Goal: Information Seeking & Learning: Learn about a topic

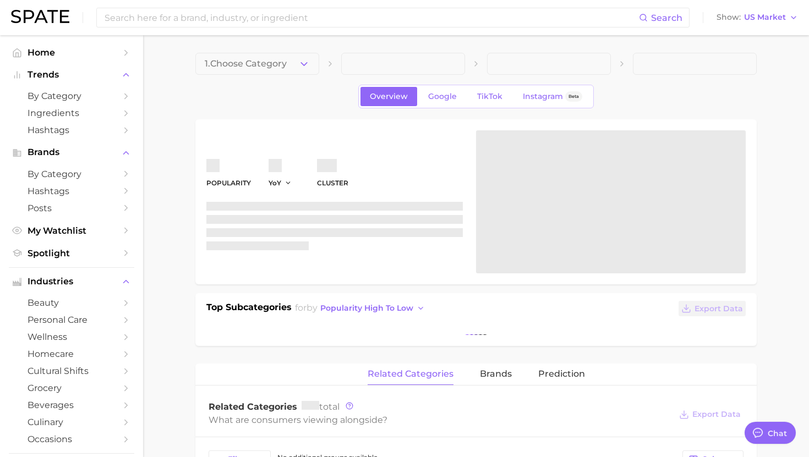
scroll to position [58, 0]
type textarea "x"
click at [242, 26] on input at bounding box center [370, 17] width 535 height 19
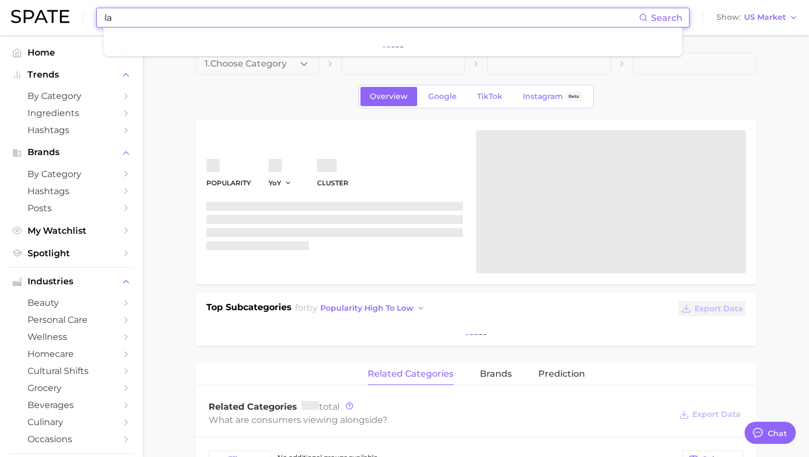
type input "l"
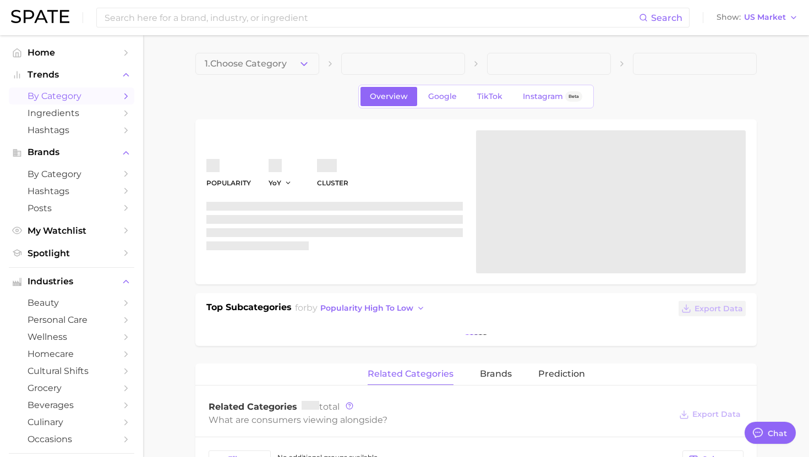
click at [58, 99] on span "by Category" at bounding box center [72, 96] width 88 height 10
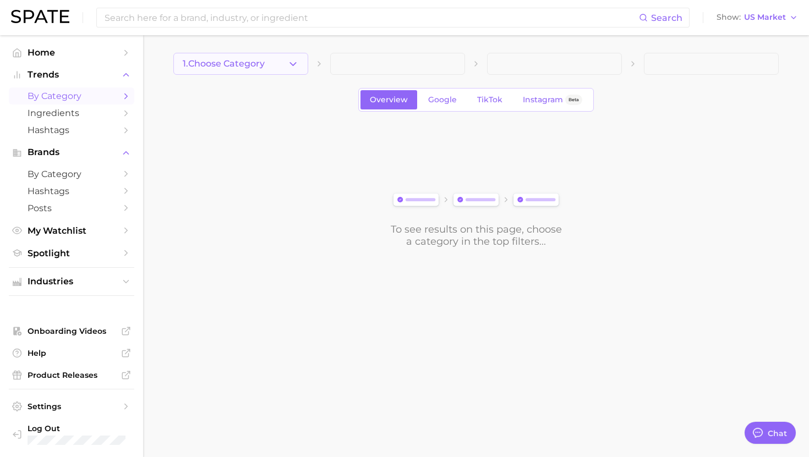
click at [274, 72] on button "1. Choose Category" at bounding box center [240, 64] width 135 height 22
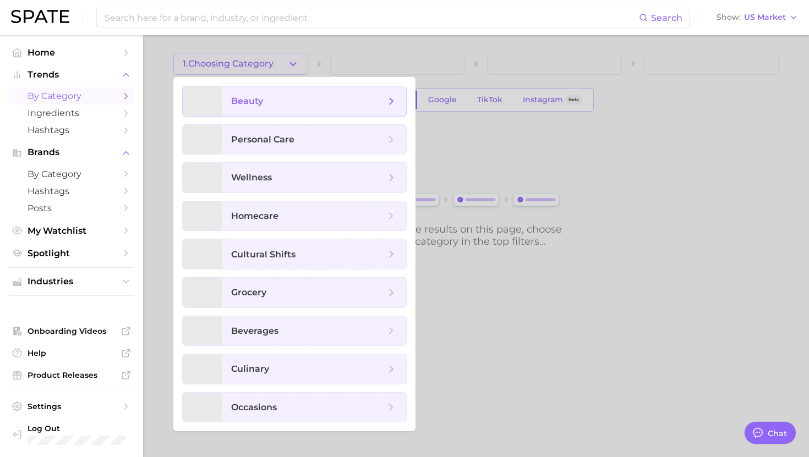
click at [277, 97] on span "beauty" at bounding box center [308, 101] width 154 height 12
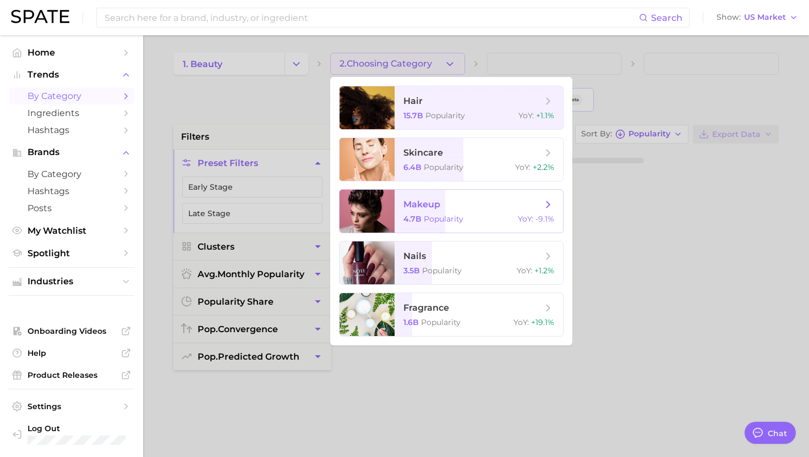
click at [443, 207] on span "makeup" at bounding box center [472, 205] width 139 height 12
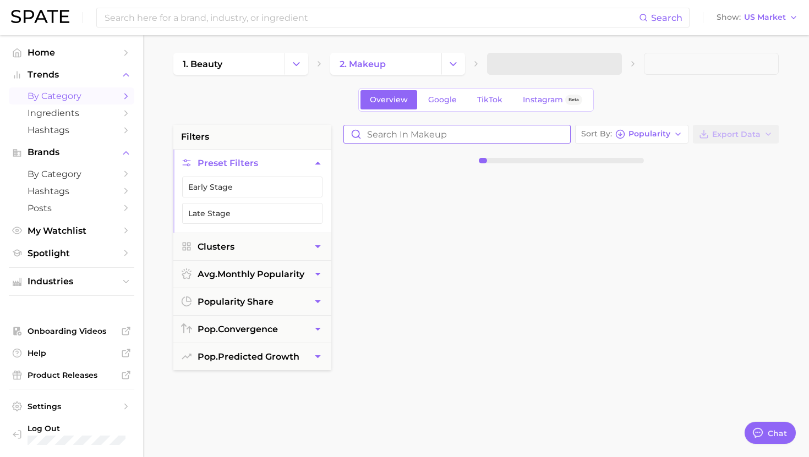
click at [428, 133] on input "Search in makeup" at bounding box center [457, 134] width 226 height 18
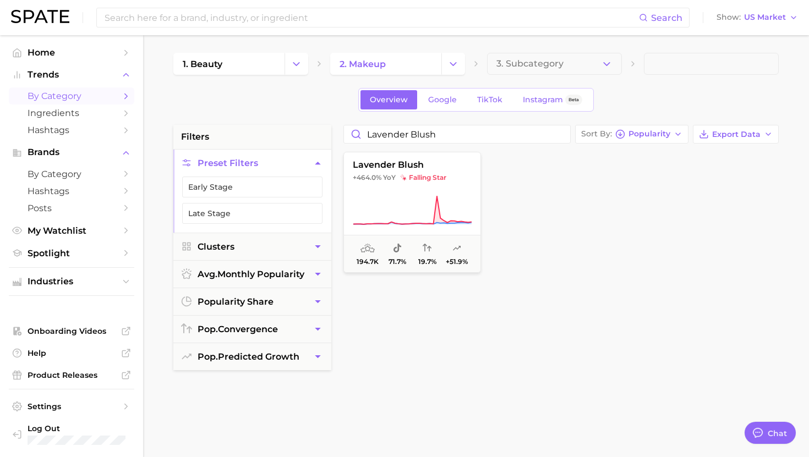
click at [419, 193] on button "lavender blush +464.0% YoY falling star 194.7k 71.7% 19.7% +51.9%" at bounding box center [412, 212] width 138 height 121
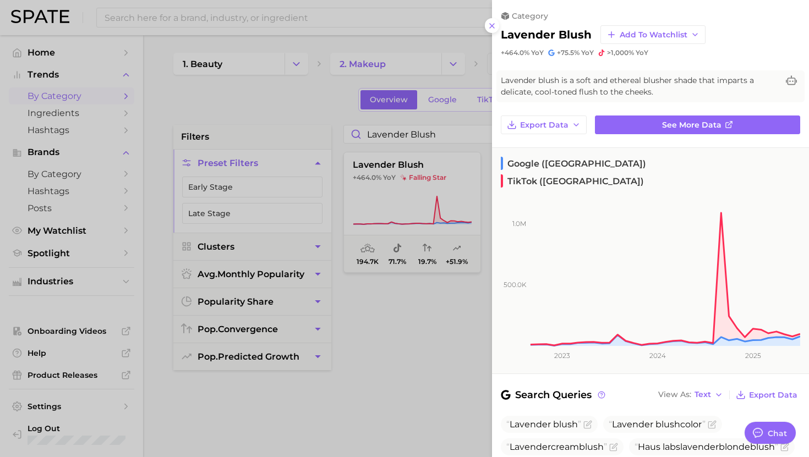
click at [418, 135] on div at bounding box center [404, 228] width 809 height 457
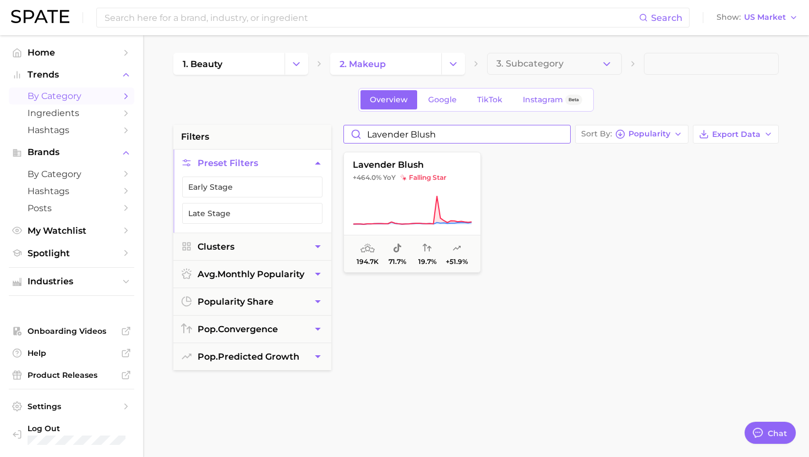
click at [408, 133] on input "lavender blush" at bounding box center [457, 134] width 226 height 18
click at [405, 172] on button "glitter setting spray +401.2% YoY falling star 230.3k 76.2% 77.7% +37.6%" at bounding box center [412, 212] width 138 height 121
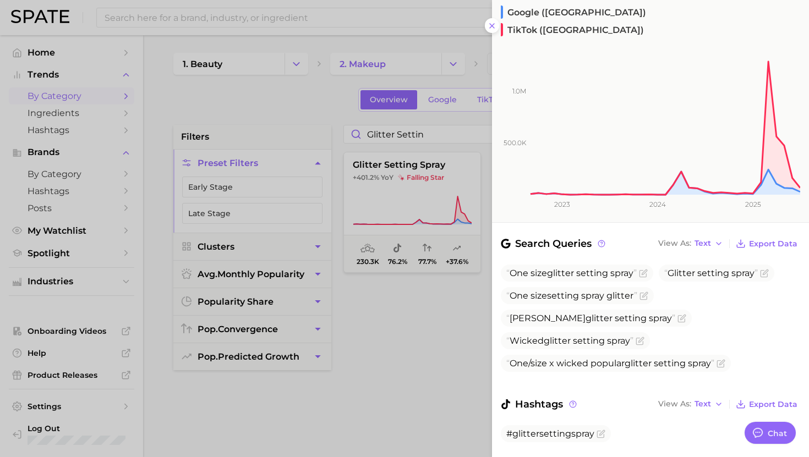
scroll to position [173, 0]
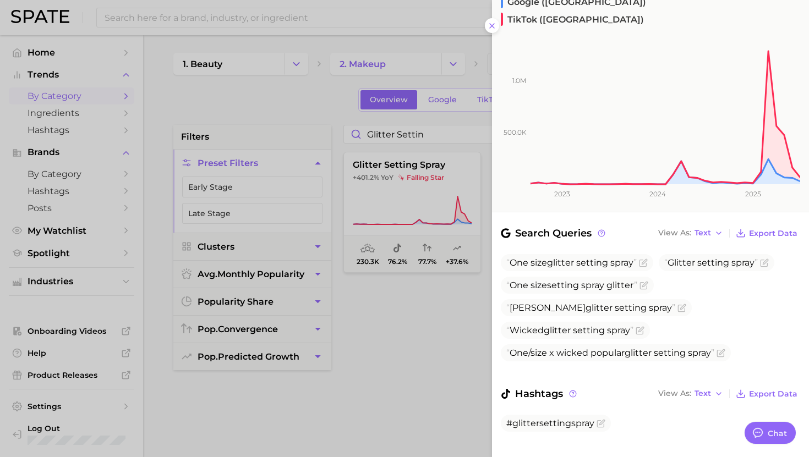
click at [424, 132] on div at bounding box center [404, 228] width 809 height 457
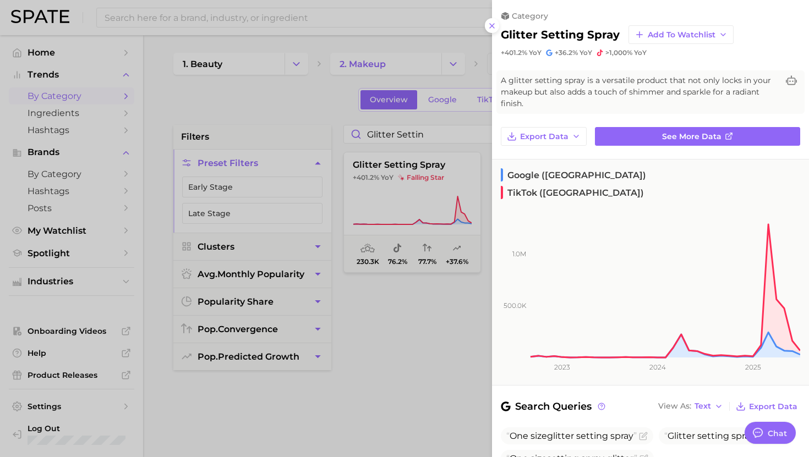
click at [424, 132] on div at bounding box center [404, 228] width 809 height 457
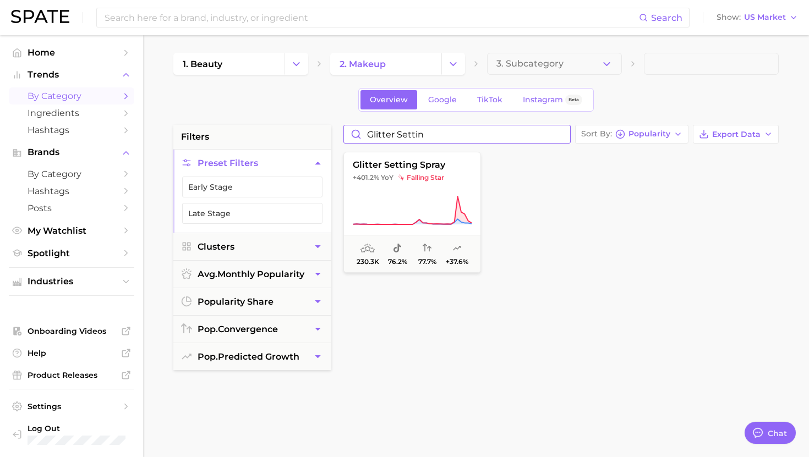
click at [424, 132] on input "glitter settin" at bounding box center [457, 134] width 226 height 18
click at [406, 175] on span "sustained riser" at bounding box center [428, 177] width 60 height 9
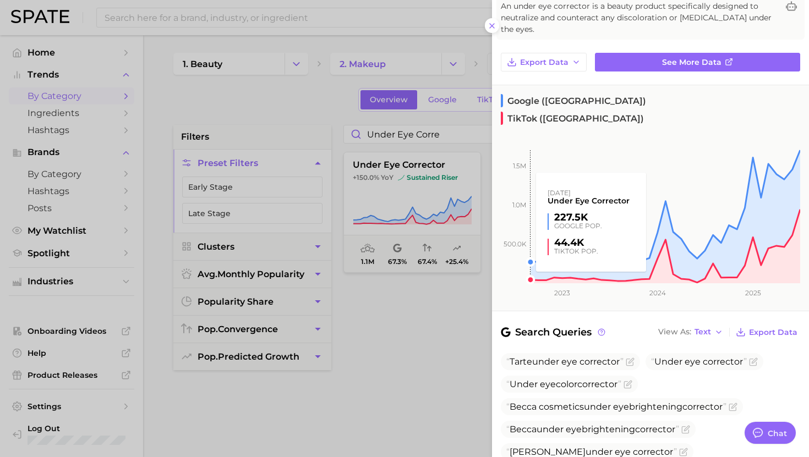
scroll to position [234, 0]
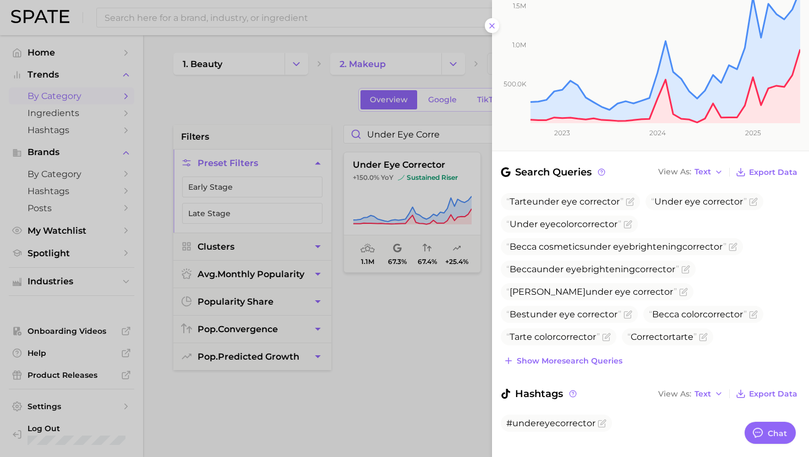
click at [371, 155] on div at bounding box center [404, 228] width 809 height 457
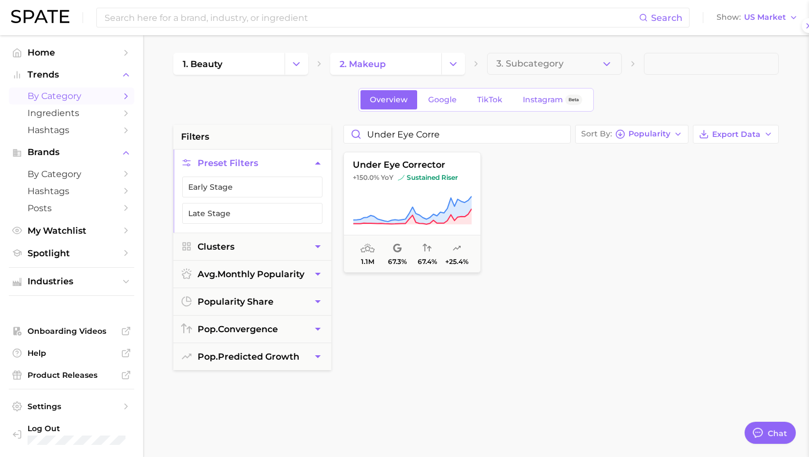
scroll to position [0, 0]
click at [377, 131] on input "under eye corre" at bounding box center [457, 134] width 226 height 18
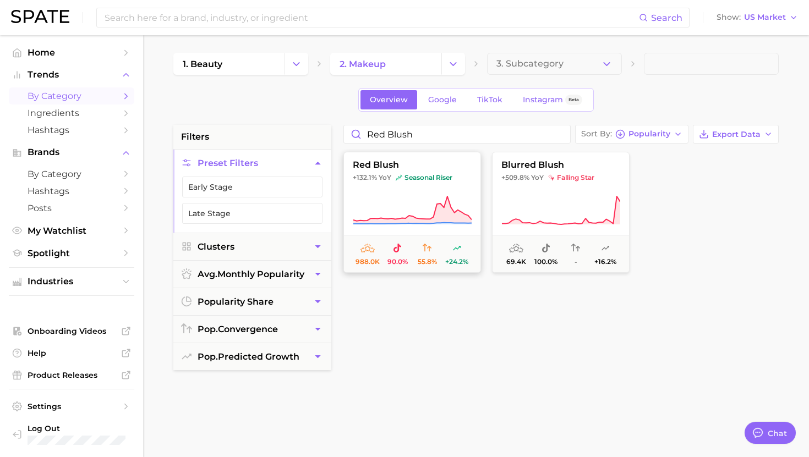
click at [397, 189] on button "red blush +132.1% YoY seasonal riser 988.0k 90.0% 55.8% +24.2%" at bounding box center [412, 212] width 138 height 121
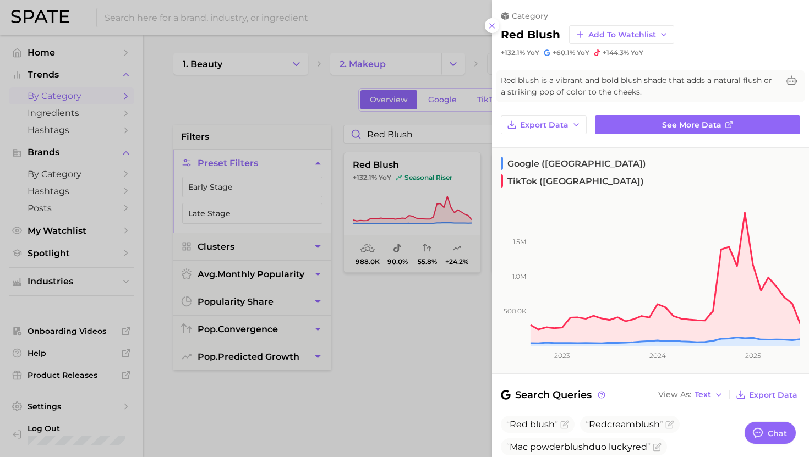
scroll to position [168, 0]
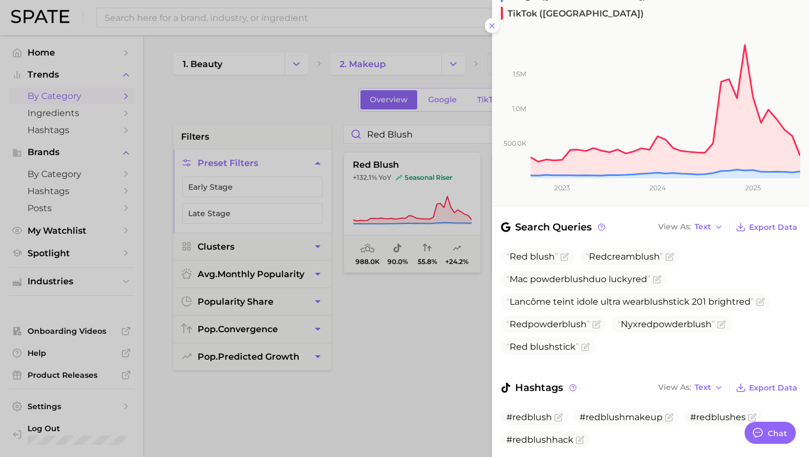
click at [404, 294] on div at bounding box center [404, 228] width 809 height 457
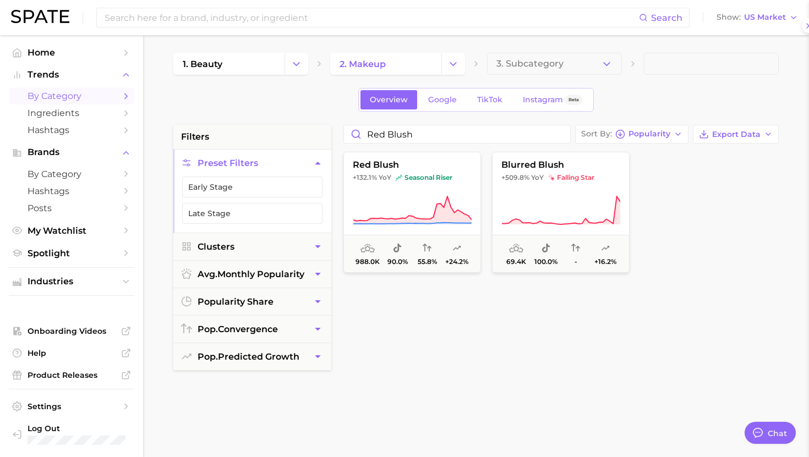
scroll to position [0, 0]
click at [391, 131] on input "red blush" at bounding box center [457, 134] width 226 height 18
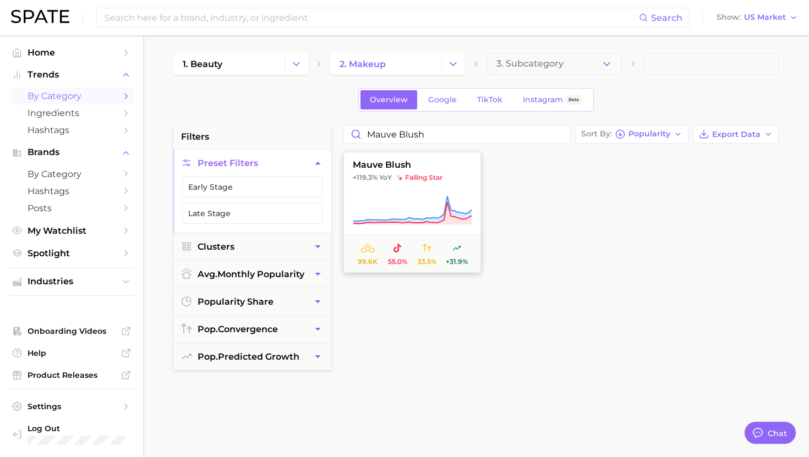
click at [405, 184] on button "mauve blush +119.3% YoY falling star 99.6k 55.0% 33.5% +31.9%" at bounding box center [412, 212] width 138 height 121
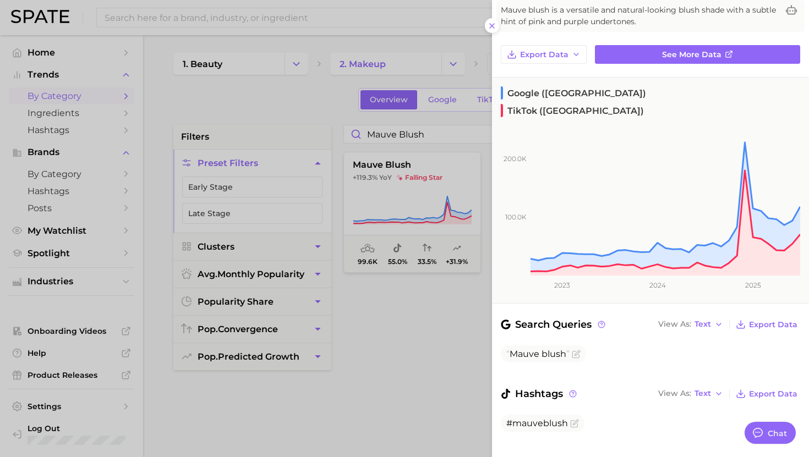
scroll to position [15, 0]
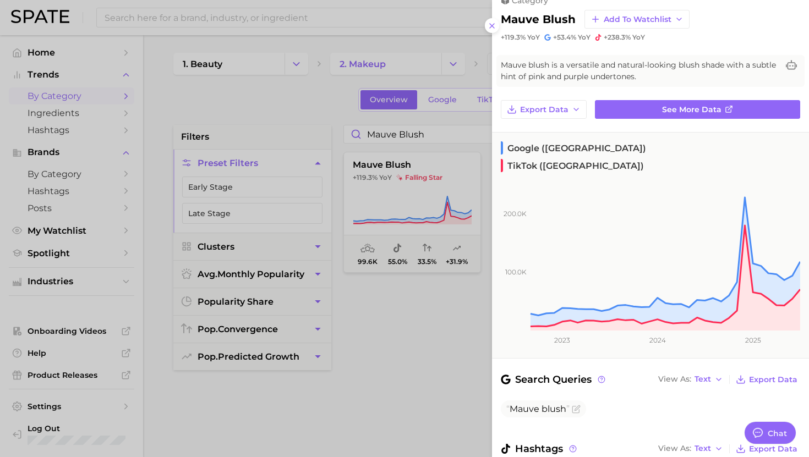
click at [384, 135] on div at bounding box center [404, 228] width 809 height 457
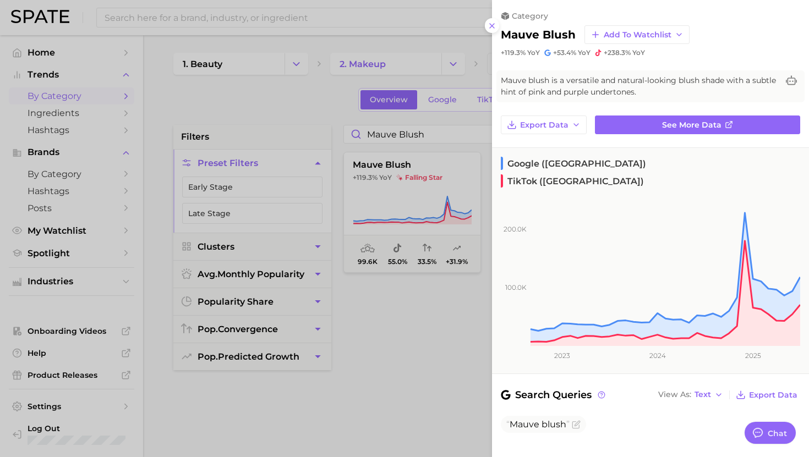
click at [384, 135] on div at bounding box center [404, 228] width 809 height 457
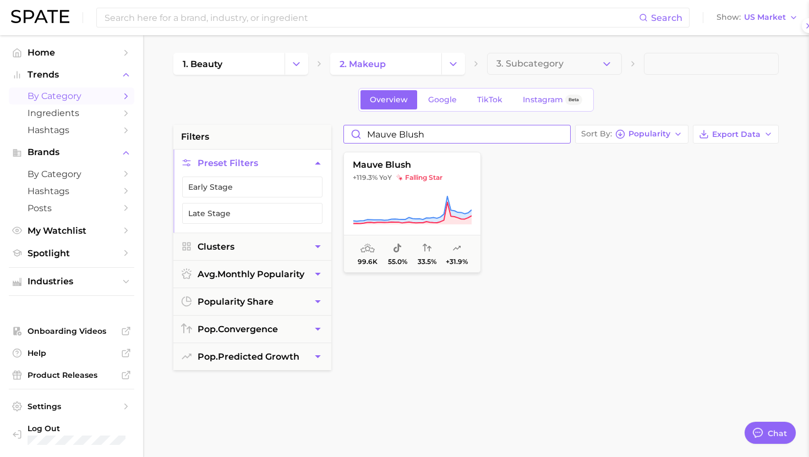
click at [384, 135] on input "mauve blush" at bounding box center [457, 134] width 226 height 18
type input "fixing spray"
click at [404, 179] on span "falling star" at bounding box center [419, 177] width 46 height 9
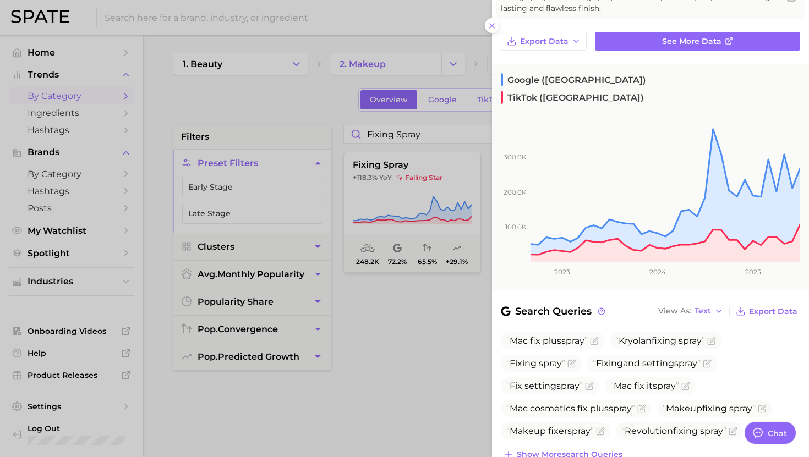
scroll to position [85, 0]
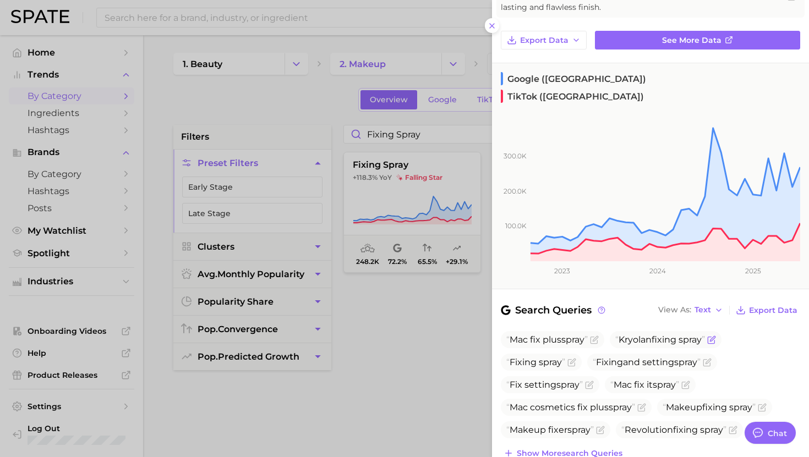
click at [655, 334] on span "Kryolan fixing spray" at bounding box center [660, 339] width 90 height 10
copy span "Kryolan fixing spray"
click at [533, 357] on span "Fixing" at bounding box center [522, 362] width 27 height 10
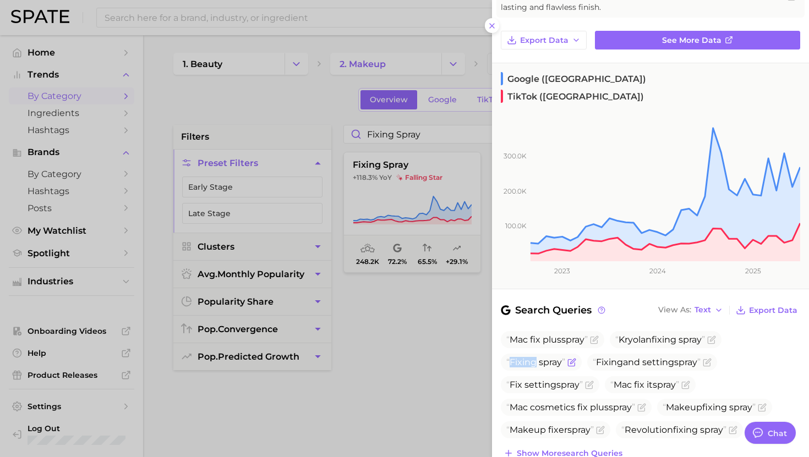
click at [533, 357] on span "Fixing" at bounding box center [522, 362] width 27 height 10
copy span "Fixing spray"
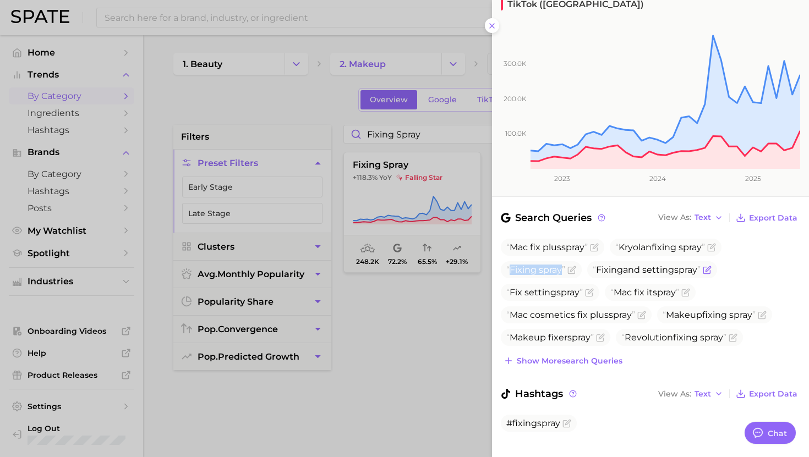
scroll to position [0, 0]
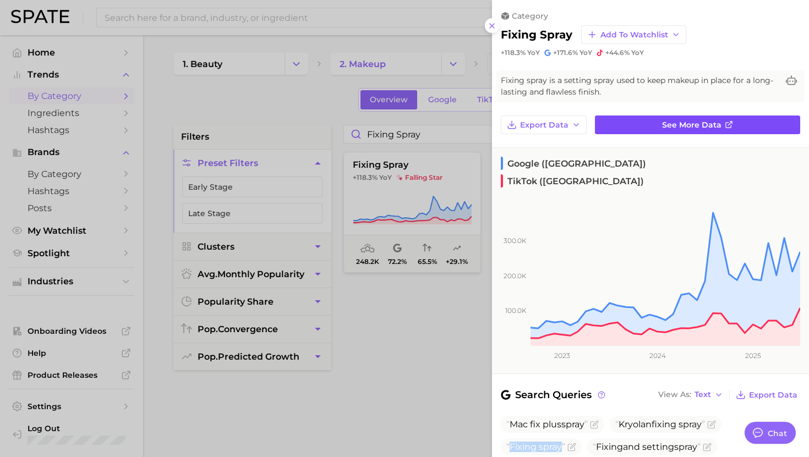
click at [678, 125] on span "See more data" at bounding box center [691, 124] width 59 height 9
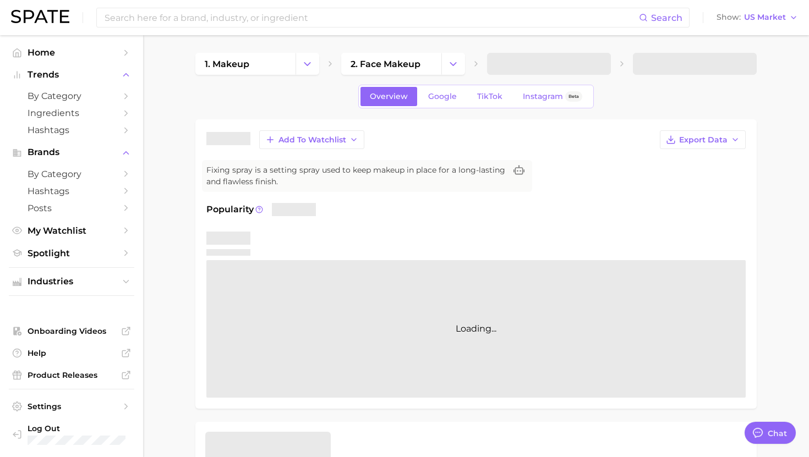
click at [512, 90] on div "Overview Google TikTok Instagram Beta" at bounding box center [475, 97] width 235 height 24
type textarea "x"
click at [488, 98] on span "TikTok" at bounding box center [489, 96] width 25 height 9
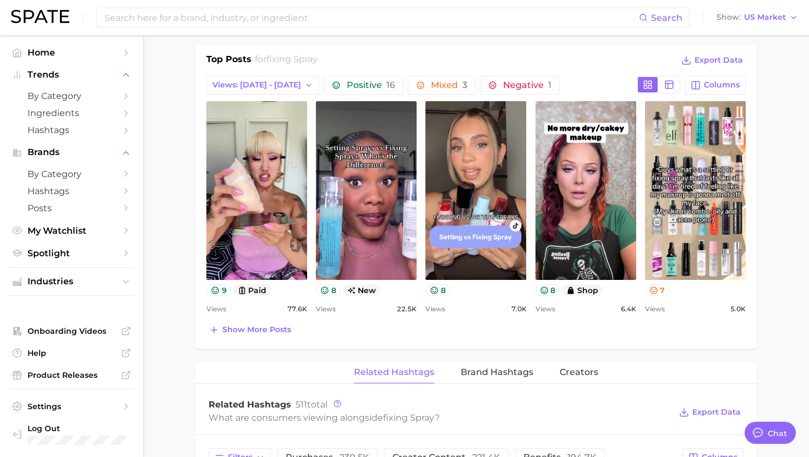
scroll to position [513, 0]
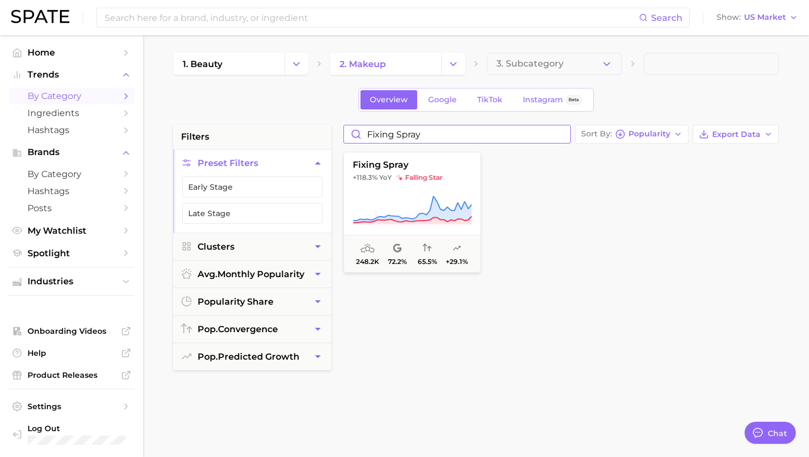
click at [400, 129] on input "fixing spray" at bounding box center [457, 134] width 226 height 18
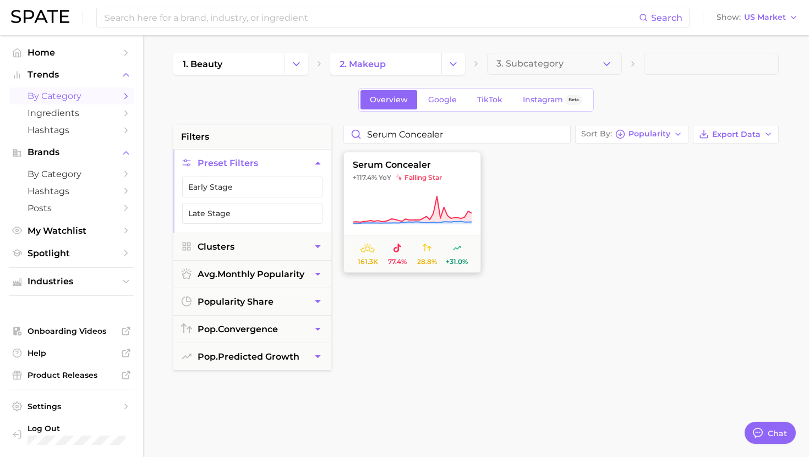
click at [398, 166] on span "serum concealer" at bounding box center [412, 165] width 136 height 10
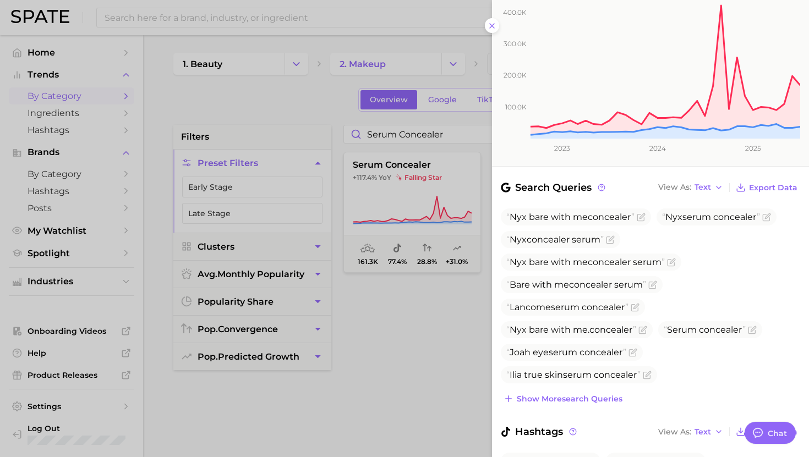
scroll to position [227, 0]
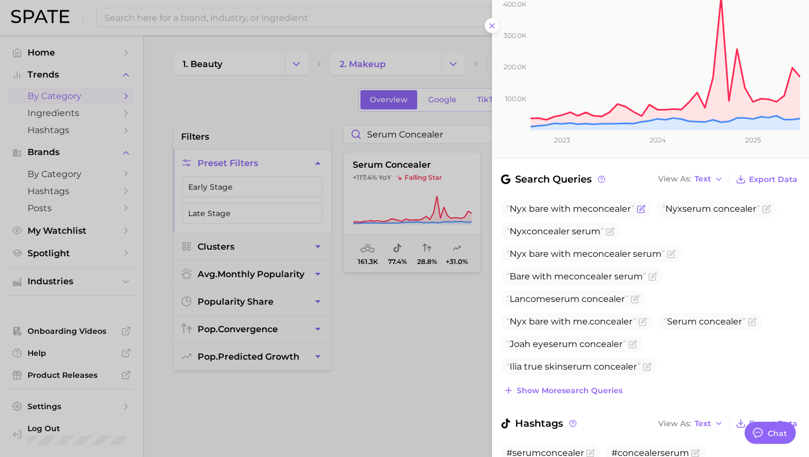
click at [589, 204] on span "concealer" at bounding box center [608, 209] width 43 height 10
copy span "Nyx bare with me concealer"
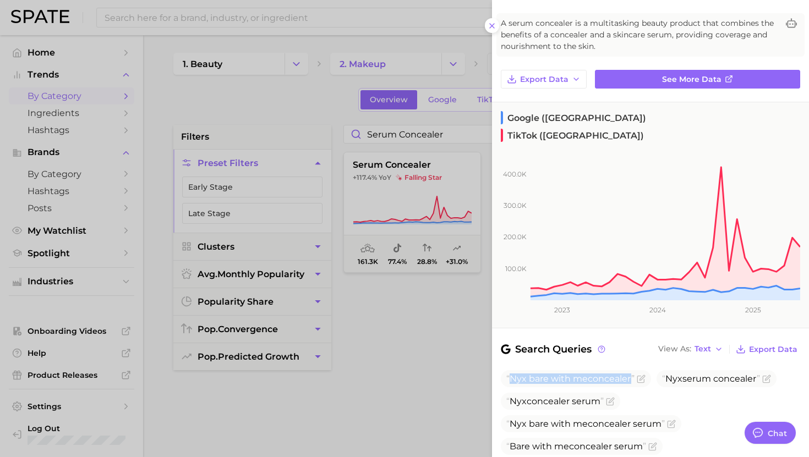
scroll to position [12, 0]
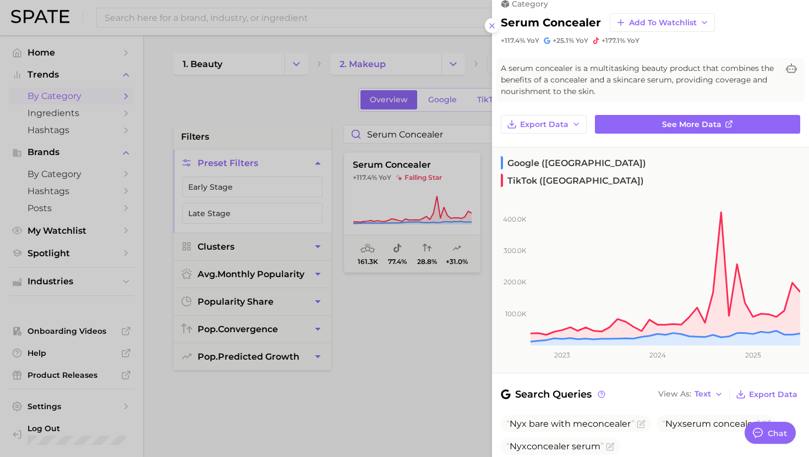
click at [295, 112] on div at bounding box center [404, 228] width 809 height 457
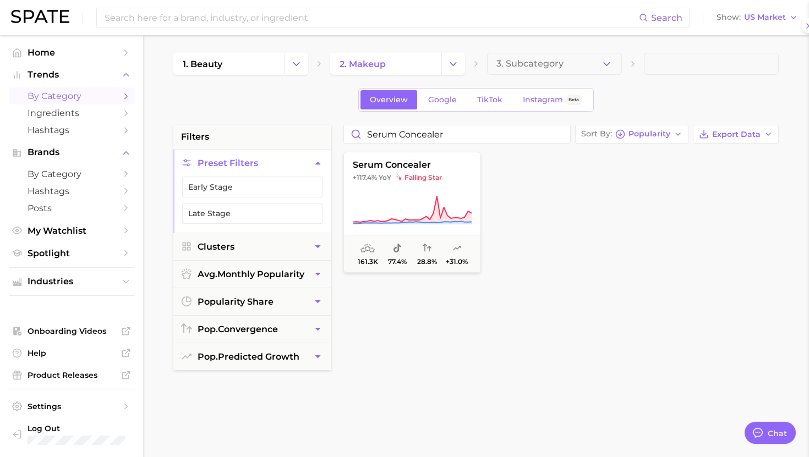
scroll to position [0, 0]
click at [404, 131] on input "serum concealer" at bounding box center [457, 134] width 226 height 18
click at [413, 171] on button "matte primer +110.1% YoY falling star 324.1k 72.1% 73.2% +14.3%" at bounding box center [412, 212] width 138 height 121
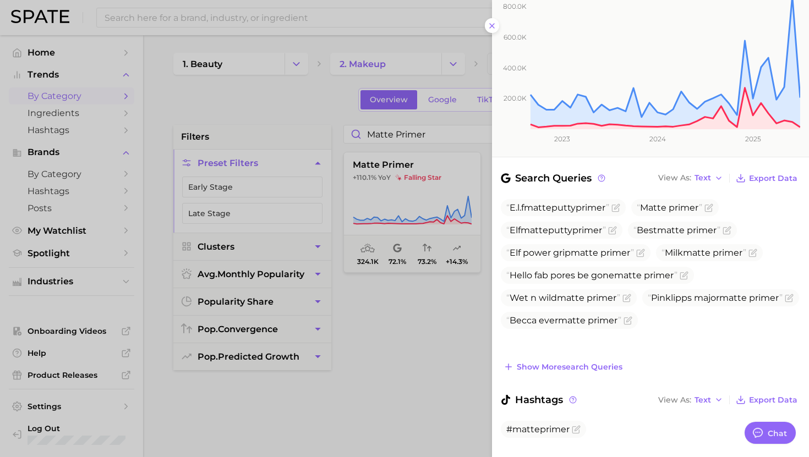
scroll to position [234, 0]
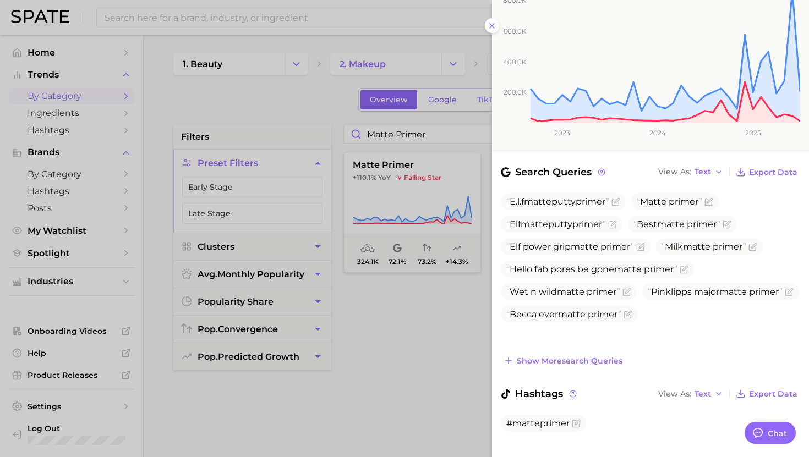
click at [393, 176] on div at bounding box center [404, 228] width 809 height 457
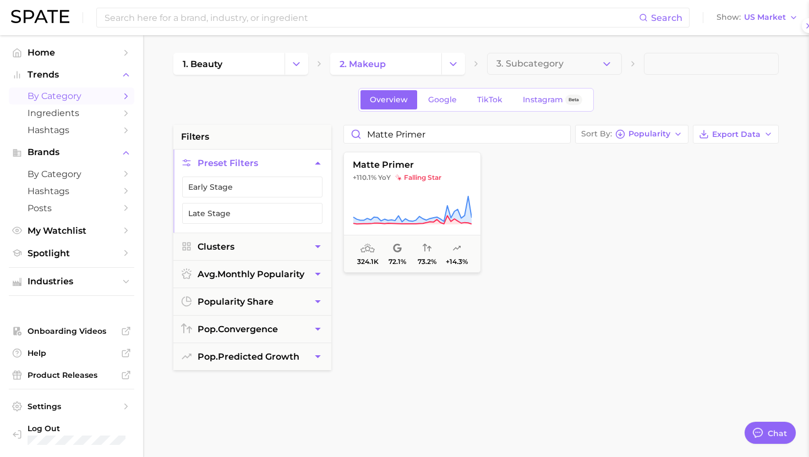
scroll to position [0, 0]
click at [383, 136] on input "matte primer" at bounding box center [457, 134] width 226 height 18
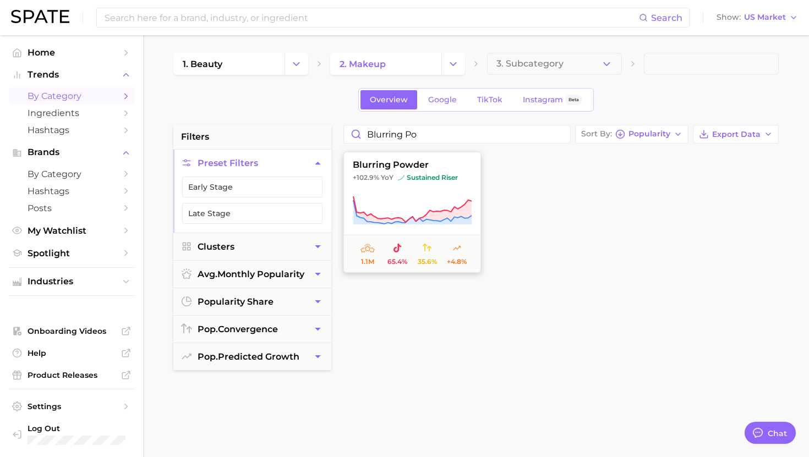
click at [398, 177] on img at bounding box center [401, 177] width 7 height 7
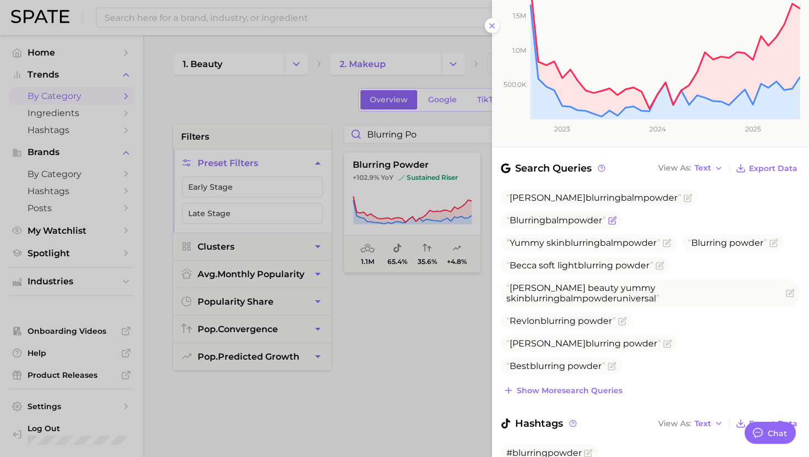
scroll to position [239, 0]
click at [277, 114] on div at bounding box center [404, 228] width 809 height 457
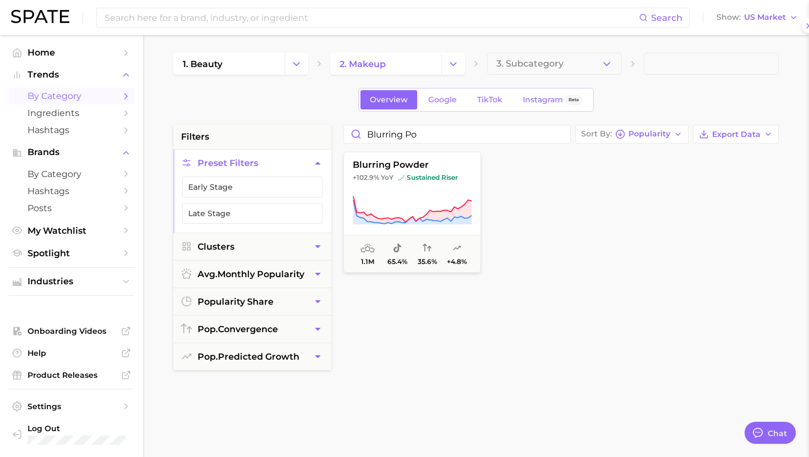
scroll to position [0, 0]
click at [417, 133] on input "blurring po" at bounding box center [457, 134] width 226 height 18
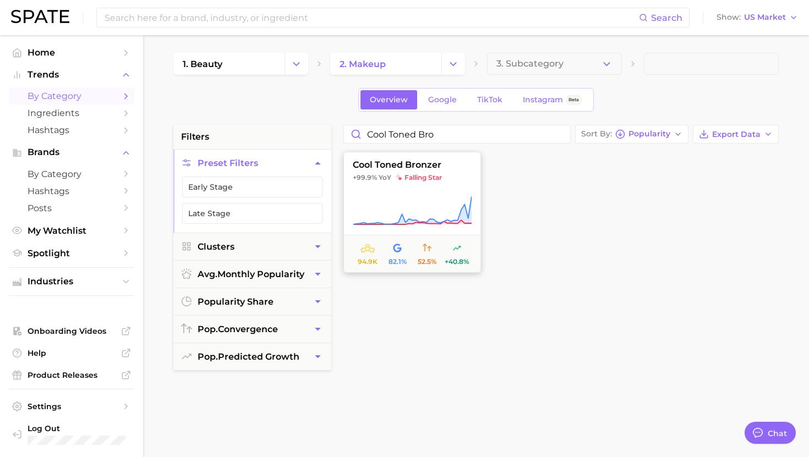
click at [425, 173] on button "cool toned bronzer +99.9% YoY falling star 94.9k 82.1% 52.5% +40.8%" at bounding box center [412, 212] width 138 height 121
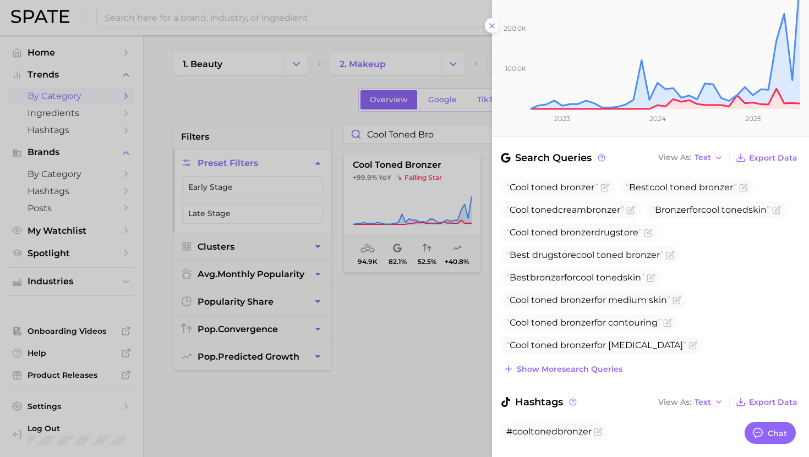
scroll to position [234, 0]
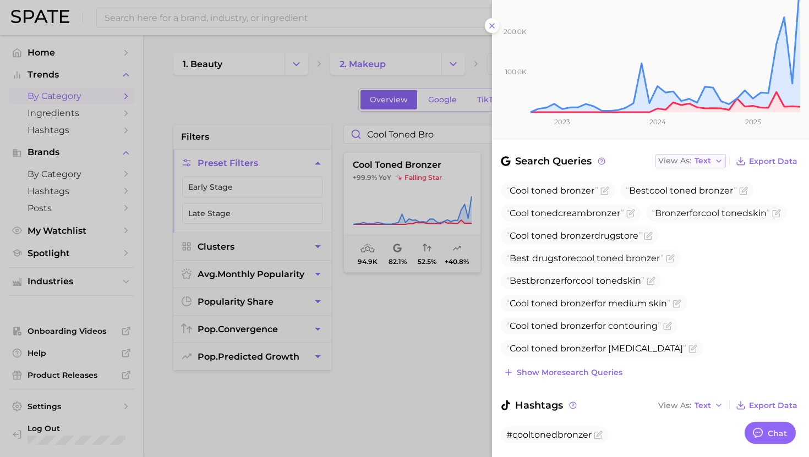
click at [716, 157] on icon "button" at bounding box center [718, 161] width 9 height 9
click at [705, 189] on button "Table" at bounding box center [715, 199] width 121 height 20
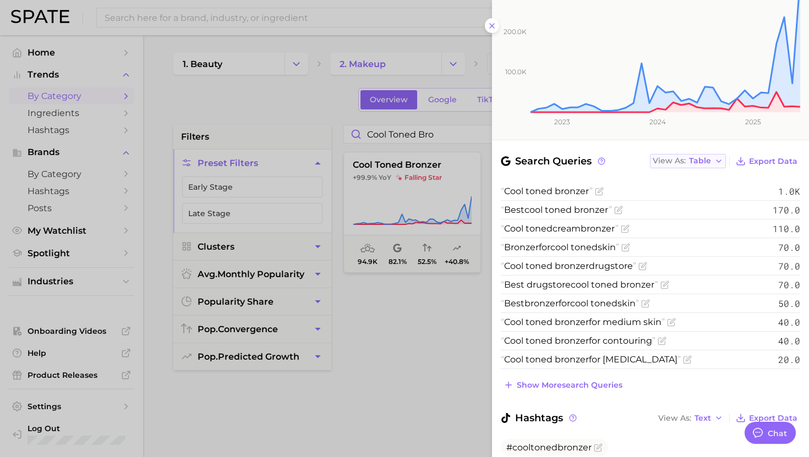
click at [705, 154] on button "View As Table" at bounding box center [688, 161] width 76 height 14
click at [686, 169] on button "Text" at bounding box center [710, 179] width 121 height 20
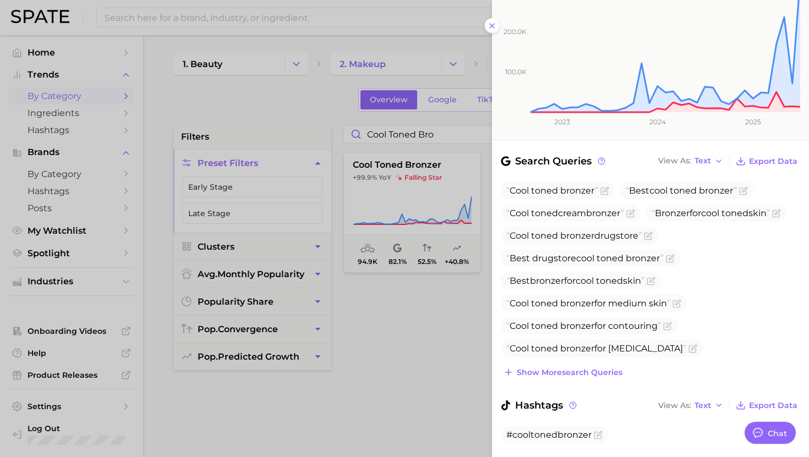
click at [387, 317] on div at bounding box center [404, 228] width 809 height 457
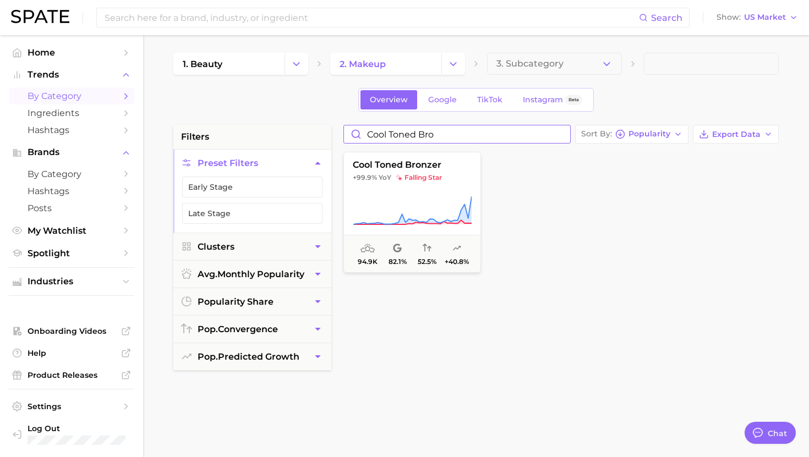
click at [417, 138] on input "cool toned bro" at bounding box center [457, 134] width 226 height 18
click at [416, 181] on span "falling star" at bounding box center [421, 177] width 46 height 9
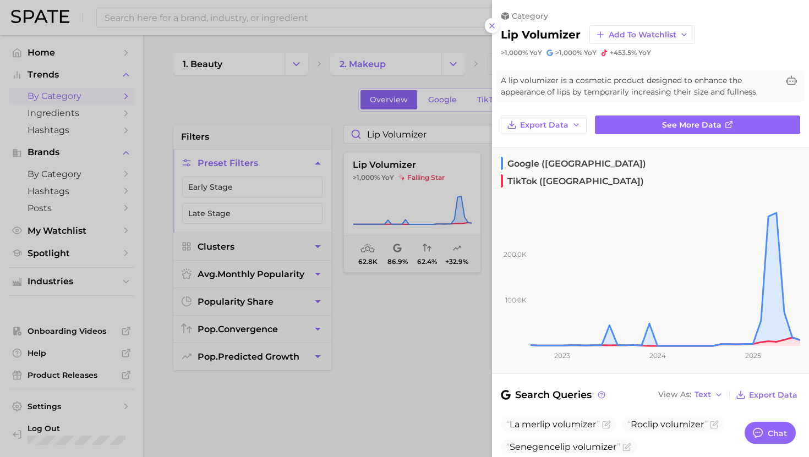
drag, startPoint x: 370, startPoint y: 171, endPoint x: 374, endPoint y: 136, distance: 34.9
click at [370, 171] on div at bounding box center [404, 228] width 809 height 457
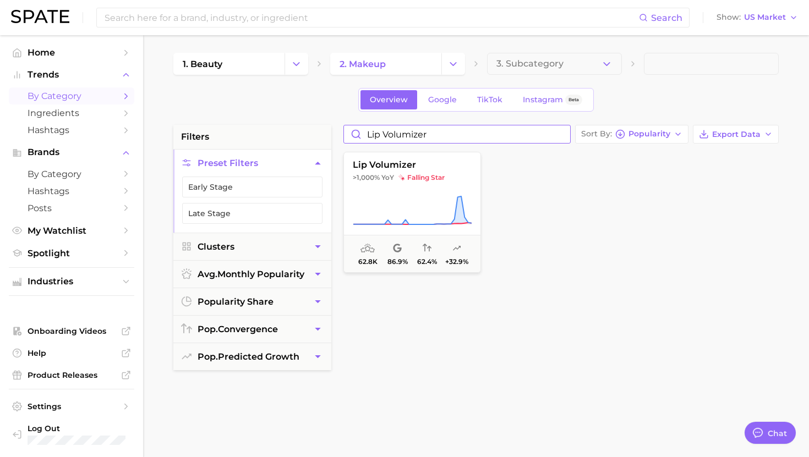
click at [384, 130] on input "lip volumizer" at bounding box center [457, 134] width 226 height 18
click at [392, 167] on span "blue lip stain" at bounding box center [412, 165] width 136 height 10
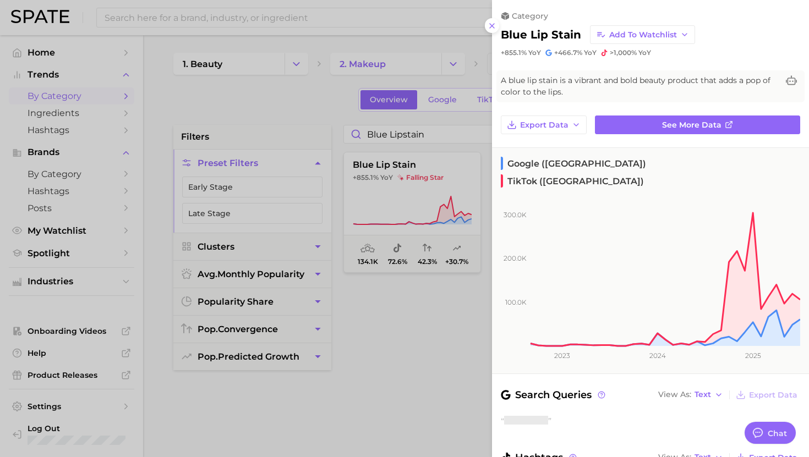
click at [383, 187] on div at bounding box center [404, 228] width 809 height 457
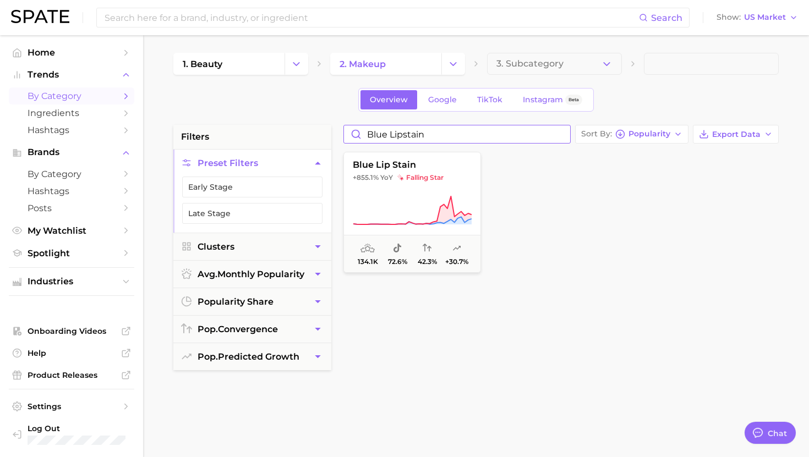
click at [400, 133] on input "blue lipstain" at bounding box center [457, 134] width 226 height 18
click at [430, 182] on span "sustained riser" at bounding box center [428, 177] width 60 height 9
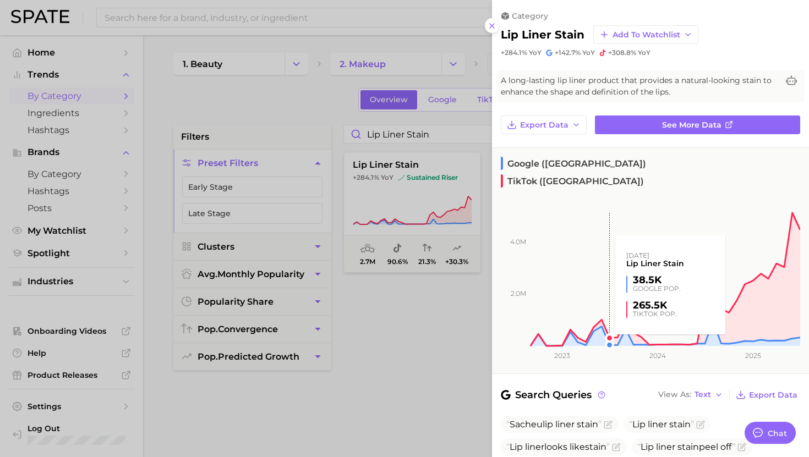
scroll to position [116, 0]
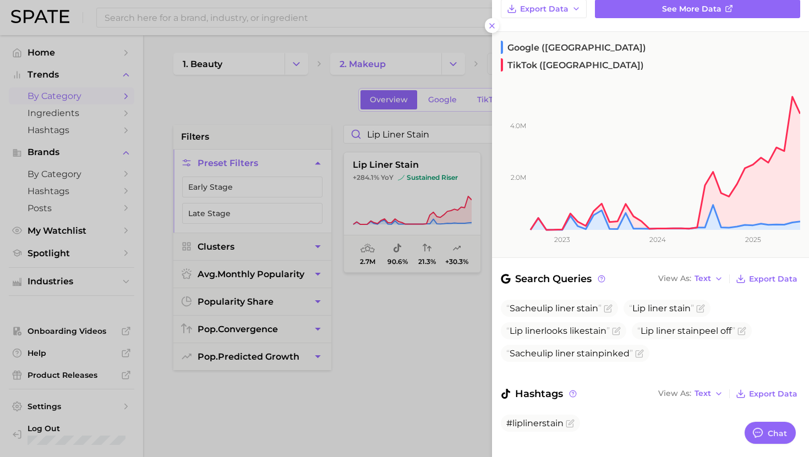
click at [446, 294] on div at bounding box center [404, 228] width 809 height 457
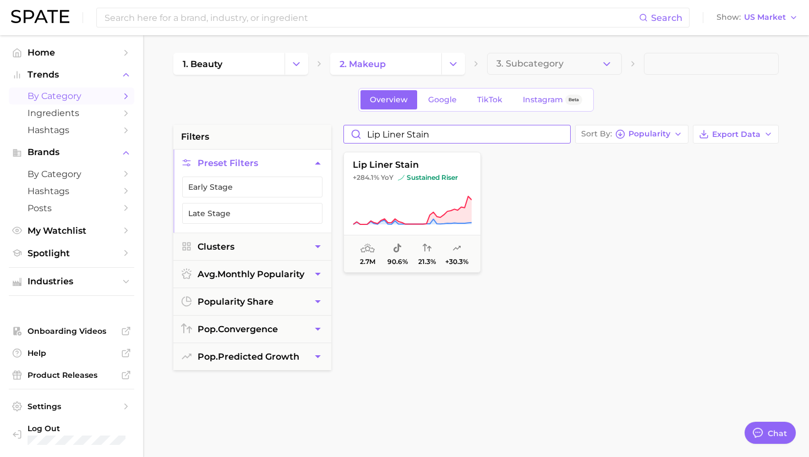
click at [383, 131] on input "lip liner stain" at bounding box center [457, 134] width 226 height 18
paste input "blur matte lipstick"
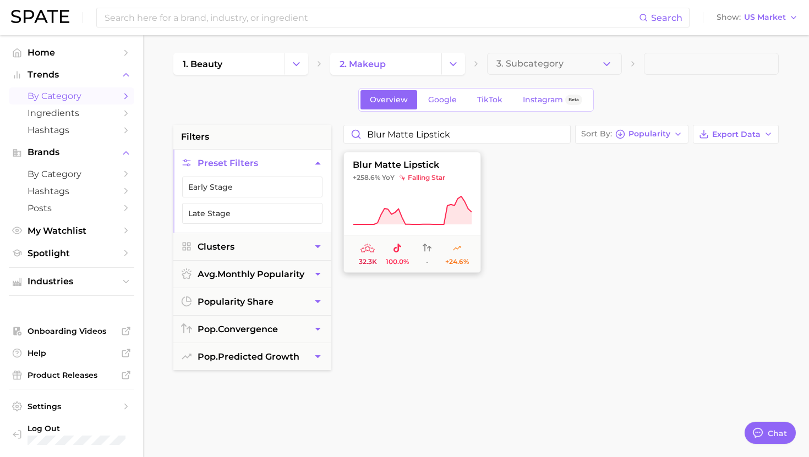
click at [398, 174] on span "+258.6% YoY falling star" at bounding box center [412, 177] width 136 height 9
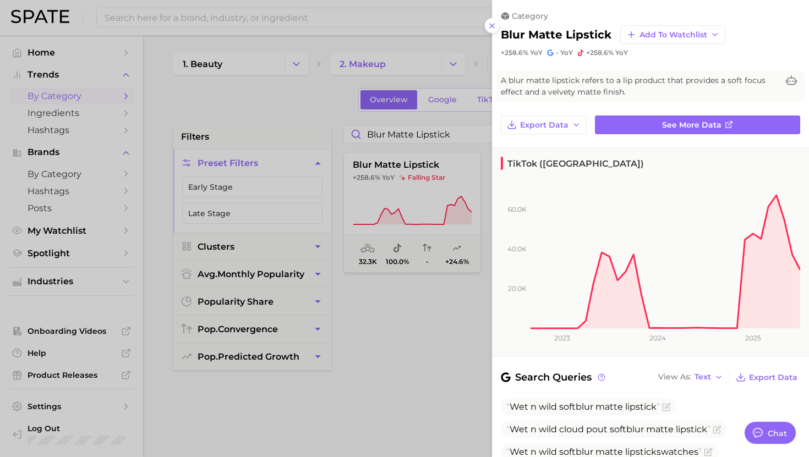
click at [453, 242] on div at bounding box center [404, 228] width 809 height 457
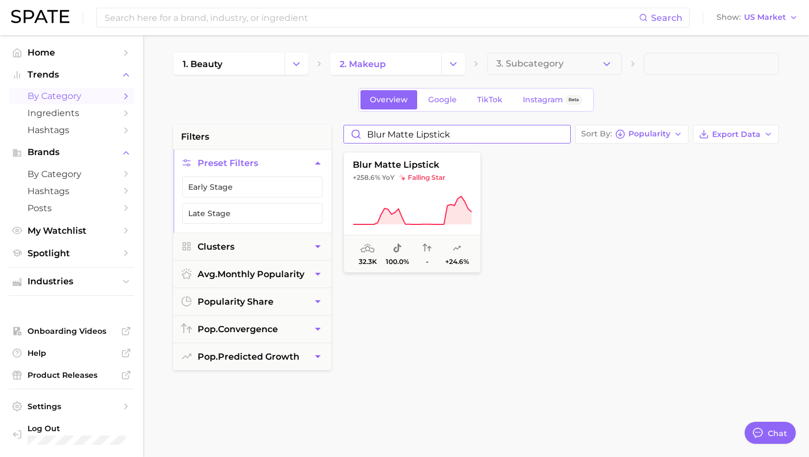
click at [384, 132] on input "blur matte lipstick" at bounding box center [457, 134] width 226 height 18
paste input "lip plumping serum"
click at [386, 193] on button "lip plumping serum +231.7% YoY falling star 304.0k 74.8% 17.9% +28.9%" at bounding box center [412, 212] width 138 height 121
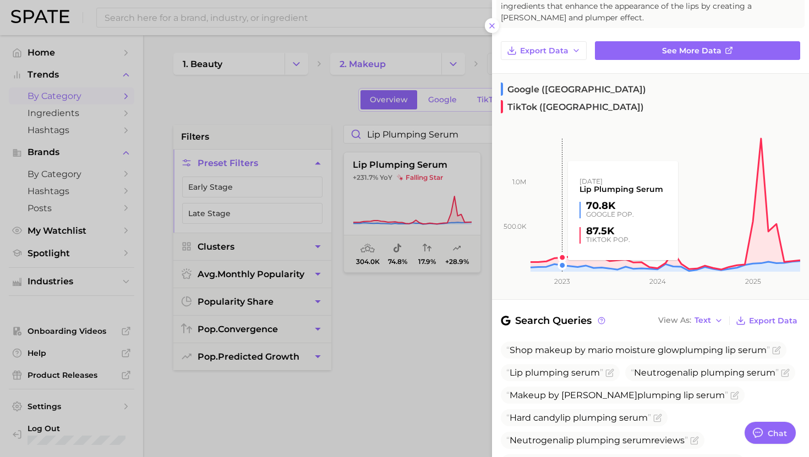
scroll to position [76, 0]
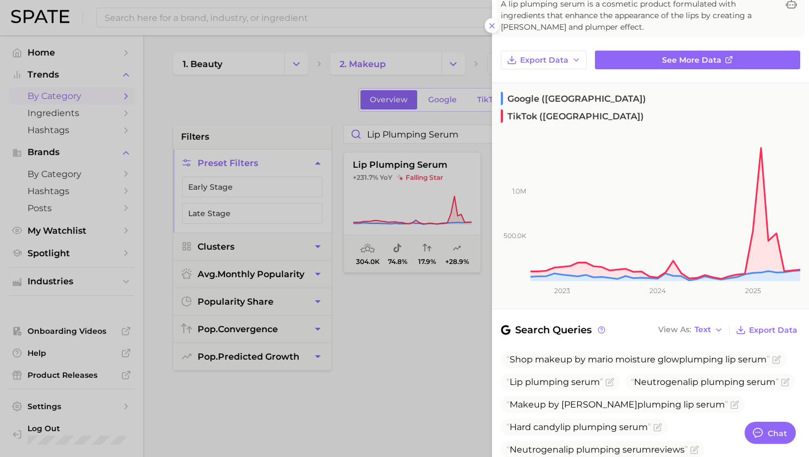
click at [382, 258] on div at bounding box center [404, 228] width 809 height 457
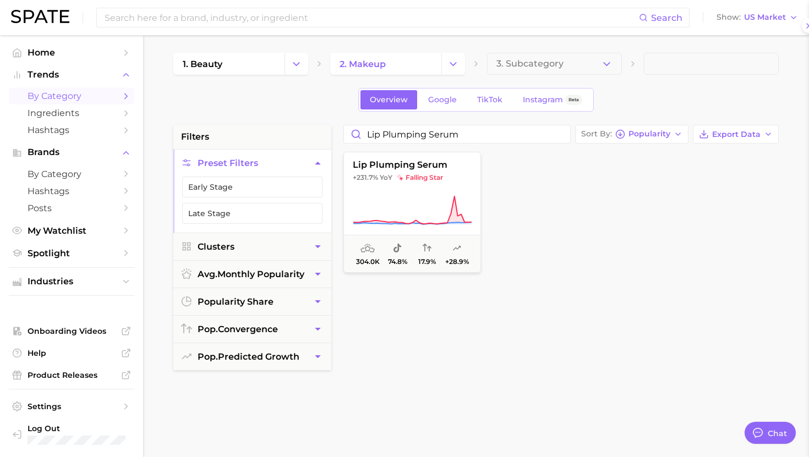
scroll to position [0, 0]
click at [411, 194] on button "lip plumping serum +231.7% YoY falling star 304.0k 74.8% 17.9% +28.9%" at bounding box center [412, 212] width 138 height 121
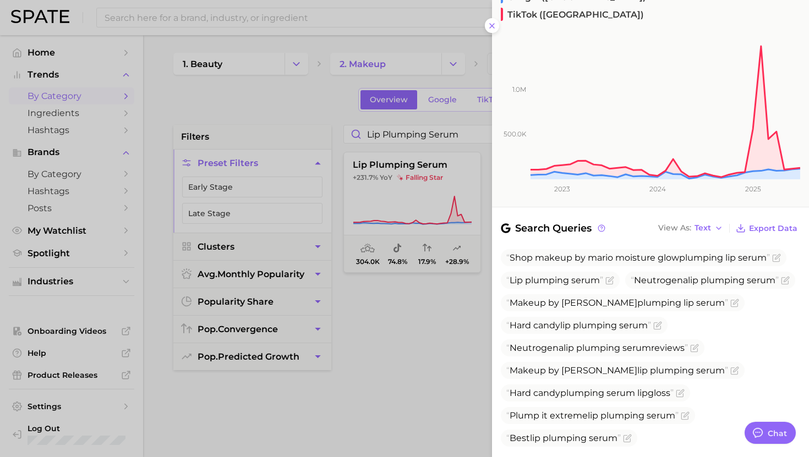
scroll to position [94, 0]
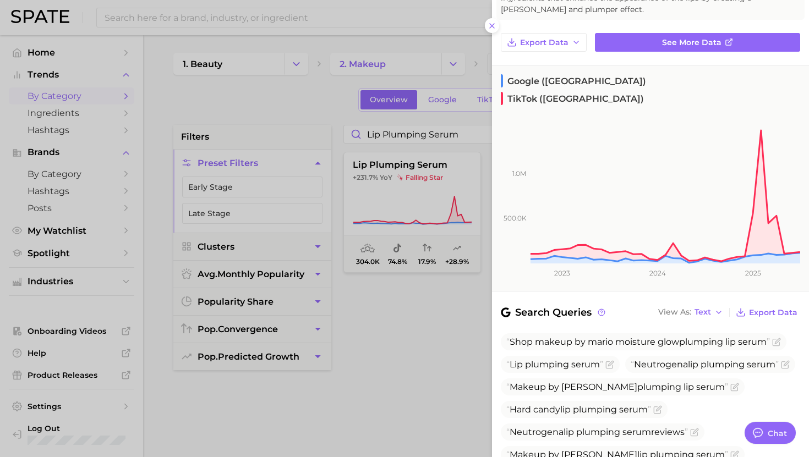
click at [378, 103] on div at bounding box center [404, 228] width 809 height 457
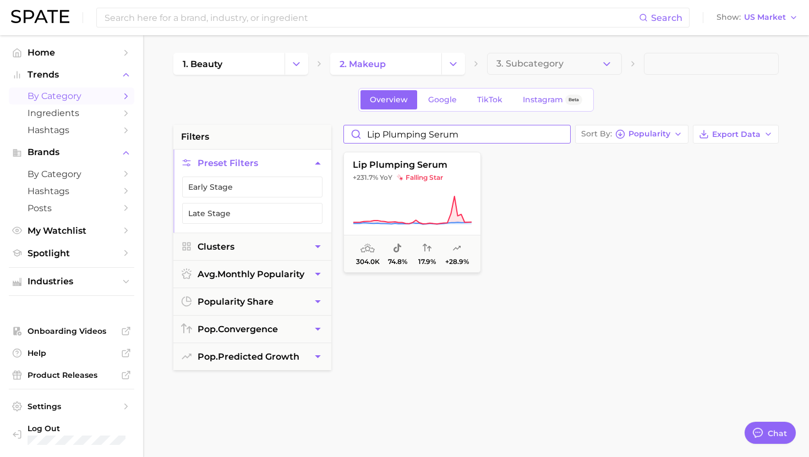
click at [394, 138] on input "lip plumping serum" at bounding box center [457, 134] width 226 height 18
paste input "satin lipstick"
click at [401, 195] on button "satin lipstick +229.4% YoY rising star 273.4k 80.0% 18.8% +25.4%" at bounding box center [412, 212] width 138 height 121
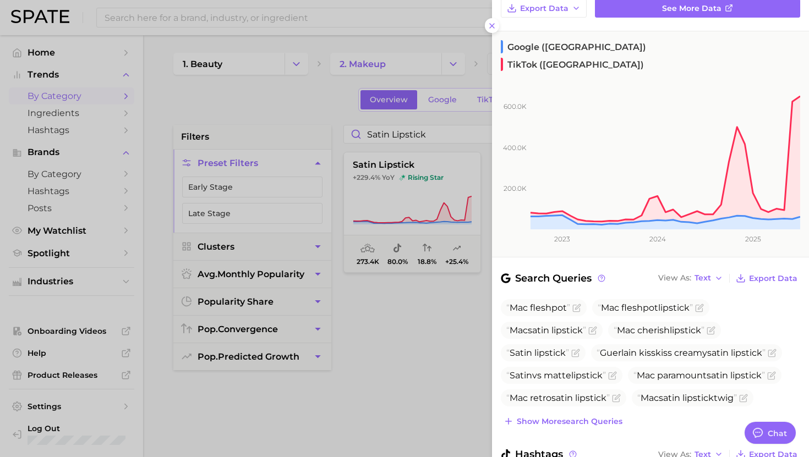
scroll to position [133, 0]
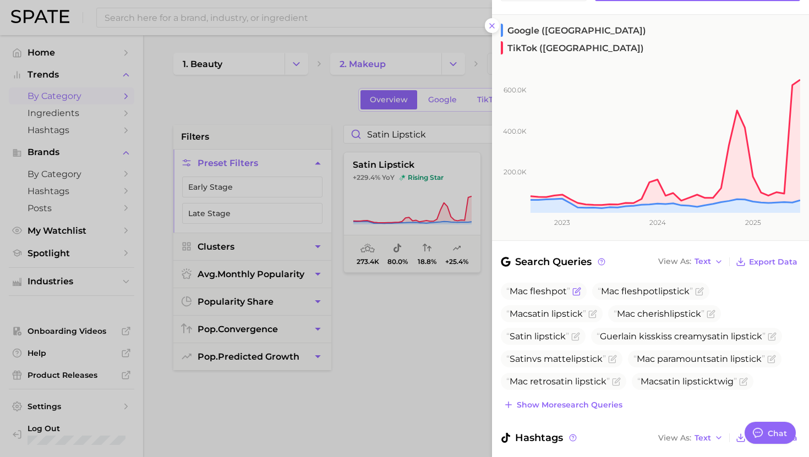
click at [542, 286] on span "Mac fleshpot" at bounding box center [538, 291] width 64 height 10
copy span "Mac fleshpot"
click at [403, 164] on div at bounding box center [404, 228] width 809 height 457
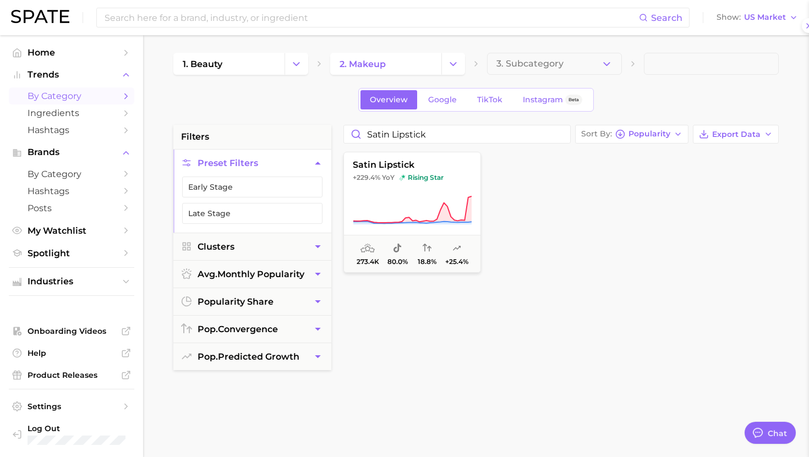
scroll to position [0, 0]
click at [403, 135] on input "satin lipstick" at bounding box center [457, 134] width 226 height 18
paste input "lip marker"
click at [408, 175] on span "falling star" at bounding box center [420, 177] width 46 height 9
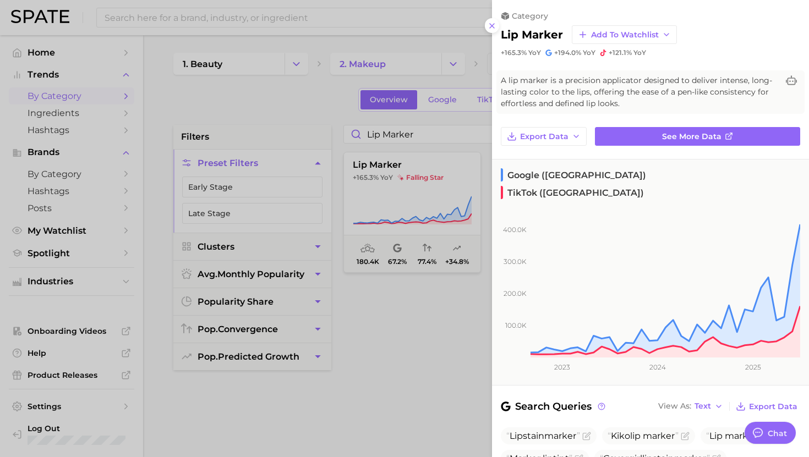
click at [357, 149] on div at bounding box center [404, 228] width 809 height 457
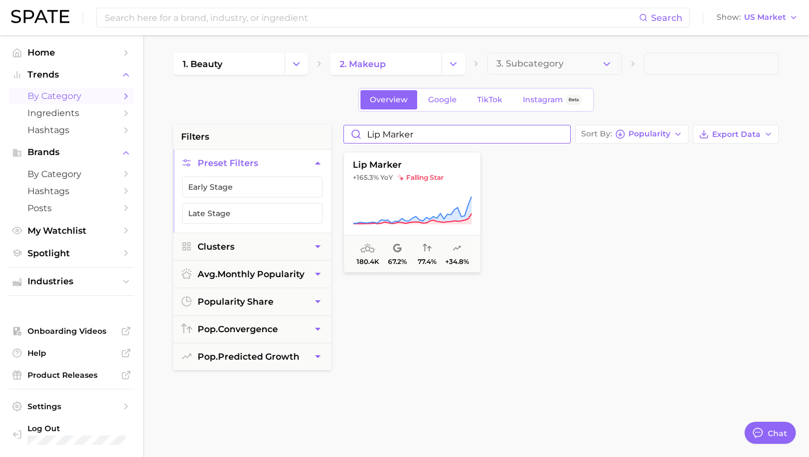
click at [380, 139] on input "lip marker" at bounding box center [457, 134] width 226 height 18
paste input "cream"
click at [420, 166] on span "lip cream" at bounding box center [412, 165] width 136 height 10
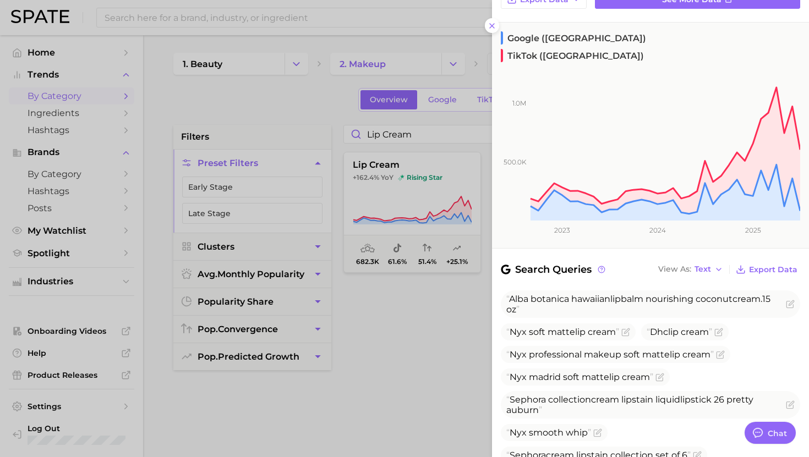
scroll to position [126, 0]
click at [687, 262] on button "View As Text" at bounding box center [690, 269] width 70 height 14
click at [682, 297] on button "Table" at bounding box center [715, 307] width 121 height 20
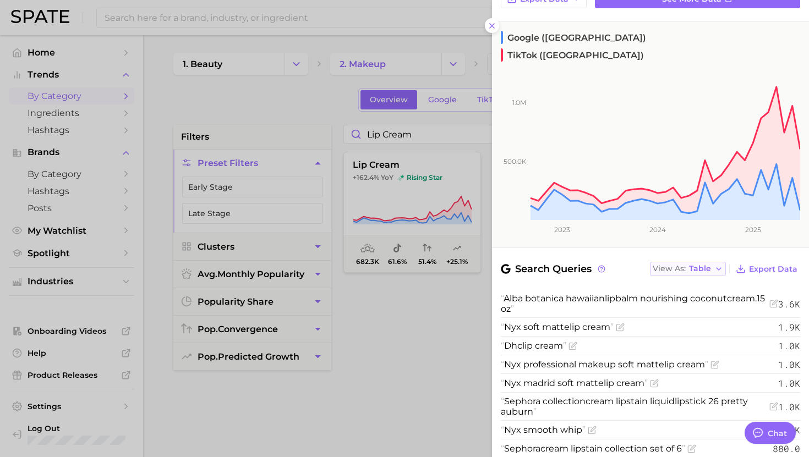
click at [687, 266] on div "View As Table" at bounding box center [681, 269] width 58 height 6
click at [683, 283] on span "Text" at bounding box center [676, 287] width 17 height 9
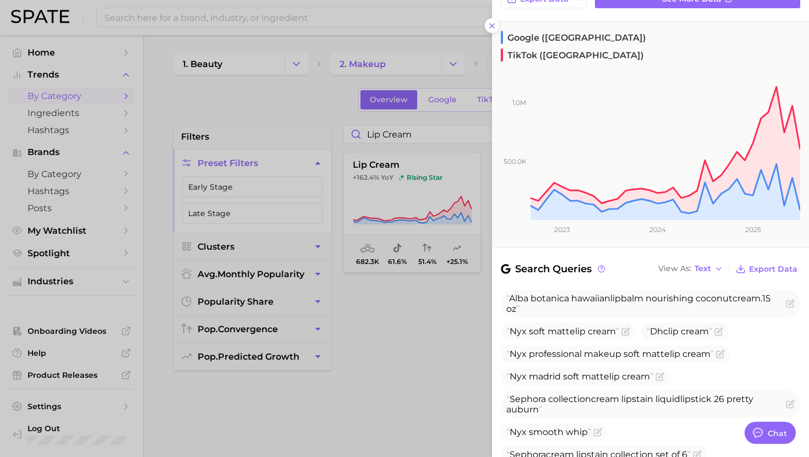
click at [386, 135] on div at bounding box center [404, 228] width 809 height 457
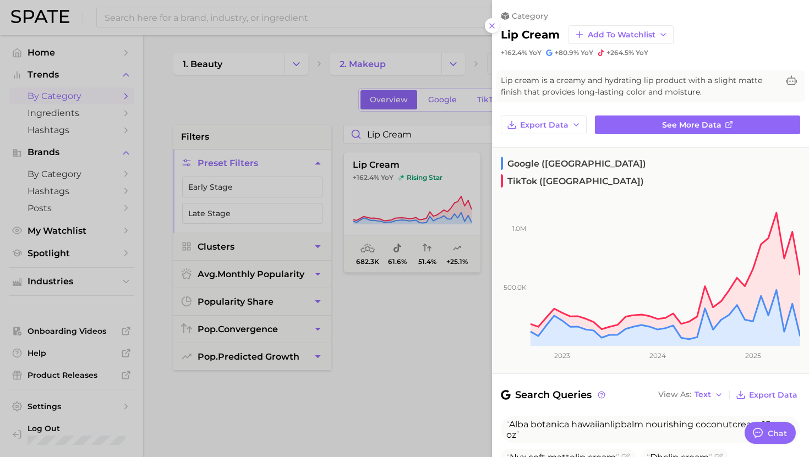
click at [386, 135] on div at bounding box center [404, 228] width 809 height 457
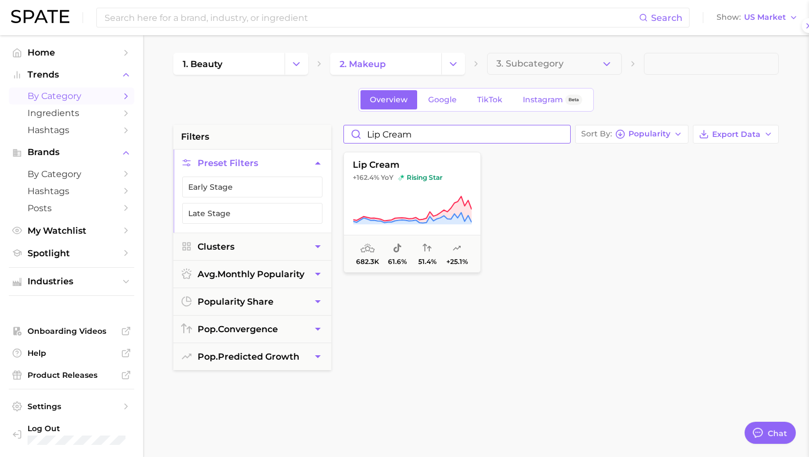
click at [386, 135] on input "lip cream" at bounding box center [457, 134] width 226 height 18
paste input "peel off lip liner"
click at [385, 188] on button "peel off lip liner +144.5% YoY sustained riser 936.4k 96.1% 62.1% +37.2%" at bounding box center [412, 212] width 138 height 121
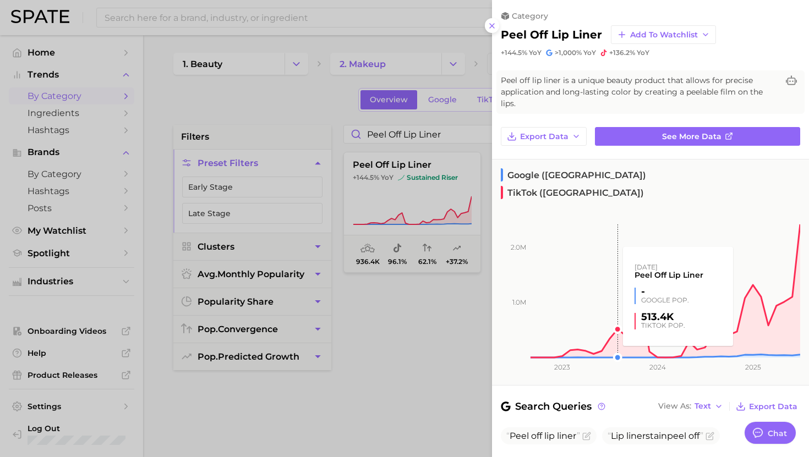
scroll to position [105, 0]
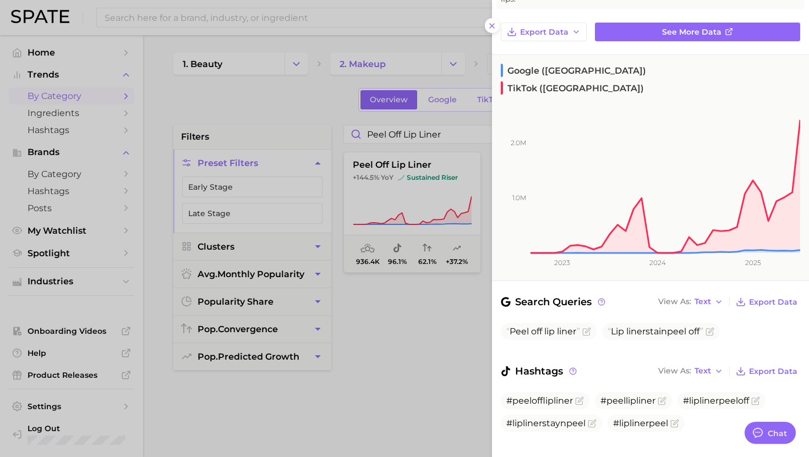
click at [331, 140] on div at bounding box center [404, 228] width 809 height 457
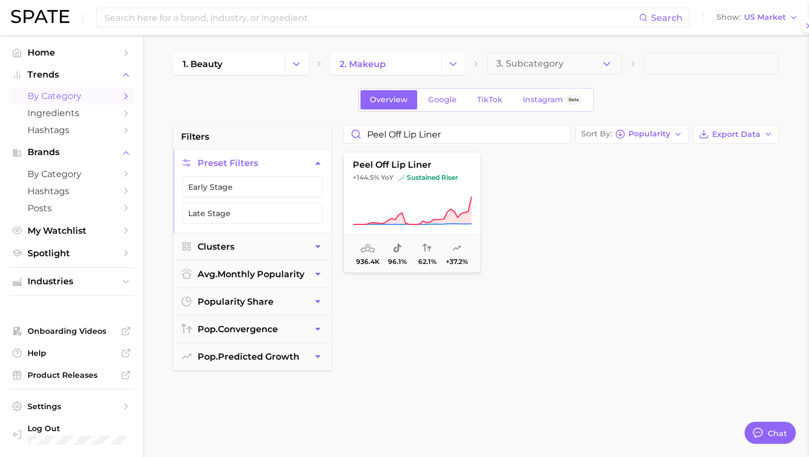
scroll to position [0, 0]
click at [398, 138] on input "peel off lip liner" at bounding box center [457, 134] width 226 height 18
paste input "ink lip stain"
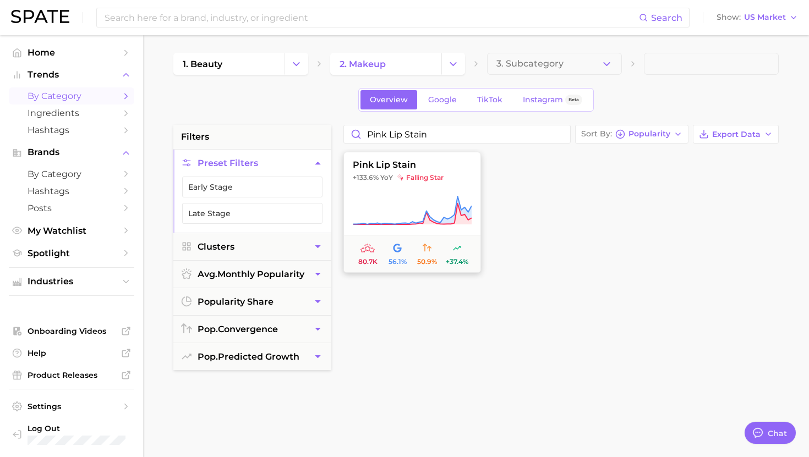
click at [408, 173] on button "pink lip stain +133.6% YoY falling star 80.7k 56.1% 50.9% +37.4%" at bounding box center [412, 212] width 138 height 121
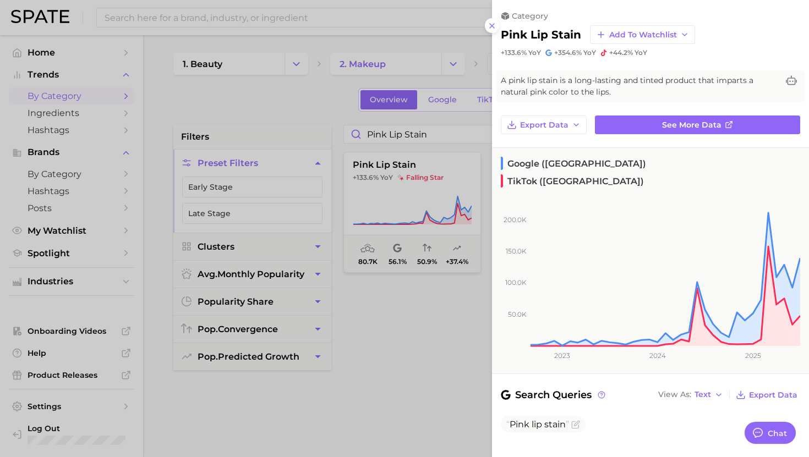
click at [375, 139] on div at bounding box center [404, 228] width 809 height 457
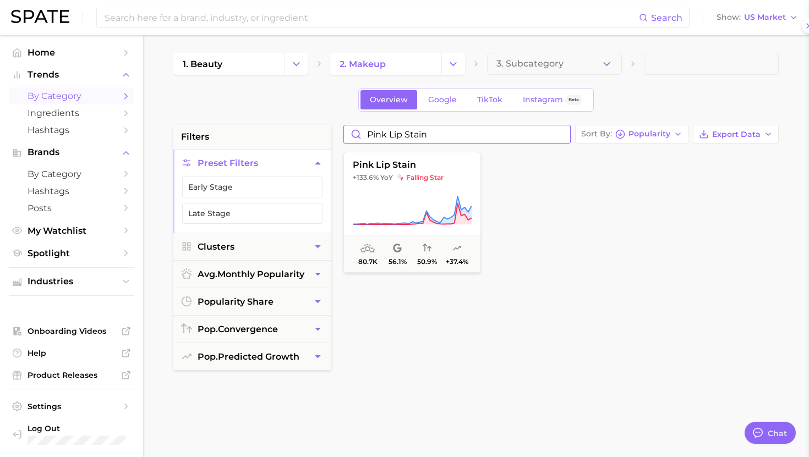
click at [391, 134] on input "pink lip stain" at bounding box center [457, 134] width 226 height 18
type input "peel of flip liner"
click at [428, 178] on span "sustained riser" at bounding box center [428, 177] width 60 height 9
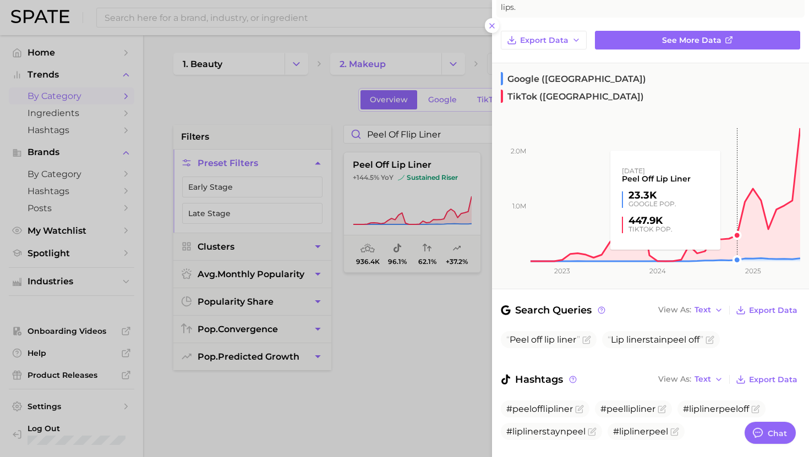
scroll to position [97, 0]
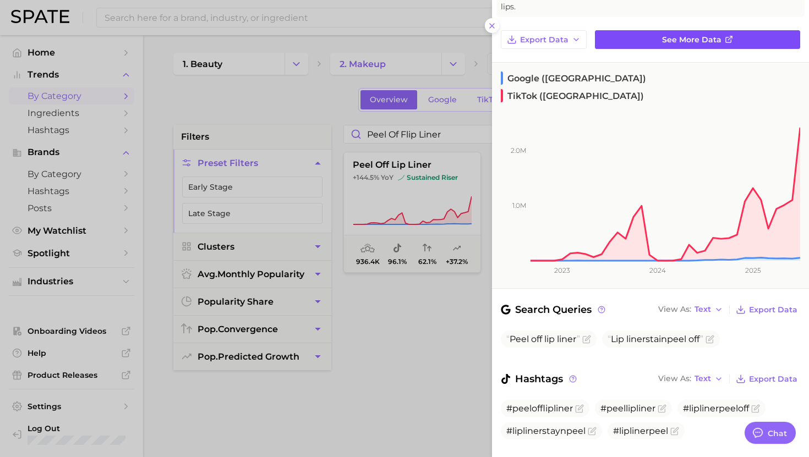
click at [726, 48] on link "See more data" at bounding box center [697, 39] width 205 height 19
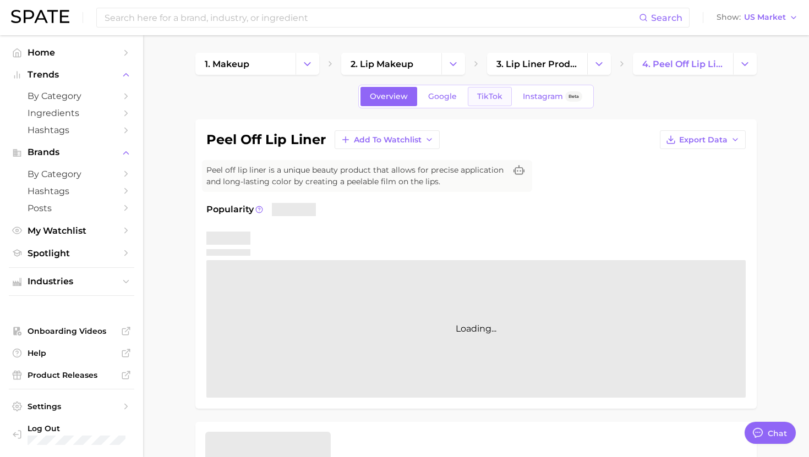
click at [487, 91] on link "TikTok" at bounding box center [490, 96] width 44 height 19
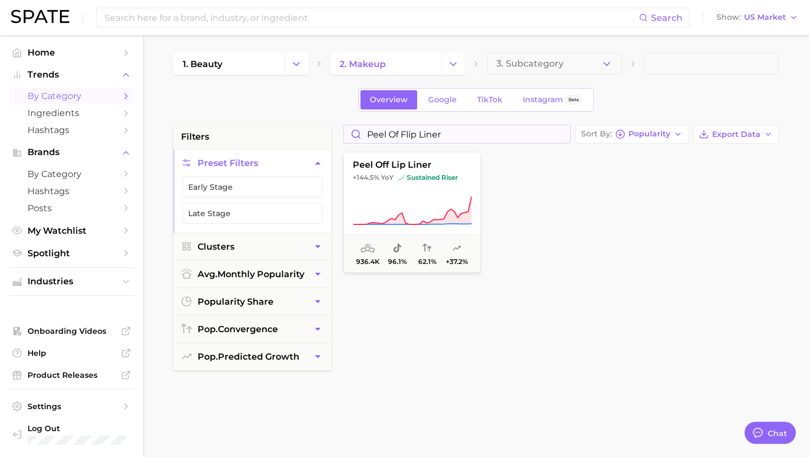
click at [398, 143] on div "peel of flip liner" at bounding box center [456, 134] width 227 height 19
click at [398, 135] on input "peel of flip liner" at bounding box center [457, 134] width 226 height 18
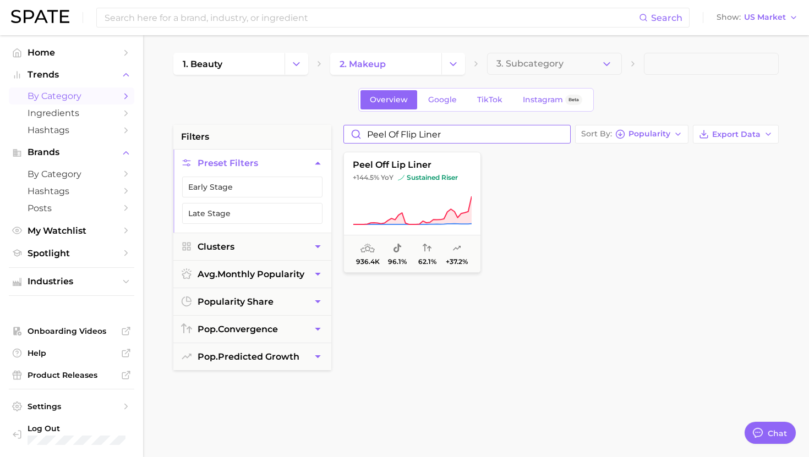
paste input "orange lip gloss"
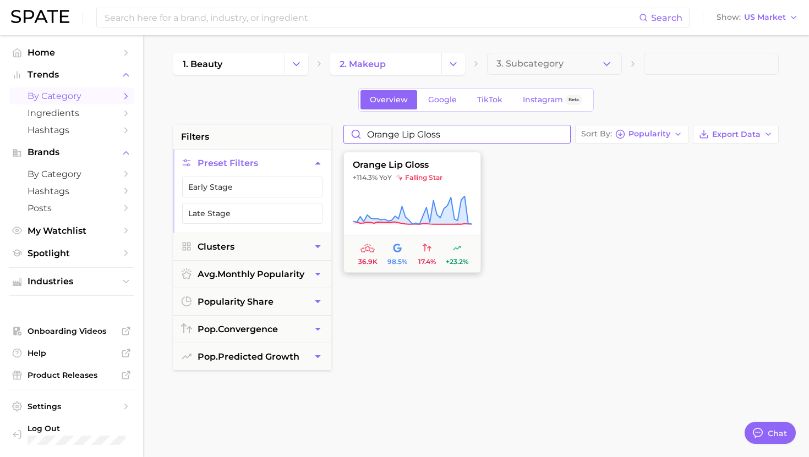
type input "orange lip gloss"
click at [409, 164] on span "orange lip gloss" at bounding box center [412, 165] width 136 height 10
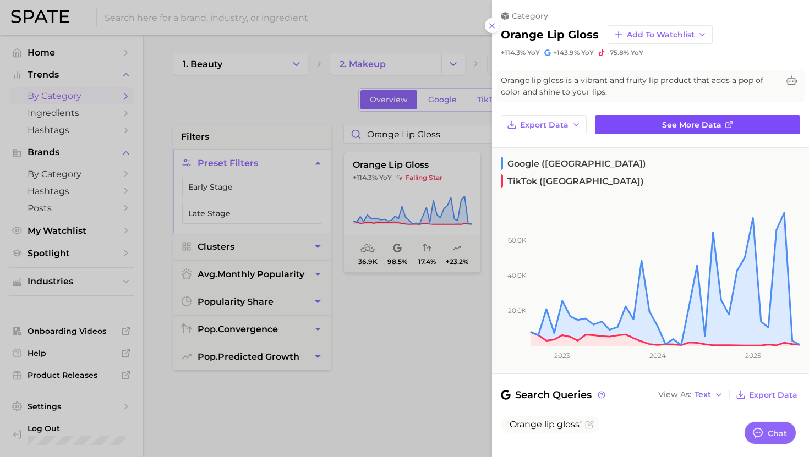
click at [664, 118] on link "See more data" at bounding box center [697, 125] width 205 height 19
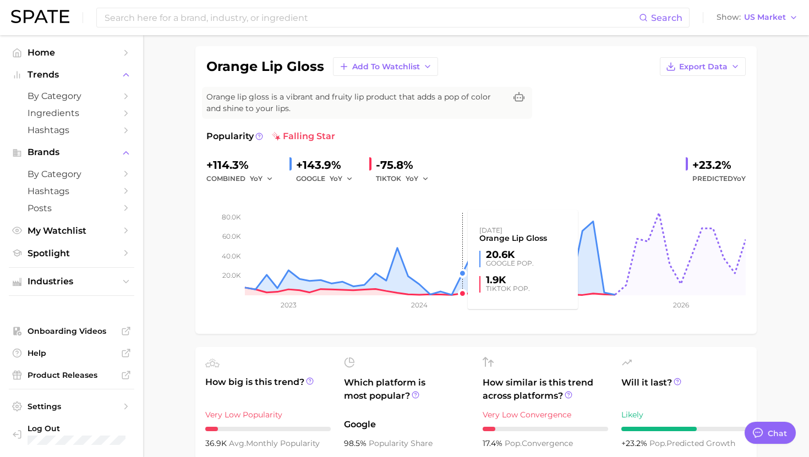
scroll to position [9, 0]
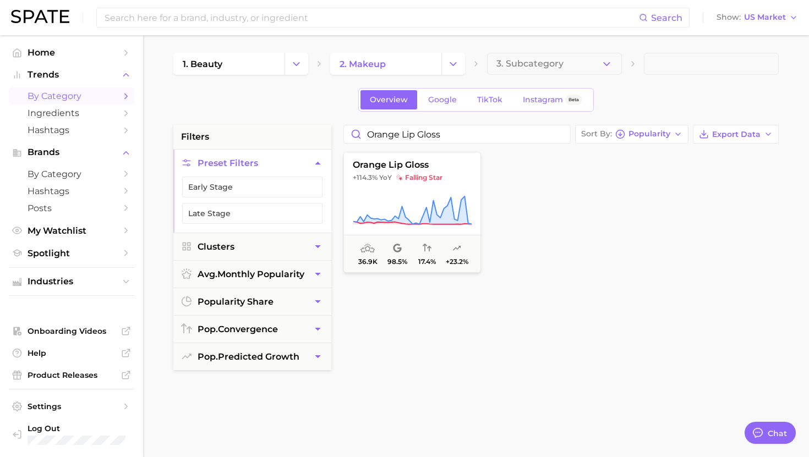
click at [370, 122] on div "1. beauty 2. makeup 3. Subcategory Overview Google TikTok Instagram Beta filter…" at bounding box center [475, 434] width 605 height 762
click at [375, 134] on input "orange lip gloss" at bounding box center [457, 134] width 226 height 18
paste input "lip clay"
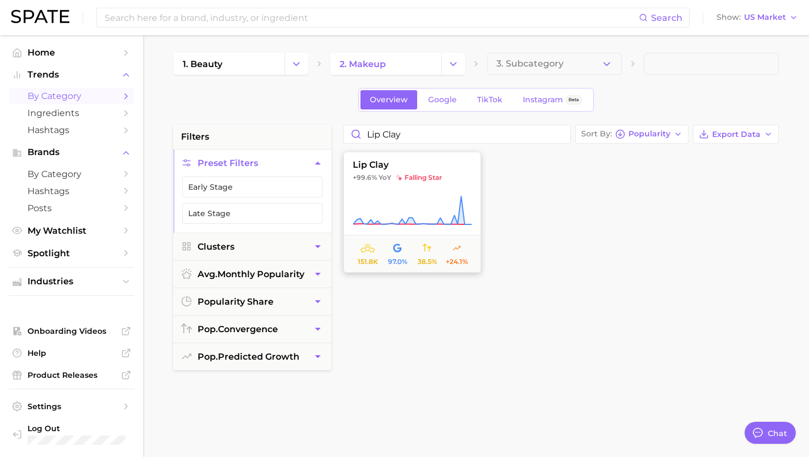
click at [393, 185] on button "lip clay +99.6% YoY falling star 151.8k 97.0% 38.5% +24.1%" at bounding box center [412, 212] width 138 height 121
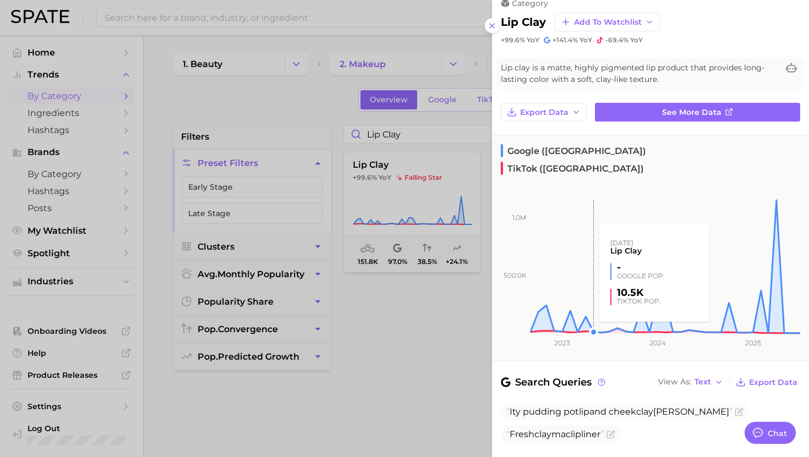
scroll to position [11, 0]
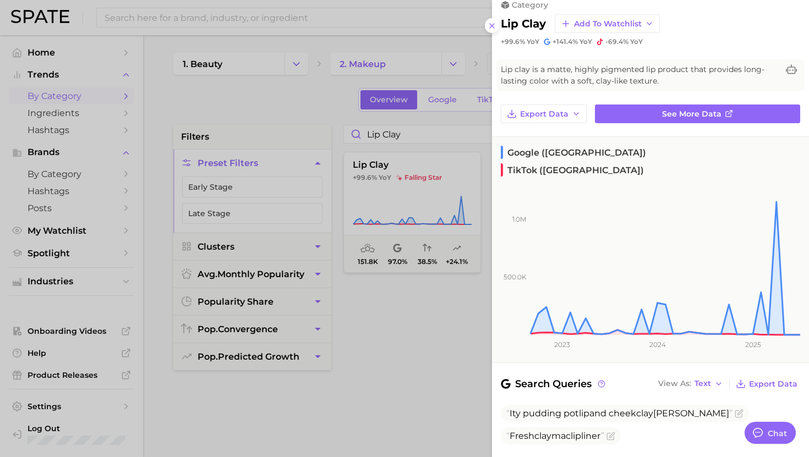
drag, startPoint x: 398, startPoint y: 237, endPoint x: 386, endPoint y: 244, distance: 14.1
click at [397, 237] on div at bounding box center [404, 228] width 809 height 457
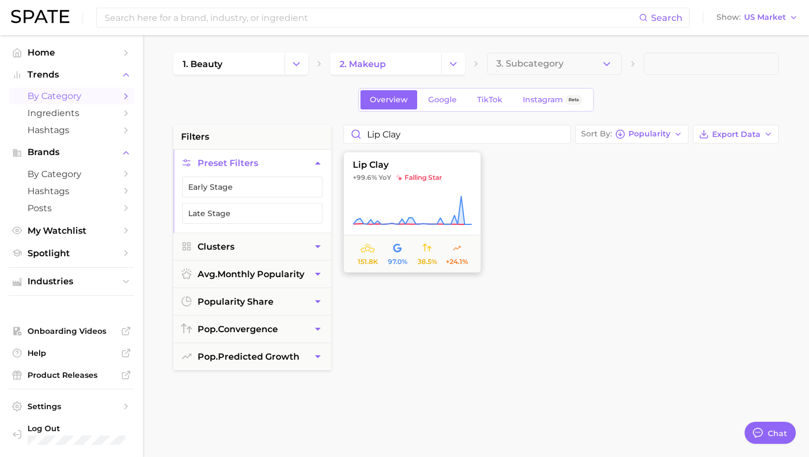
click at [379, 199] on icon at bounding box center [412, 210] width 119 height 31
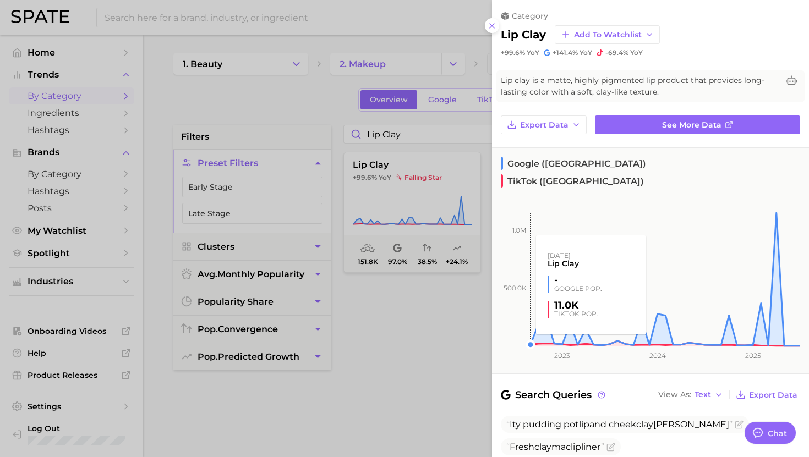
click at [503, 185] on rect at bounding box center [646, 265] width 308 height 161
click at [382, 140] on div at bounding box center [404, 228] width 809 height 457
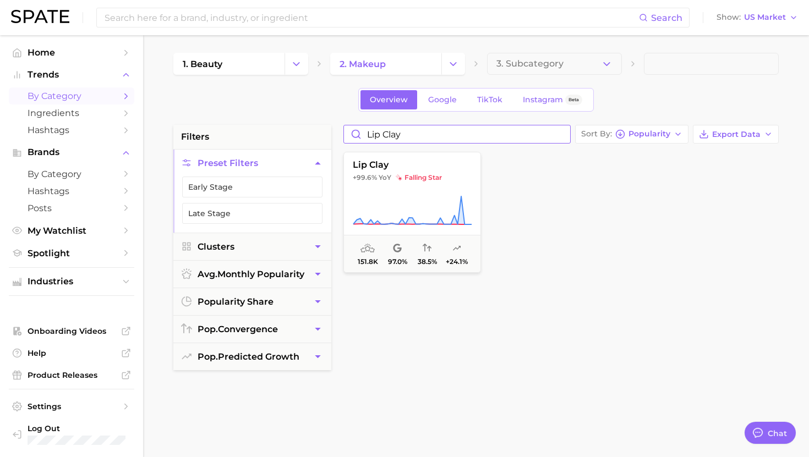
click at [395, 136] on input "lip clay" at bounding box center [457, 134] width 226 height 18
type input "l"
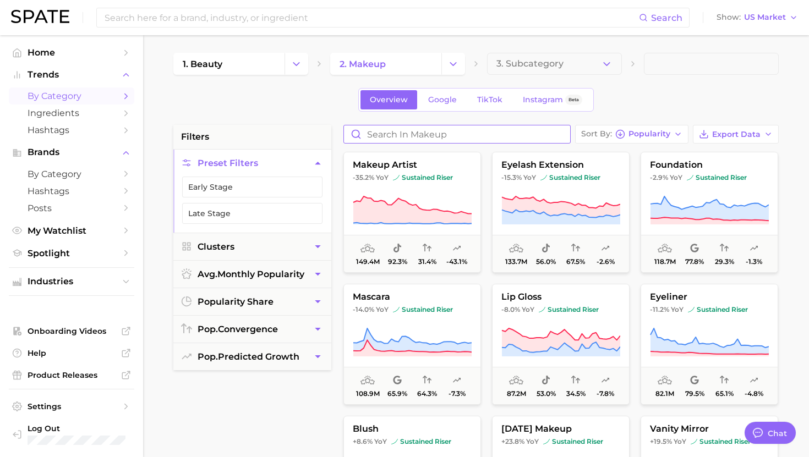
paste input "burgundy lipstick"
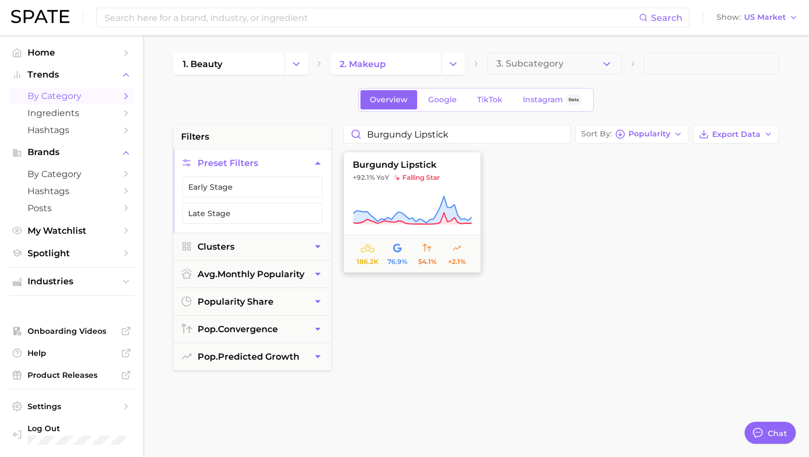
click at [410, 183] on button "burgundy lipstick +92.1% YoY falling star 186.2k 76.9% 54.1% +2.1%" at bounding box center [412, 212] width 138 height 121
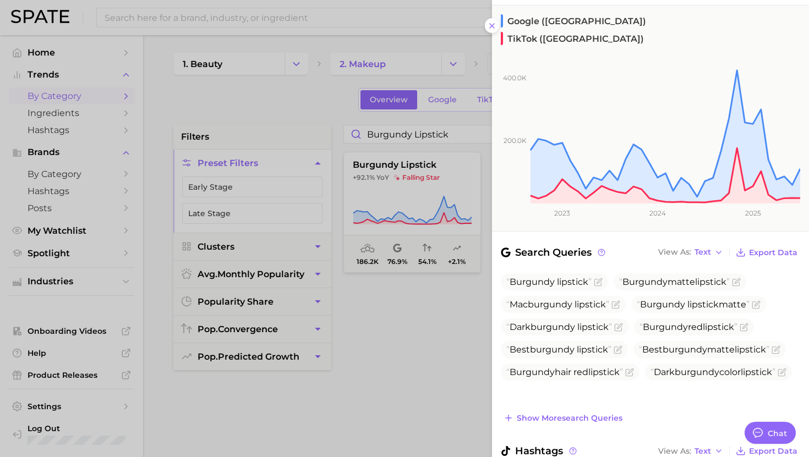
scroll to position [200, 0]
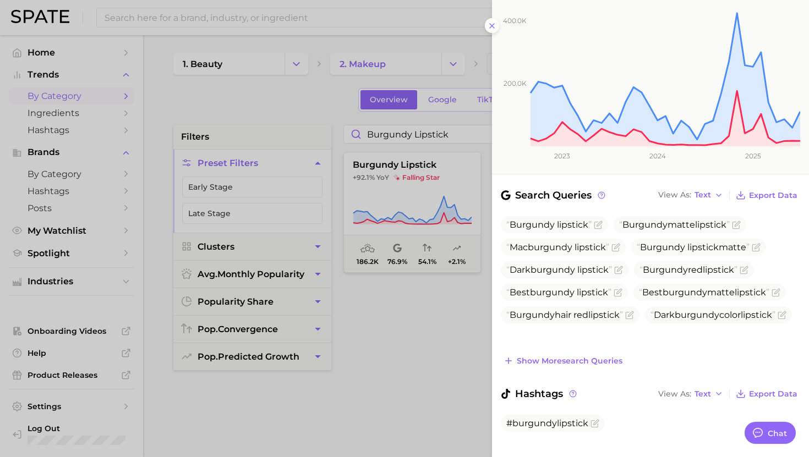
click at [379, 133] on div at bounding box center [404, 228] width 809 height 457
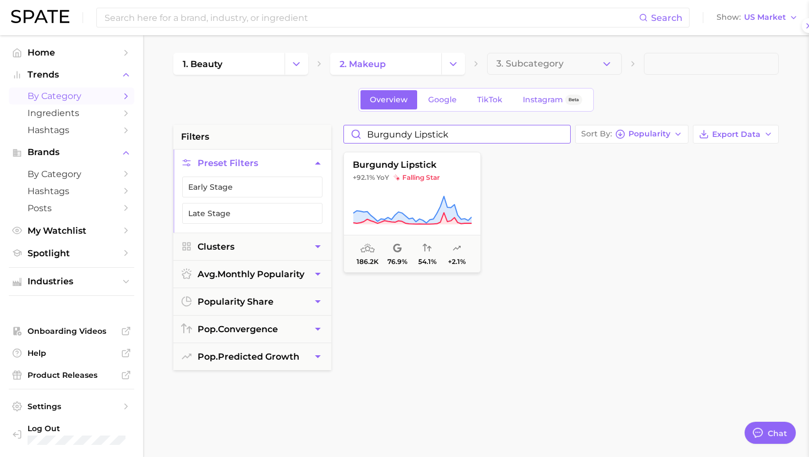
click at [390, 134] on input "burgundy lipstick" at bounding box center [457, 134] width 226 height 18
paste input "lack matte"
click at [406, 201] on icon at bounding box center [412, 210] width 119 height 31
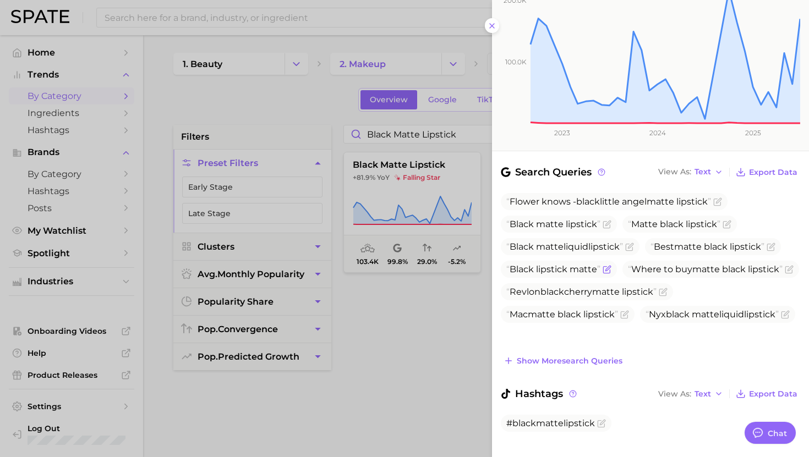
scroll to position [220, 0]
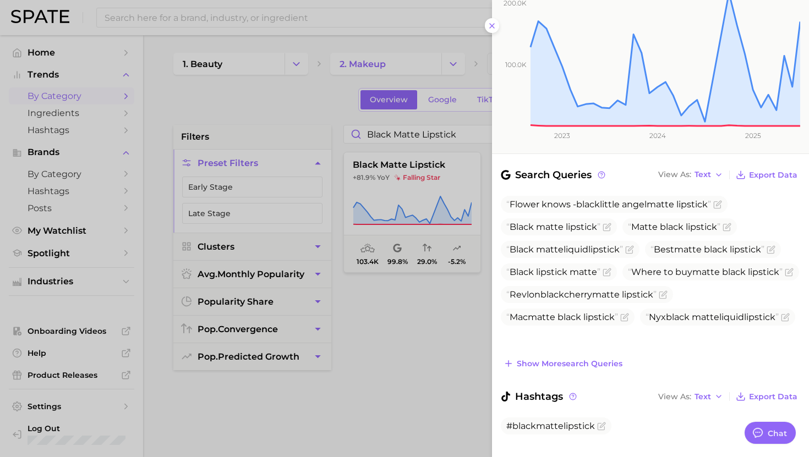
click at [355, 149] on div at bounding box center [404, 228] width 809 height 457
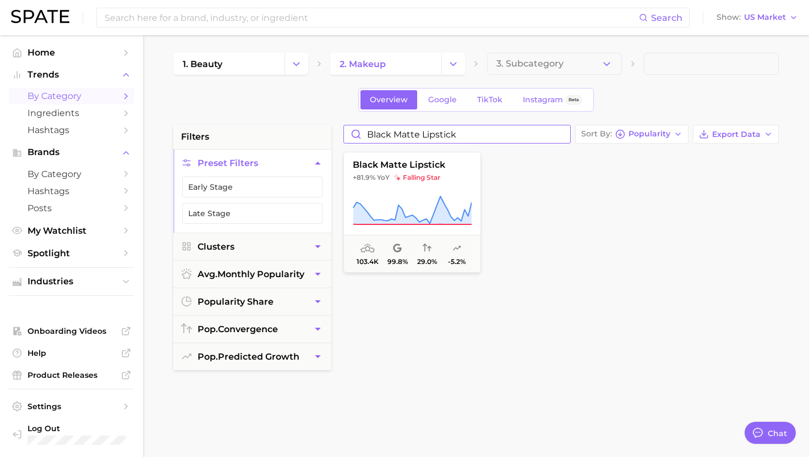
click at [378, 131] on input "black matte lipstick" at bounding box center [457, 134] width 226 height 18
paste input "glueless lashes"
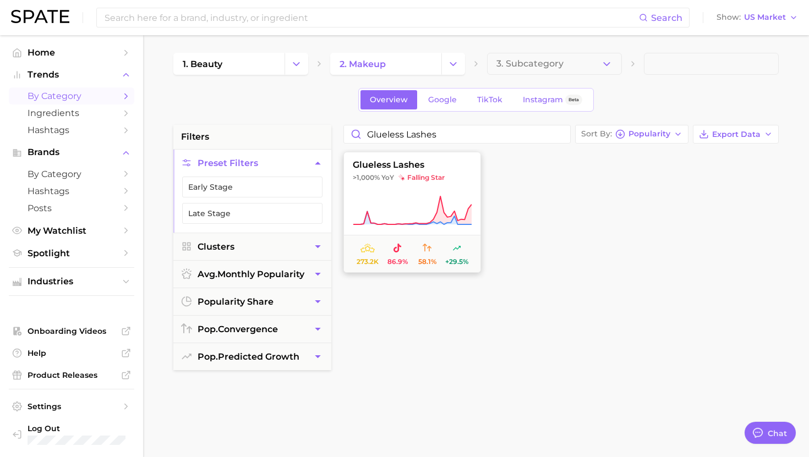
click at [398, 216] on icon at bounding box center [412, 210] width 119 height 31
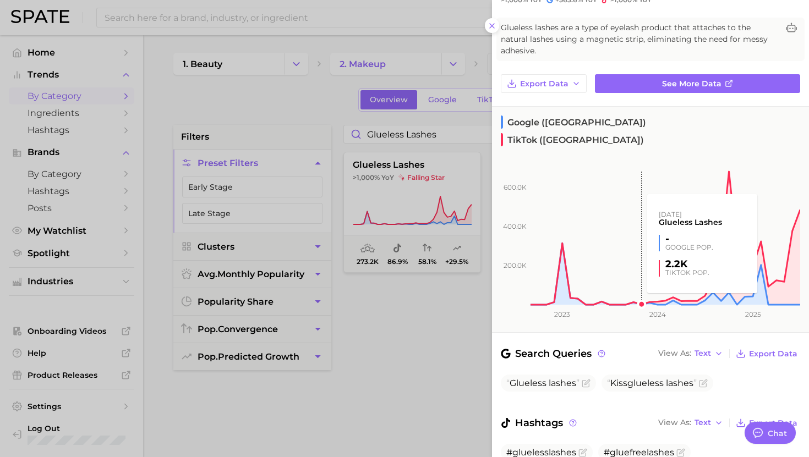
scroll to position [82, 0]
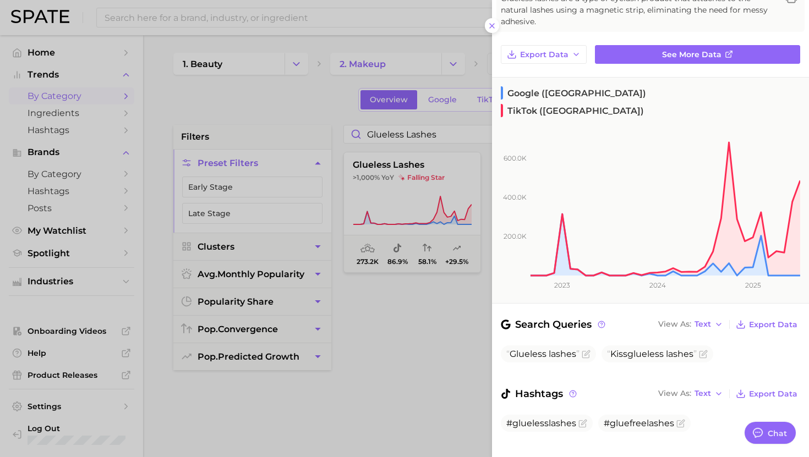
click at [383, 135] on div at bounding box center [404, 228] width 809 height 457
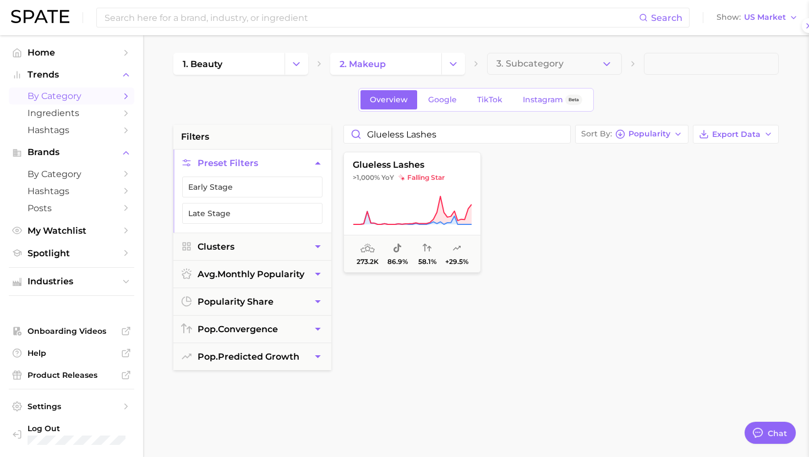
click at [383, 135] on div at bounding box center [404, 228] width 809 height 457
click at [383, 135] on input "glueless lashes" at bounding box center [457, 134] width 226 height 18
paste input "iron wand mascara"
click at [399, 195] on icon at bounding box center [412, 210] width 119 height 31
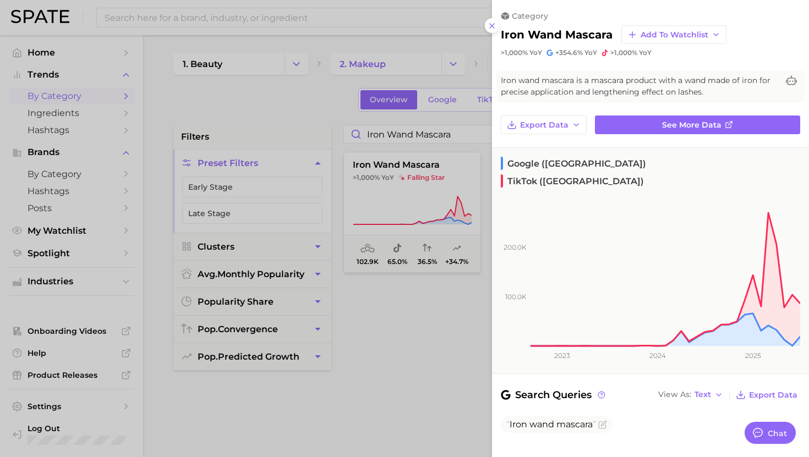
click at [411, 142] on div at bounding box center [404, 228] width 809 height 457
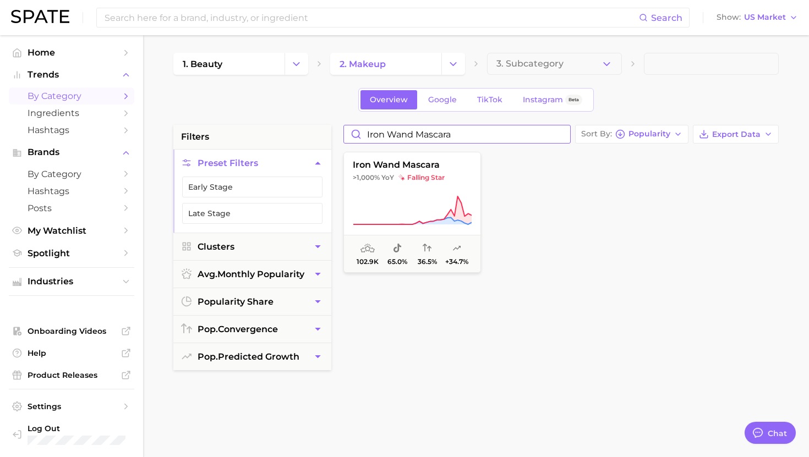
click at [406, 134] on input "iron wand mascara" at bounding box center [457, 134] width 226 height 18
paste input "eyebrow pen"
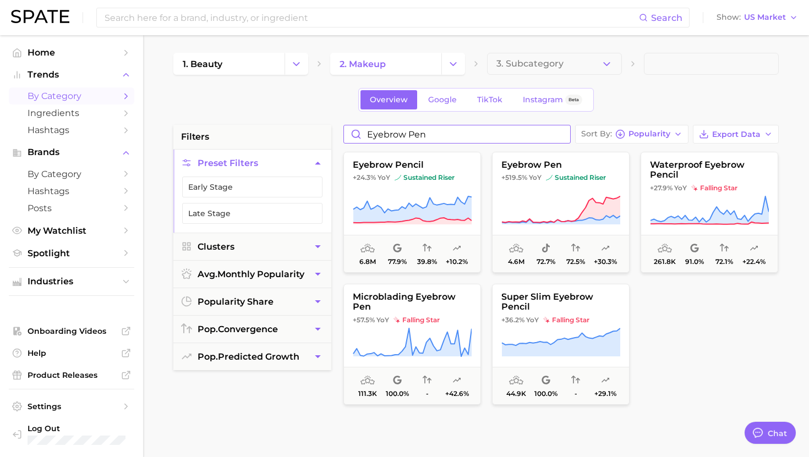
click at [398, 138] on input "eyebrow pen" at bounding box center [457, 134] width 226 height 18
paste input "pre glued lashes"
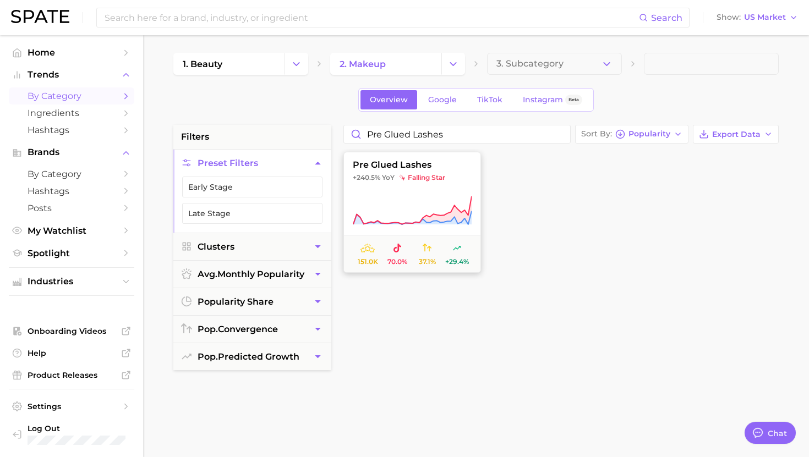
click at [390, 184] on button "pre glued lashes +240.5% YoY falling star 151.0k 70.0% 37.1% +29.4%" at bounding box center [412, 212] width 138 height 121
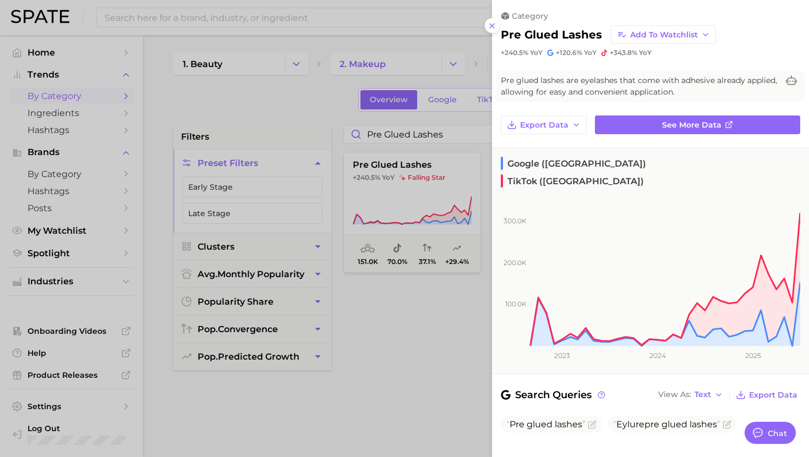
click at [396, 203] on div at bounding box center [404, 228] width 809 height 457
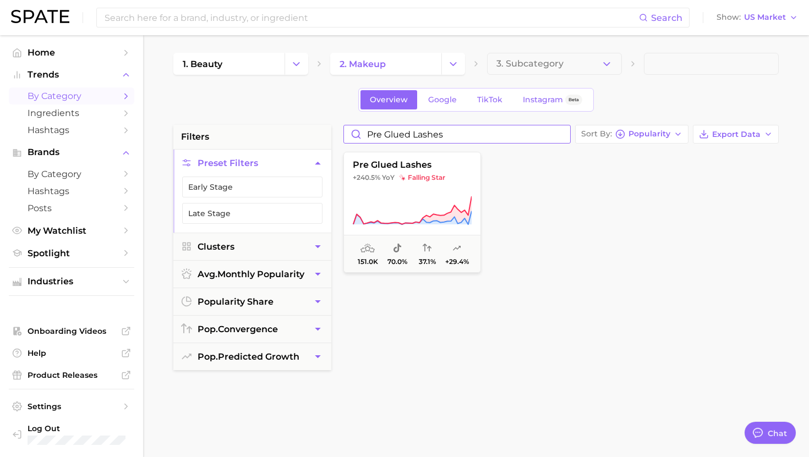
click at [394, 134] on input "pre glued lashes" at bounding box center [457, 134] width 226 height 18
paste input "glitter mascara"
click at [399, 196] on icon at bounding box center [412, 210] width 119 height 31
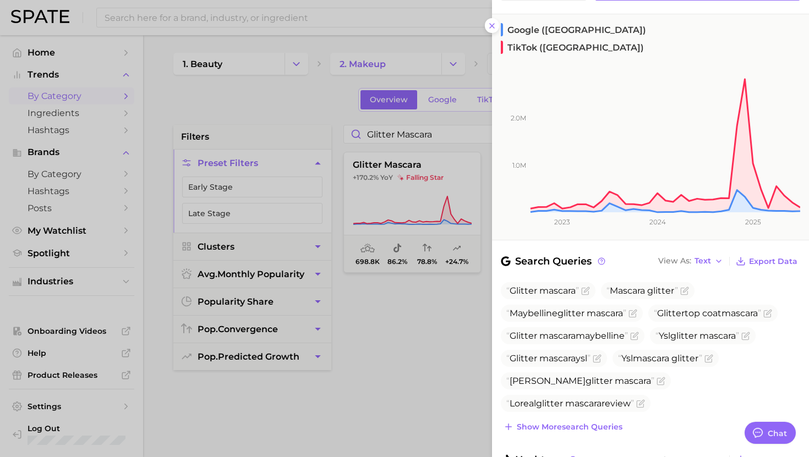
scroll to position [146, 0]
click at [405, 114] on div at bounding box center [404, 228] width 809 height 457
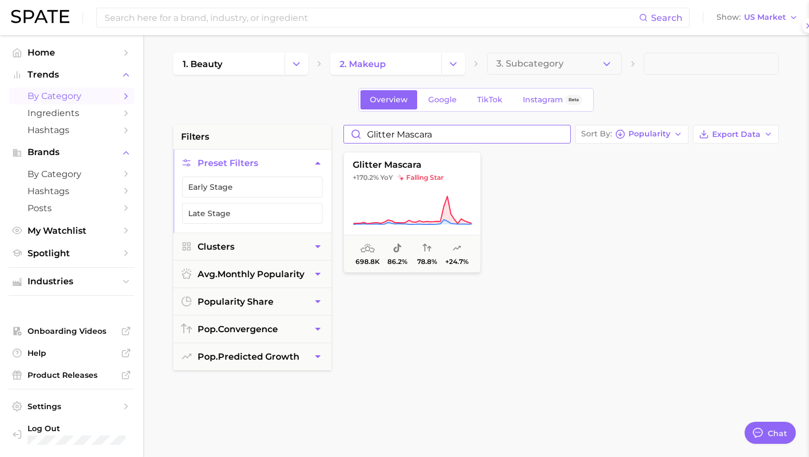
click at [397, 129] on input "glitter mascara" at bounding box center [457, 134] width 226 height 18
paste input "long lash"
click at [413, 178] on span "falling star" at bounding box center [420, 177] width 46 height 9
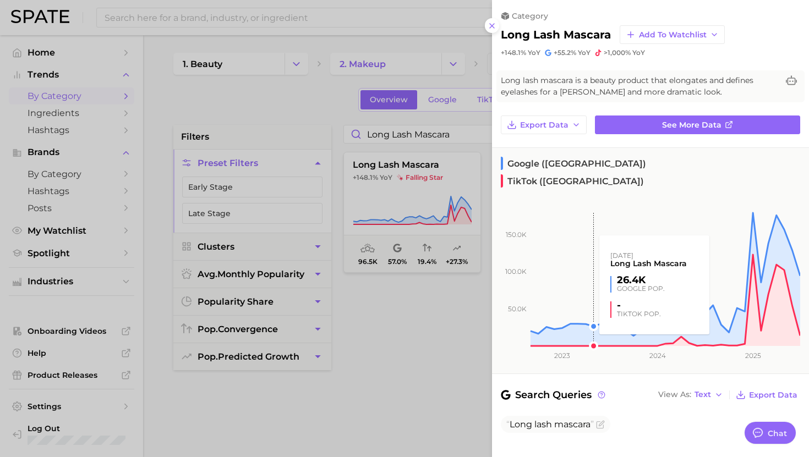
scroll to position [70, 0]
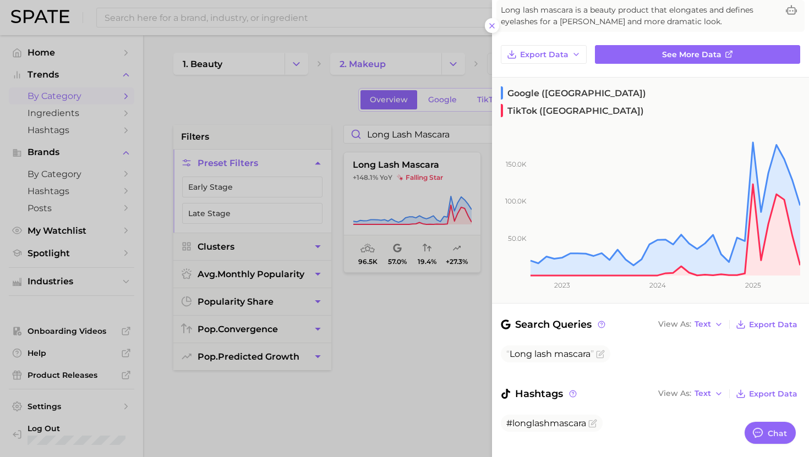
click at [394, 128] on div at bounding box center [404, 228] width 809 height 457
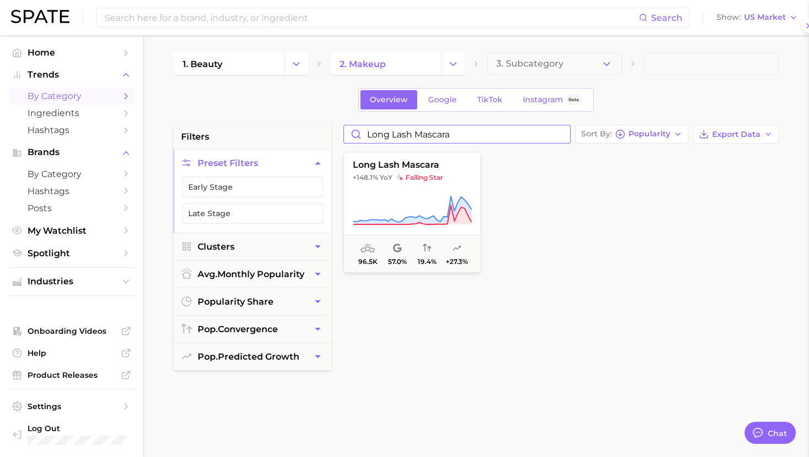
click at [394, 139] on input "long lash mascara" at bounding box center [457, 134] width 226 height 18
paste input "manga lashes"
click at [397, 179] on img at bounding box center [400, 177] width 7 height 7
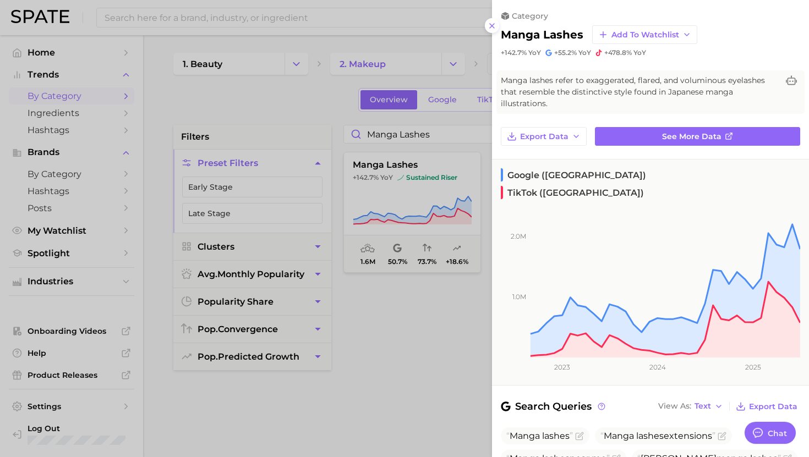
click at [388, 193] on div at bounding box center [404, 228] width 809 height 457
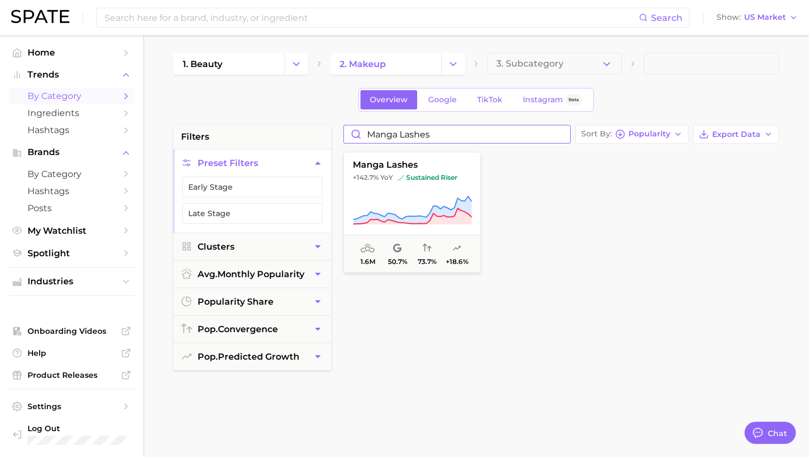
click at [403, 141] on input "manga lashes" at bounding box center [457, 134] width 226 height 18
paste input "spiky"
click at [419, 197] on icon at bounding box center [412, 210] width 119 height 31
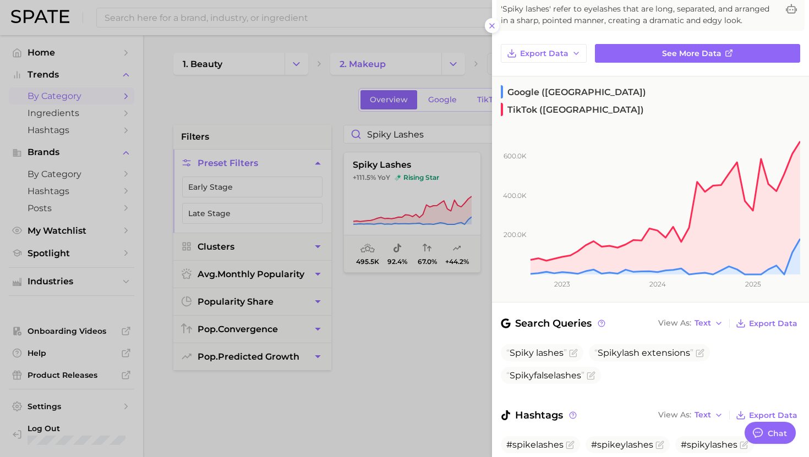
scroll to position [30, 0]
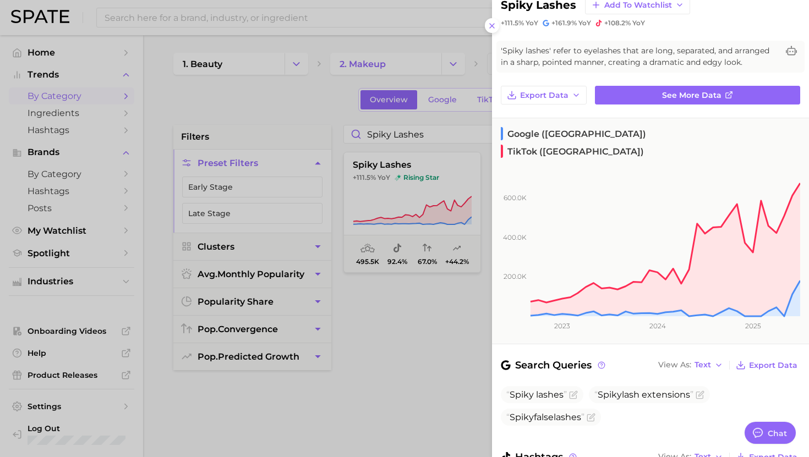
click at [427, 136] on div at bounding box center [404, 228] width 809 height 457
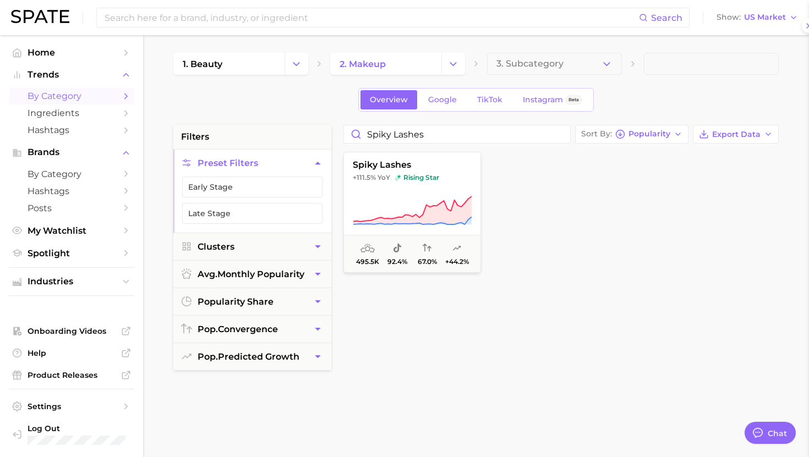
scroll to position [0, 0]
click at [411, 136] on input "spiky lashes" at bounding box center [457, 134] width 226 height 18
paste input "elf adhesive"
type input "self adhesive lashes"
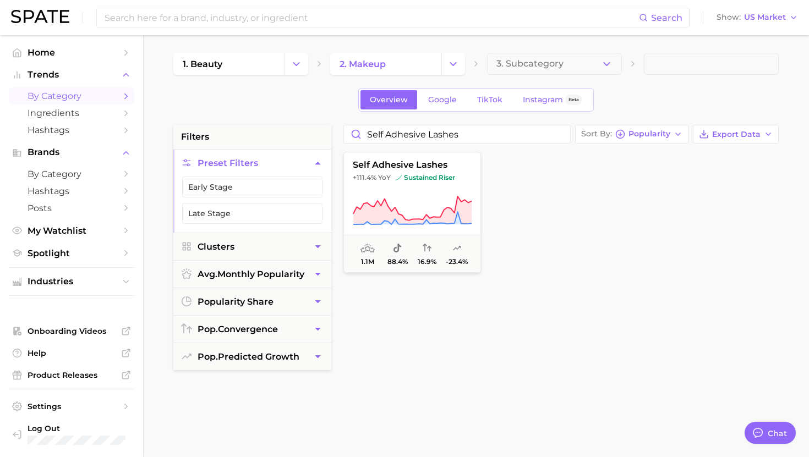
click at [411, 174] on span "sustained riser" at bounding box center [425, 177] width 60 height 9
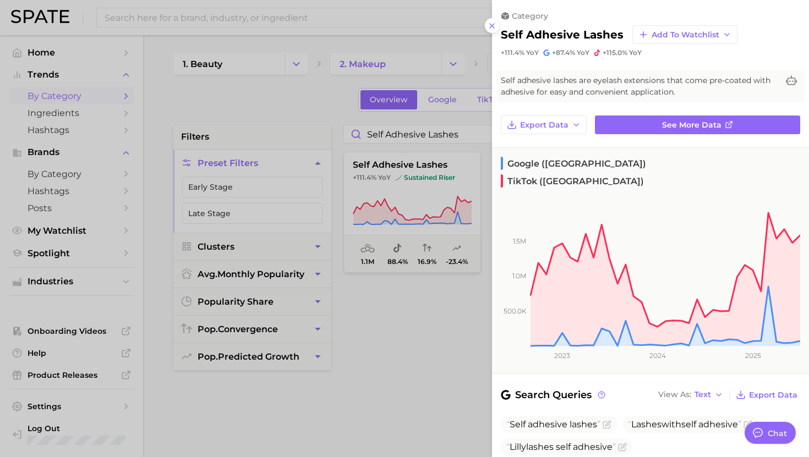
click at [250, 53] on div at bounding box center [404, 228] width 809 height 457
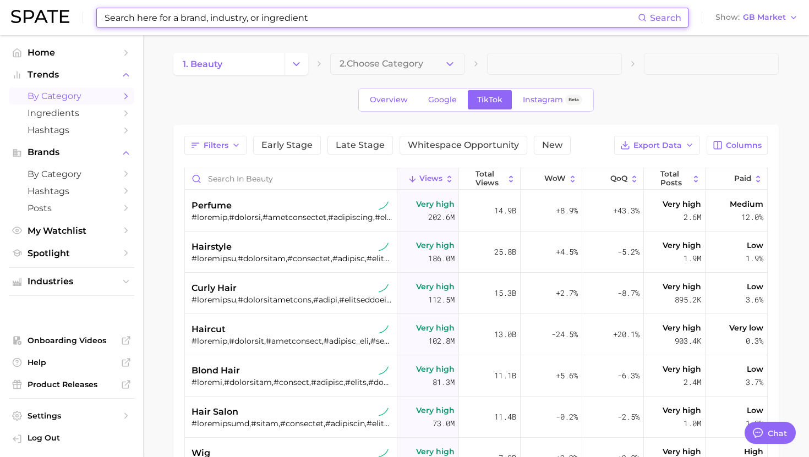
click at [280, 23] on input at bounding box center [370, 17] width 534 height 19
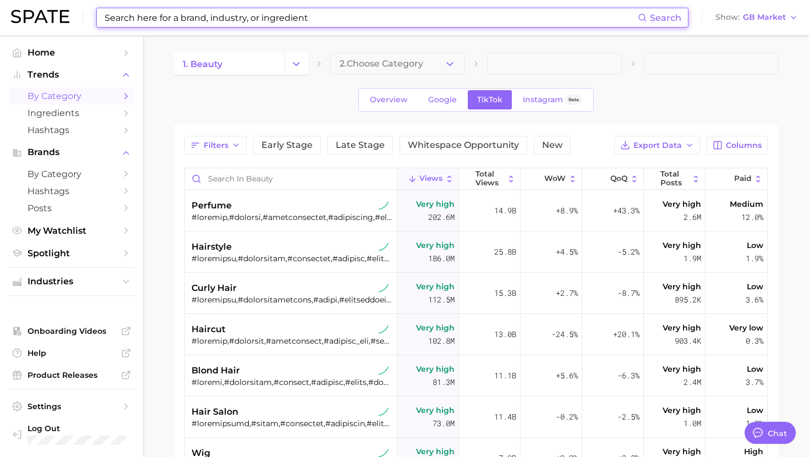
scroll to position [1105, 0]
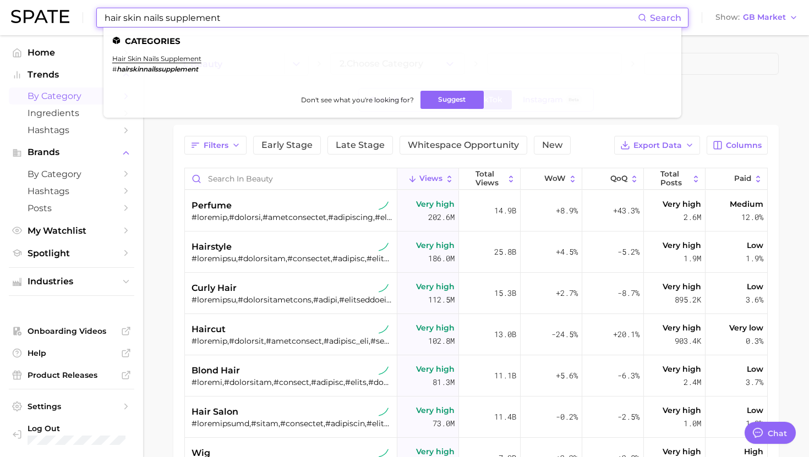
type input "hair skin nails supplement"
click at [160, 64] on li "hair skin nails supplement # hairskinnailssupplement" at bounding box center [156, 63] width 89 height 19
click at [160, 58] on link "hair skin nails supplement" at bounding box center [156, 58] width 89 height 8
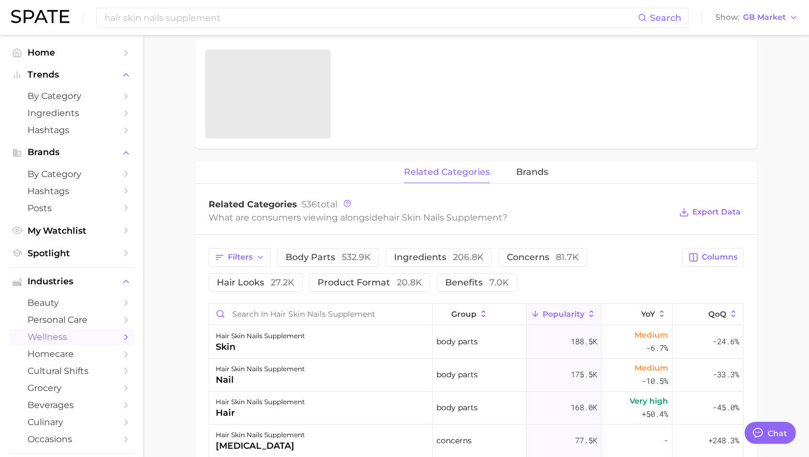
type textarea "x"
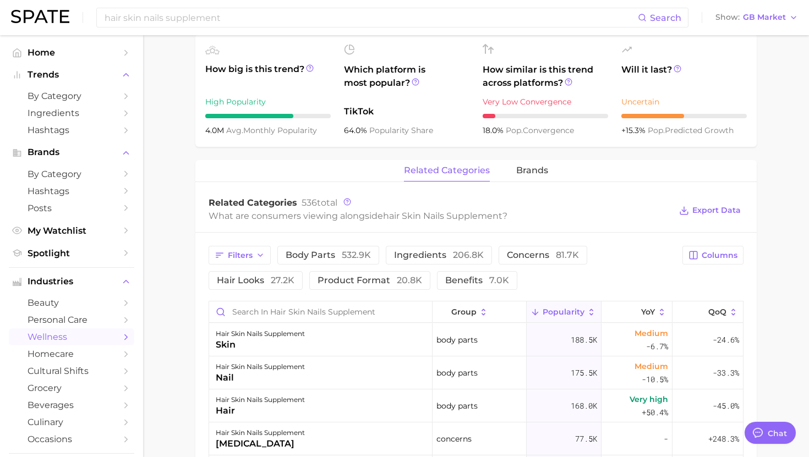
scroll to position [394, 0]
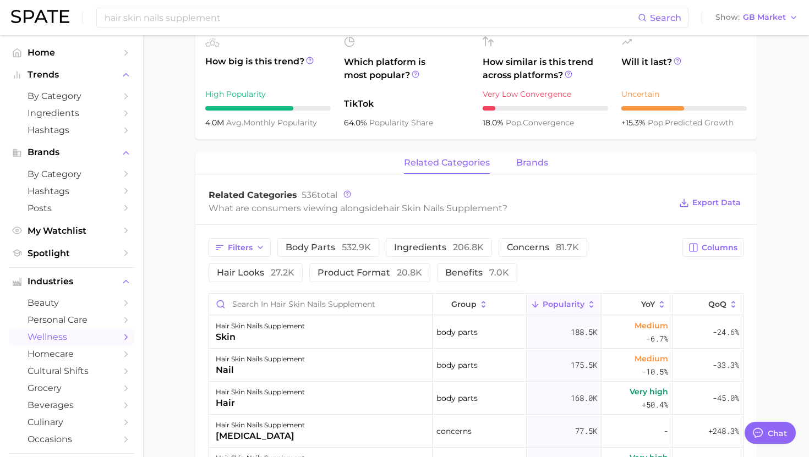
click at [532, 159] on span "brands" at bounding box center [532, 163] width 32 height 10
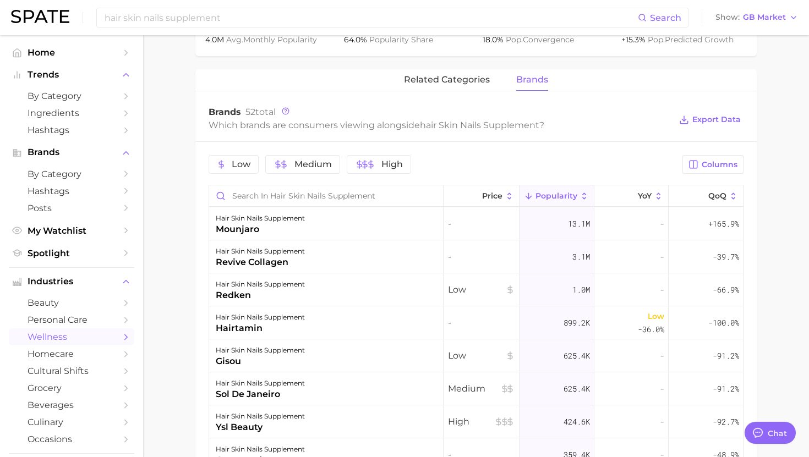
scroll to position [481, 0]
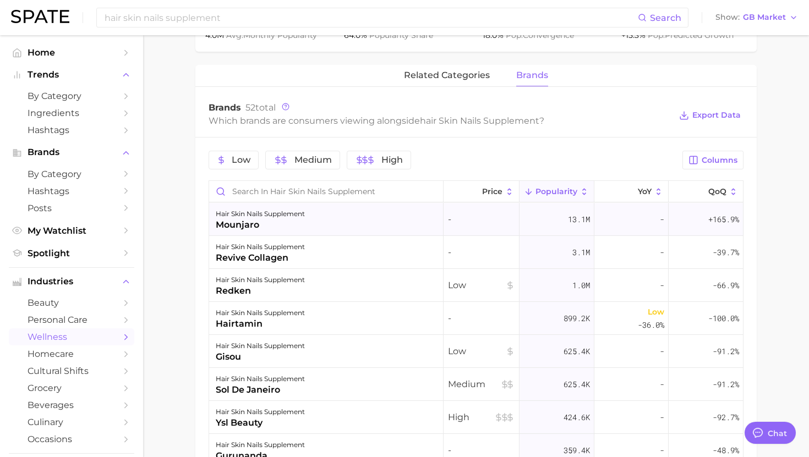
click at [329, 218] on div "hair skin nails supplement mounjaro" at bounding box center [326, 219] width 234 height 33
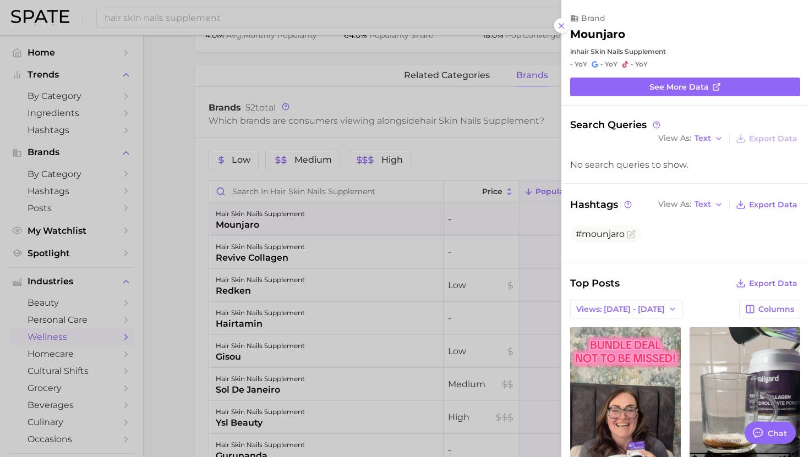
scroll to position [0, 0]
click at [329, 214] on div at bounding box center [404, 228] width 809 height 457
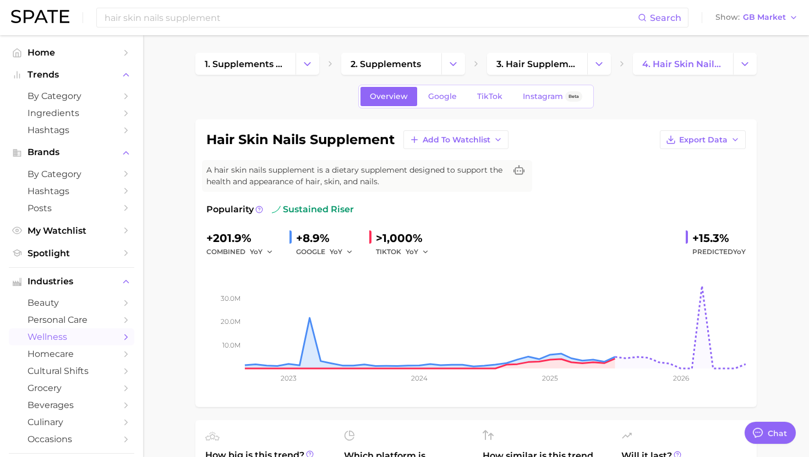
click at [276, 30] on div "hair skin nails supplement Search Show GB Market" at bounding box center [404, 17] width 787 height 35
click at [276, 20] on input "hair skin nails supplement" at bounding box center [370, 17] width 534 height 19
paste input "ashwagandha supplement"
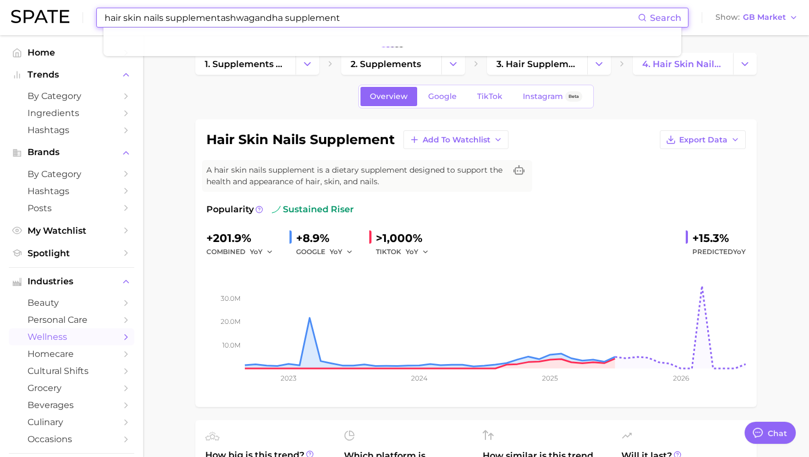
click at [276, 20] on input "hair skin nails supplementashwagandha supplement" at bounding box center [370, 17] width 534 height 19
paste input
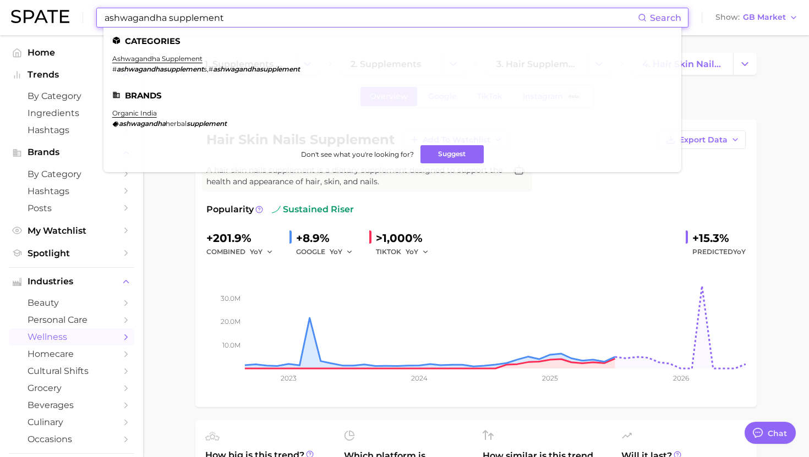
type input "ashwagandha supplement"
click at [156, 48] on ul "Categories ashwagandha supplement # ashwagandhasupplement s , # ashwagandhasupp…" at bounding box center [392, 100] width 578 height 145
click at [156, 58] on link "ashwagandha supplement" at bounding box center [157, 58] width 90 height 8
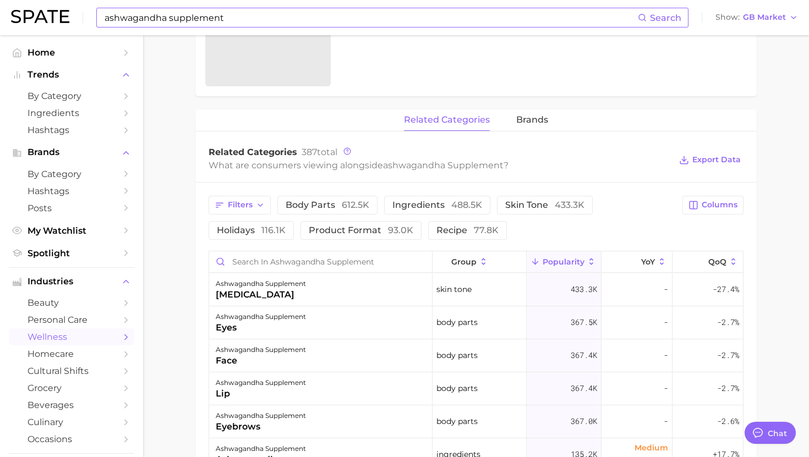
scroll to position [444, 0]
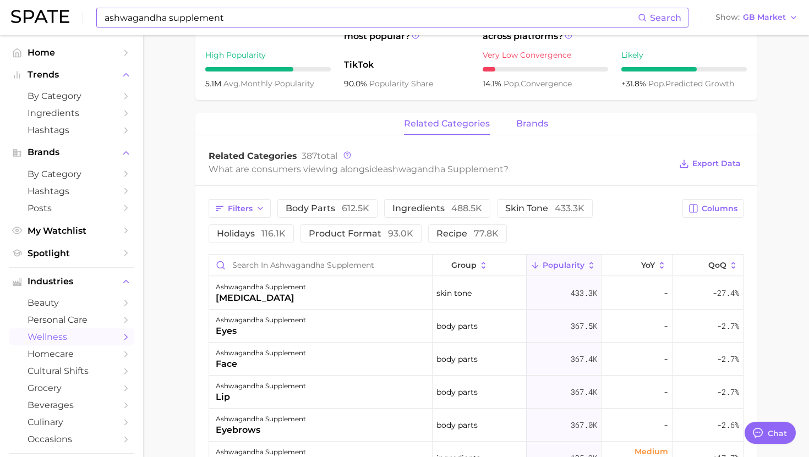
click at [524, 124] on span "brands" at bounding box center [532, 124] width 32 height 10
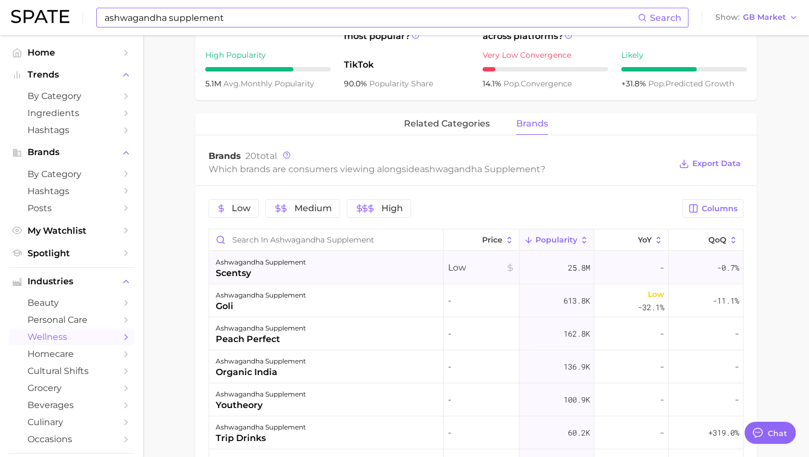
click at [314, 273] on div "ashwagandha supplement scentsy" at bounding box center [326, 267] width 234 height 33
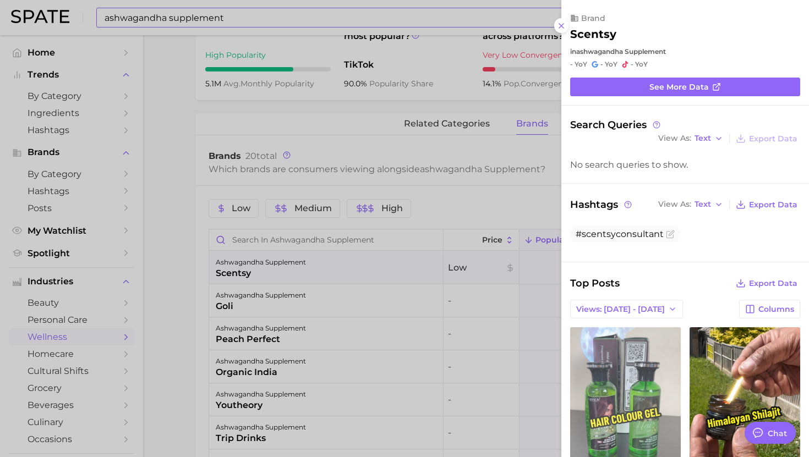
scroll to position [33, 0]
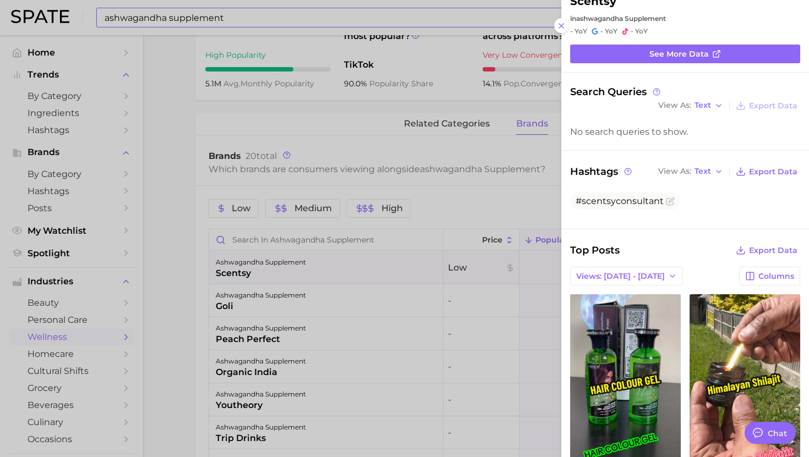
click at [337, 325] on div at bounding box center [404, 228] width 809 height 457
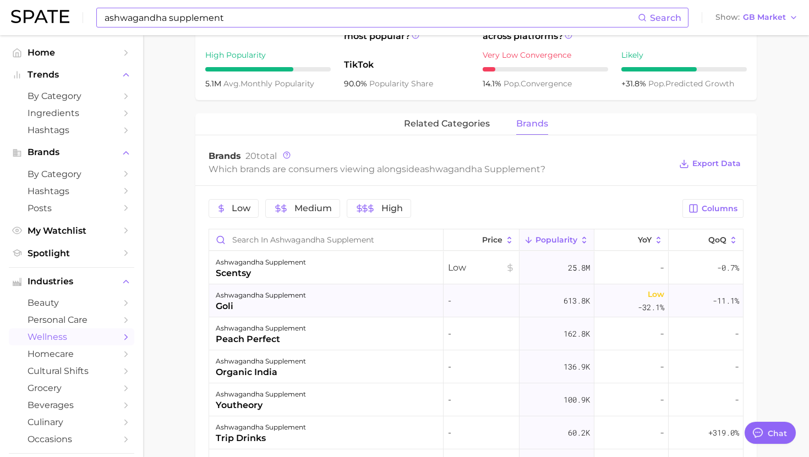
click at [330, 309] on div "ashwagandha supplement goli" at bounding box center [326, 300] width 234 height 33
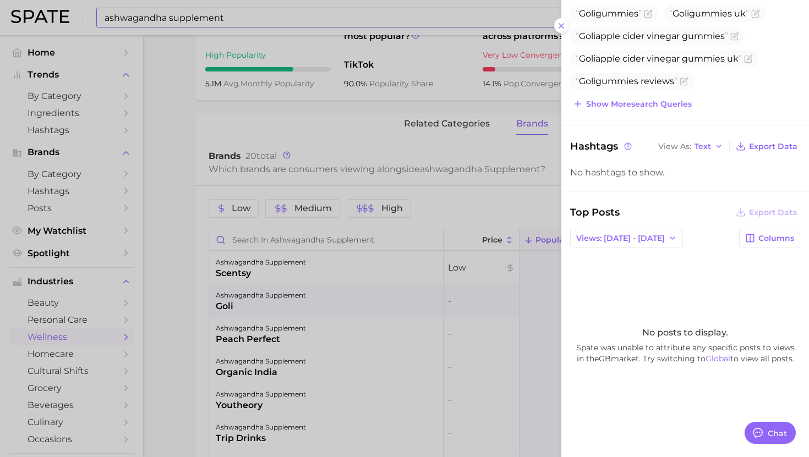
scroll to position [153, 0]
click at [254, 309] on div at bounding box center [404, 228] width 809 height 457
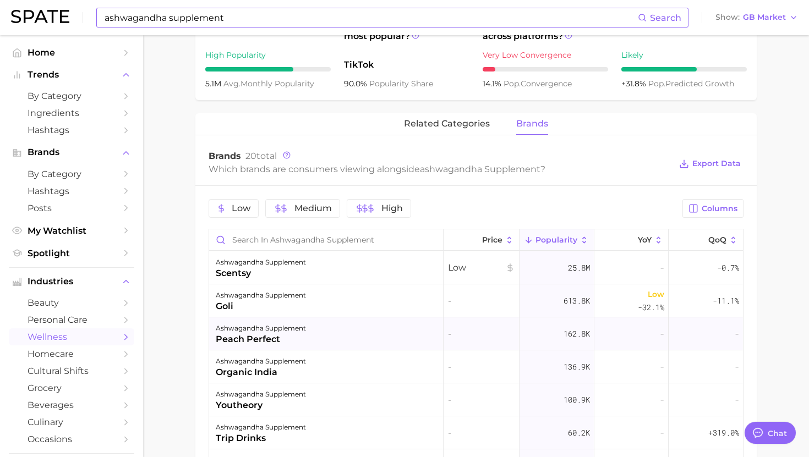
click at [263, 337] on div "peach perfect" at bounding box center [261, 339] width 90 height 13
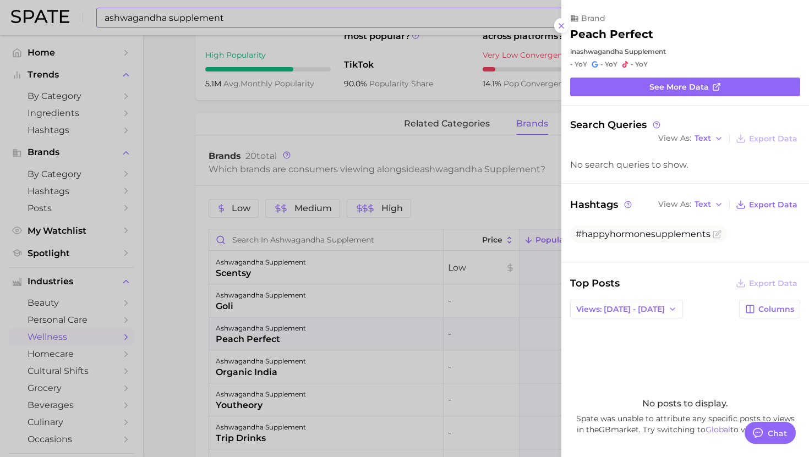
click at [263, 337] on div at bounding box center [404, 228] width 809 height 457
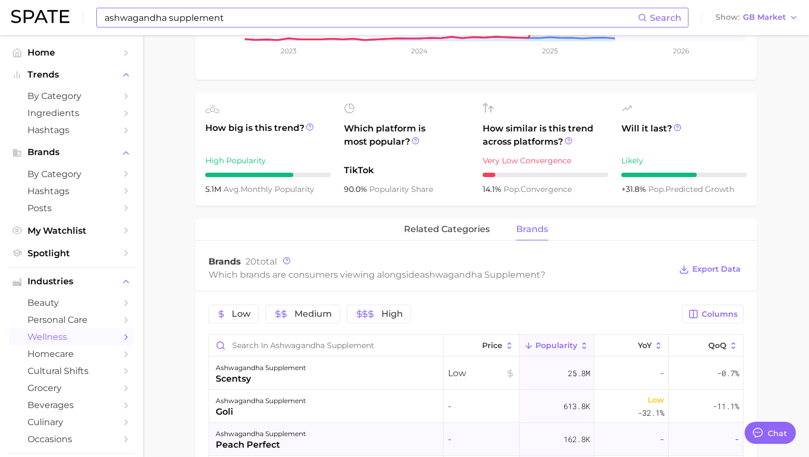
scroll to position [0, 0]
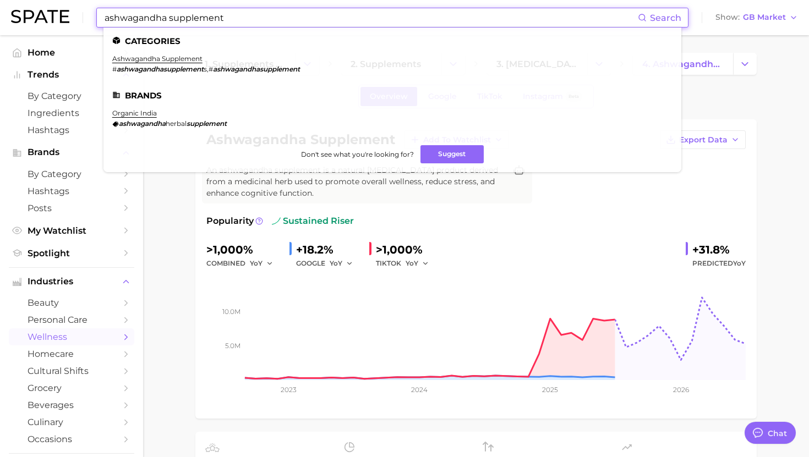
click at [294, 9] on input "ashwagandha supplement" at bounding box center [370, 17] width 534 height 19
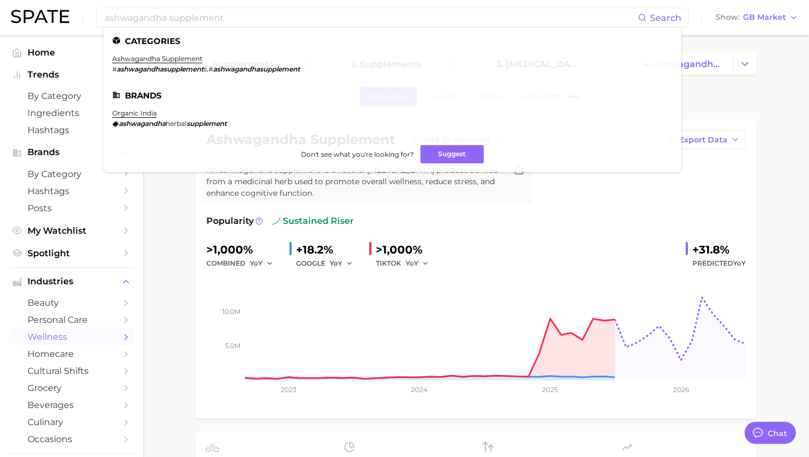
click at [308, 252] on div "+18.2%" at bounding box center [328, 250] width 64 height 18
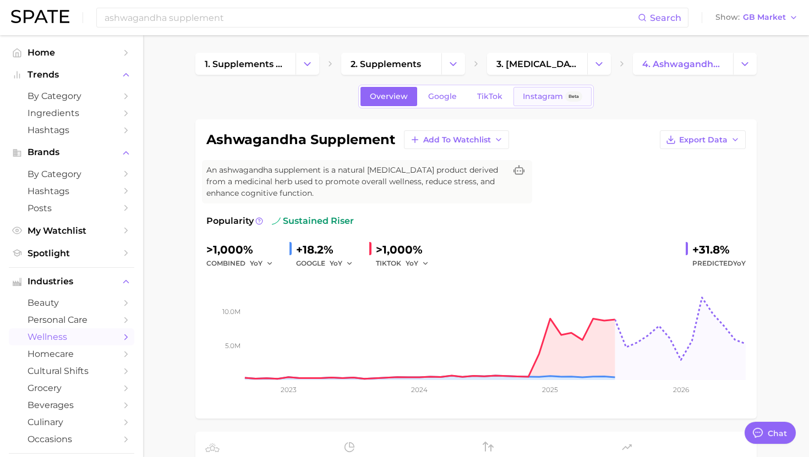
click at [523, 95] on span "Instagram" at bounding box center [543, 96] width 40 height 9
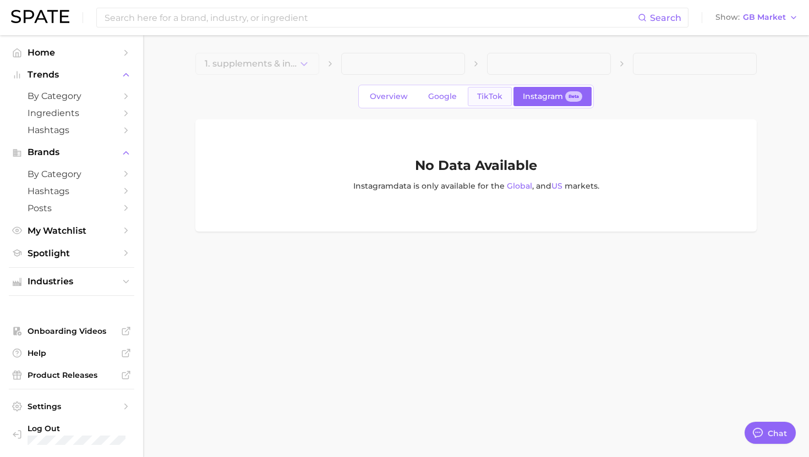
click at [485, 99] on span "TikTok" at bounding box center [489, 96] width 25 height 9
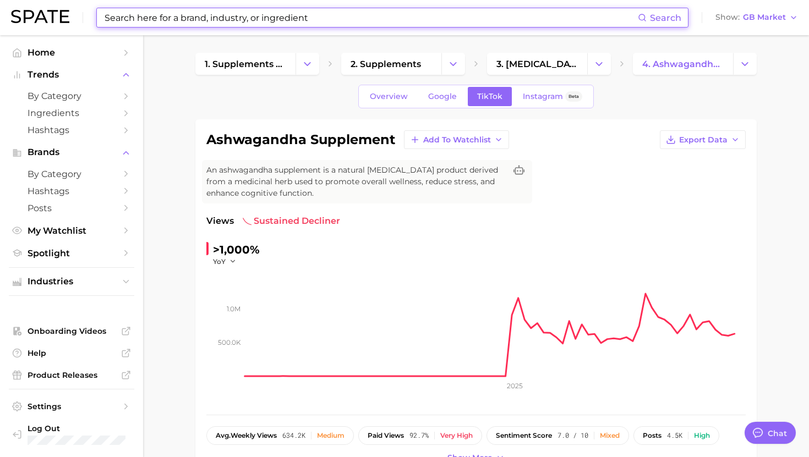
click at [345, 18] on input at bounding box center [370, 17] width 534 height 19
click at [345, 19] on input at bounding box center [370, 17] width 534 height 19
paste input "liquid carnitine"
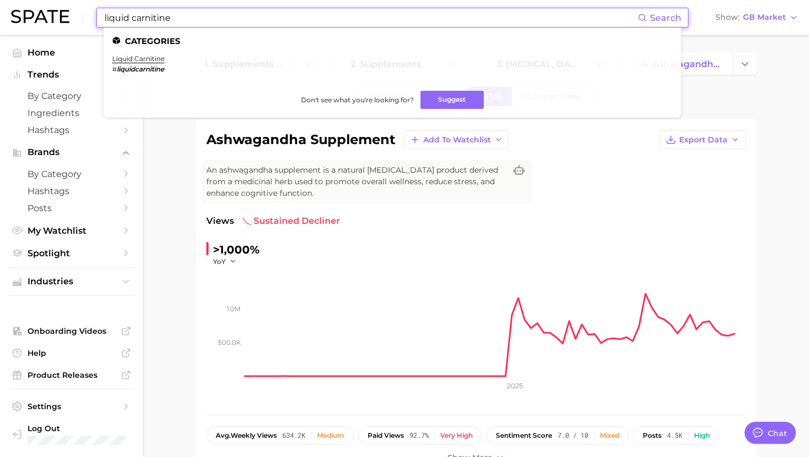
type input "liquid carnitine"
click at [136, 53] on ul "Categories liquid carnitine # liquidcarnitine Don't see what you're looking for…" at bounding box center [392, 73] width 578 height 90
click at [138, 60] on link "liquid carnitine" at bounding box center [138, 58] width 52 height 8
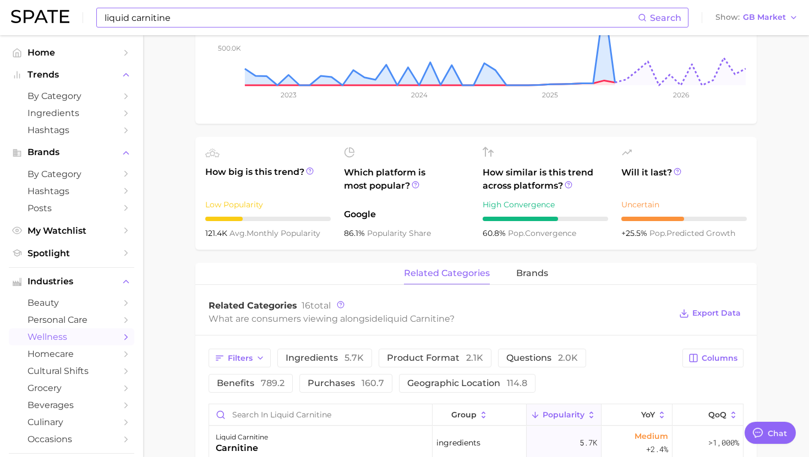
scroll to position [306, 0]
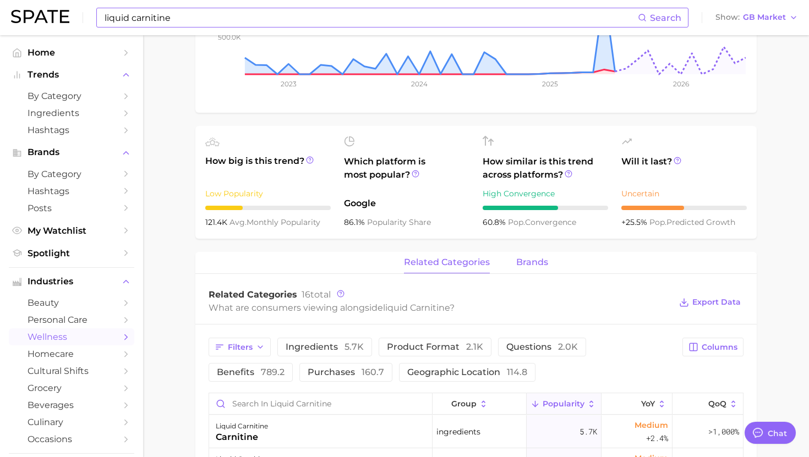
click at [529, 261] on span "brands" at bounding box center [532, 262] width 32 height 10
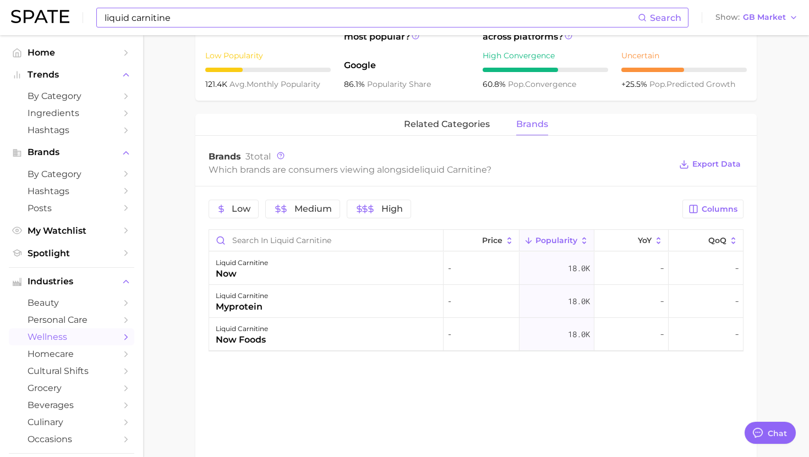
scroll to position [0, 0]
click at [353, 266] on div "liquid carnitine now" at bounding box center [326, 267] width 234 height 33
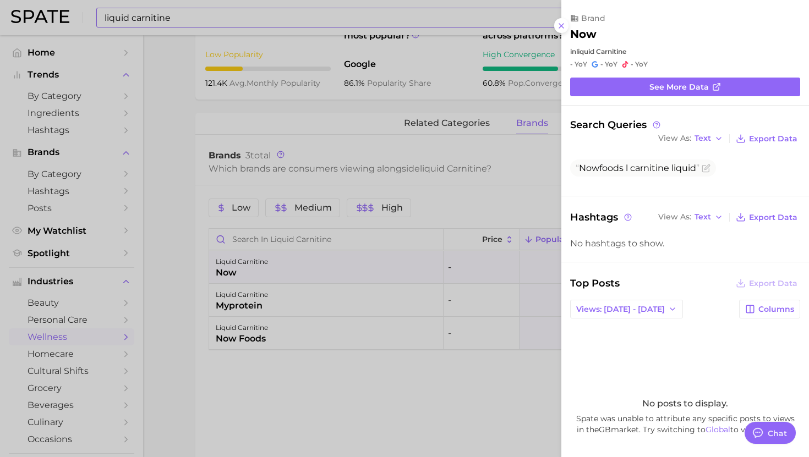
click at [353, 266] on div at bounding box center [404, 228] width 809 height 457
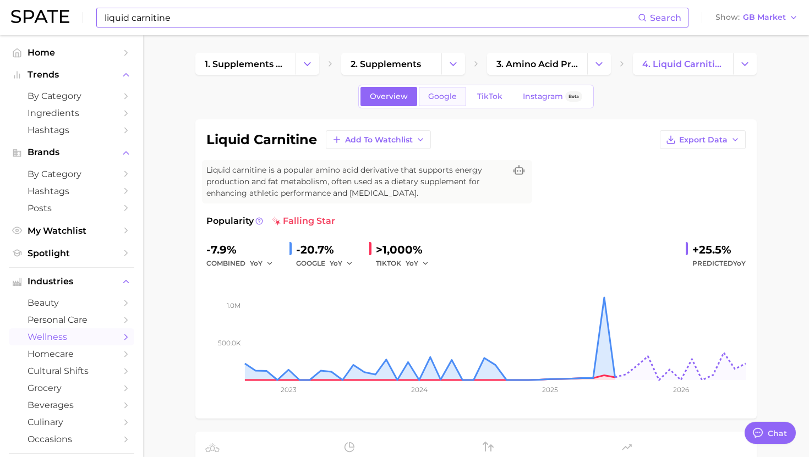
click at [458, 102] on link "Google" at bounding box center [442, 96] width 47 height 19
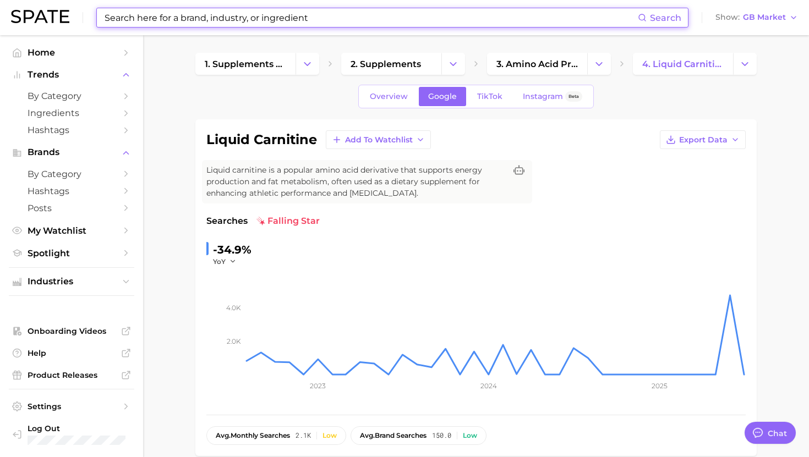
click at [350, 12] on input at bounding box center [370, 17] width 534 height 19
paste input "moringa supplement"
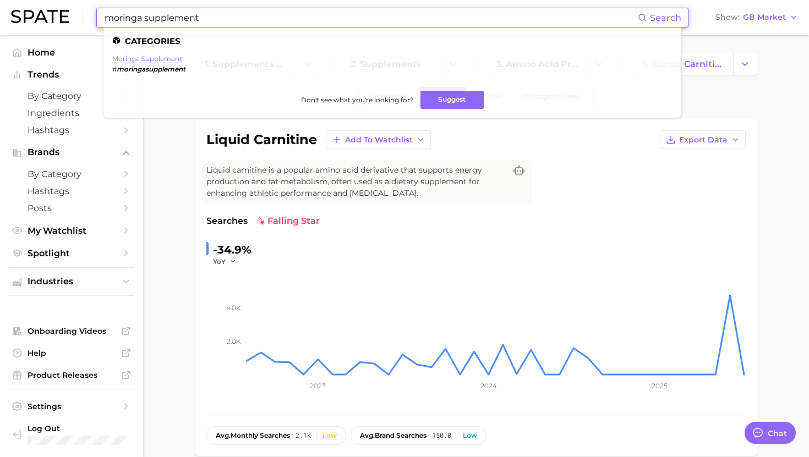
type input "moringa supplement"
click at [149, 57] on link "moringa supplement" at bounding box center [147, 58] width 70 height 8
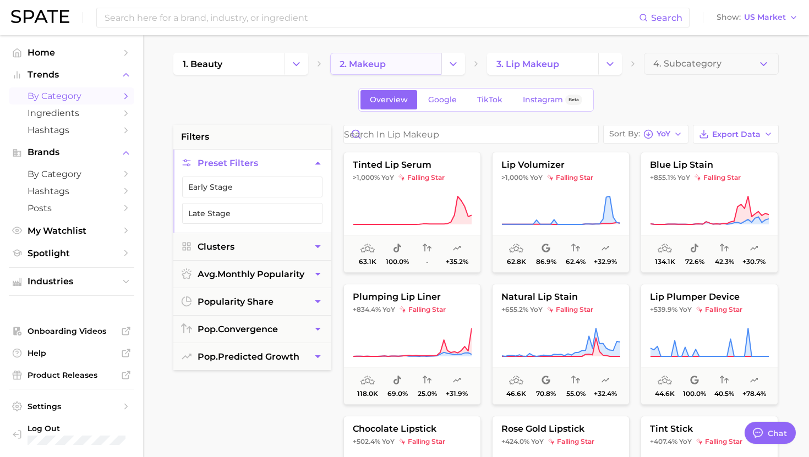
scroll to position [1105, 0]
click at [344, 14] on input at bounding box center [370, 17] width 535 height 19
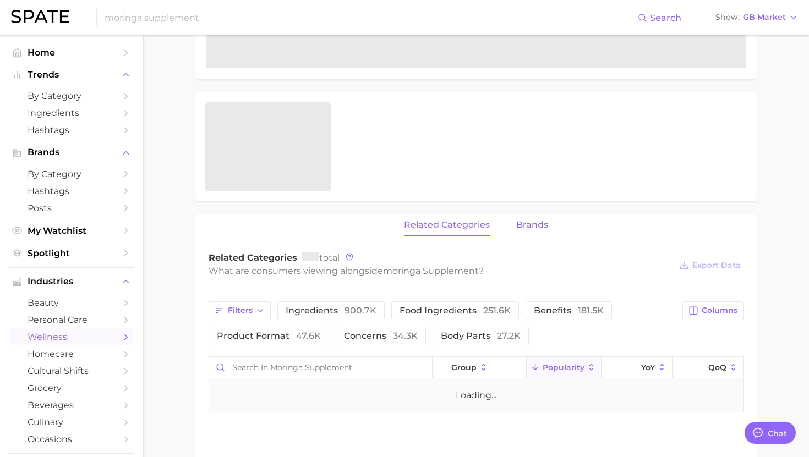
scroll to position [1105, 0]
click at [516, 226] on span "brands" at bounding box center [532, 225] width 32 height 10
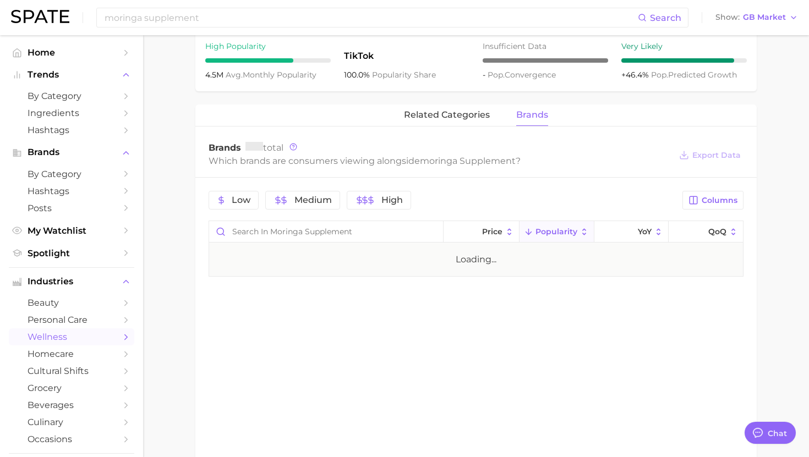
scroll to position [448, 0]
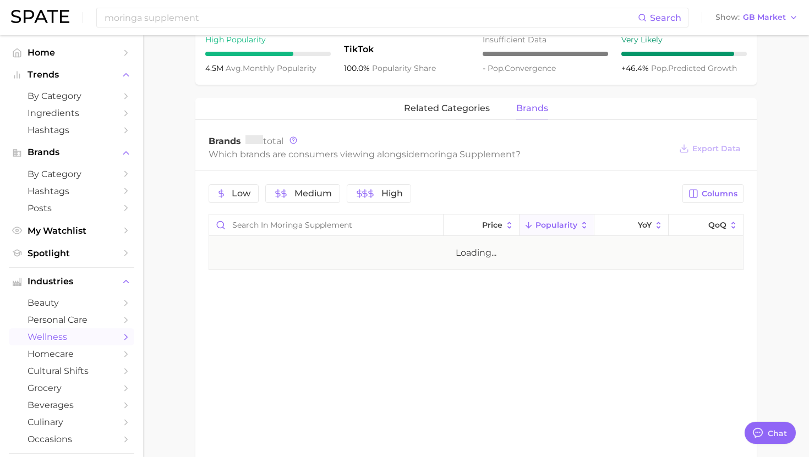
type textarea "x"
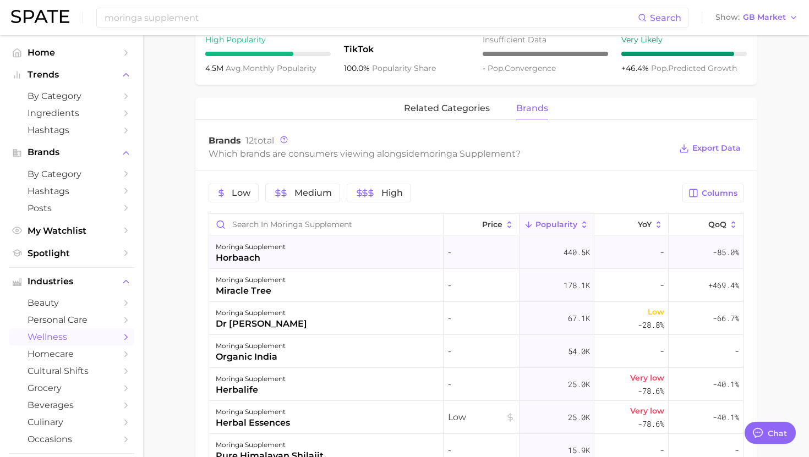
click at [343, 250] on div "moringa supplement horbaach" at bounding box center [326, 252] width 234 height 33
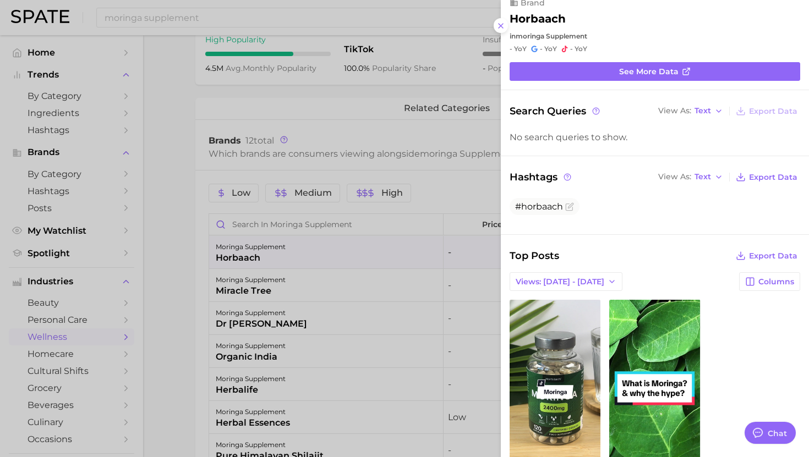
scroll to position [78, 0]
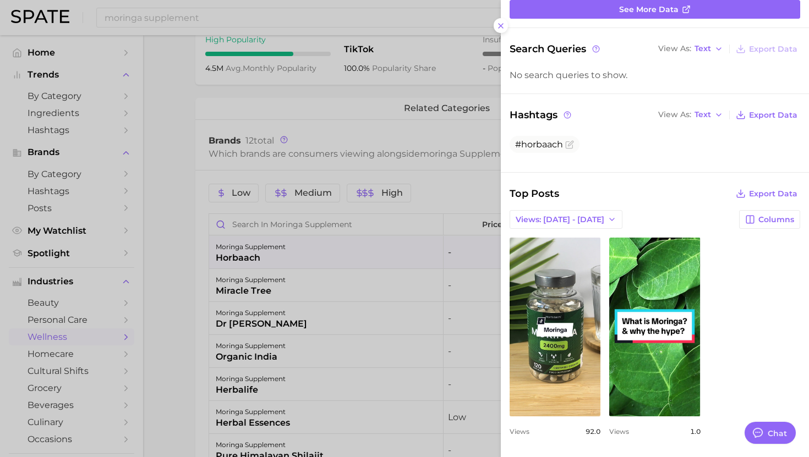
click at [290, 259] on div at bounding box center [404, 228] width 809 height 457
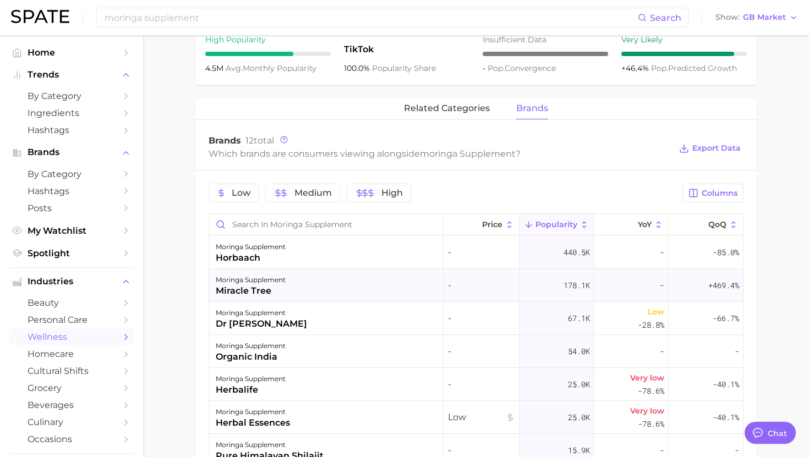
click at [288, 287] on div "moringa supplement miracle tree" at bounding box center [326, 285] width 234 height 33
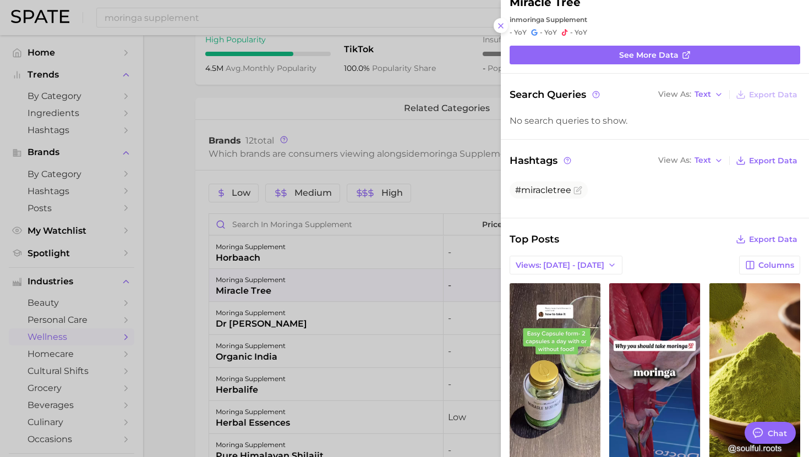
scroll to position [33, 0]
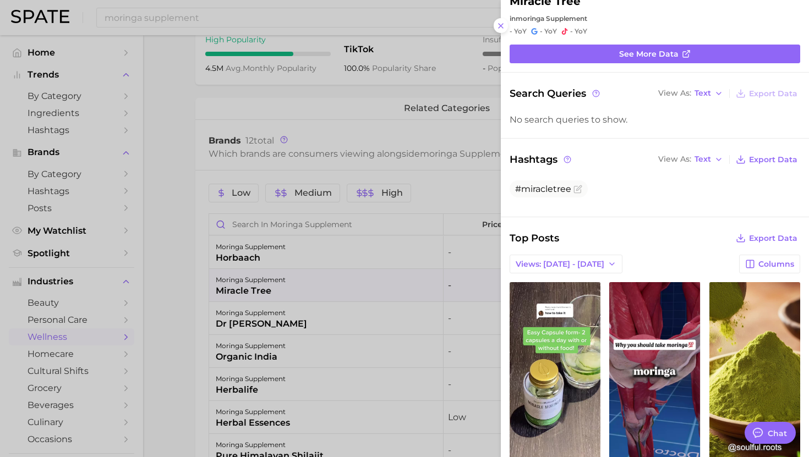
click at [270, 318] on div at bounding box center [404, 228] width 809 height 457
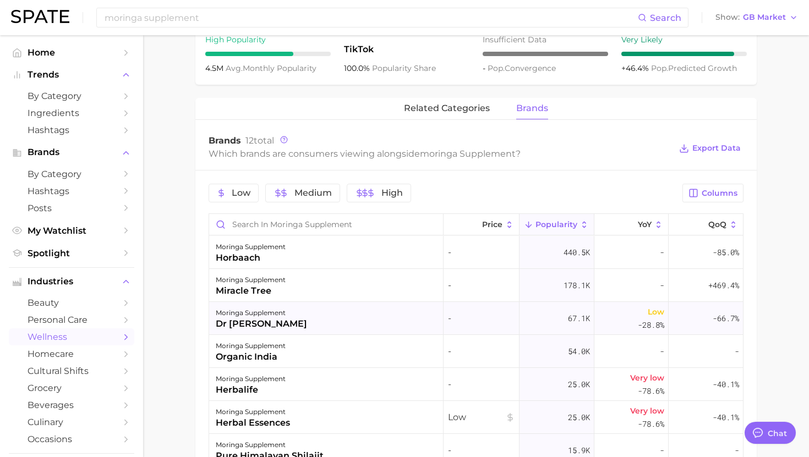
click at [271, 315] on div "moringa supplement" at bounding box center [261, 312] width 91 height 13
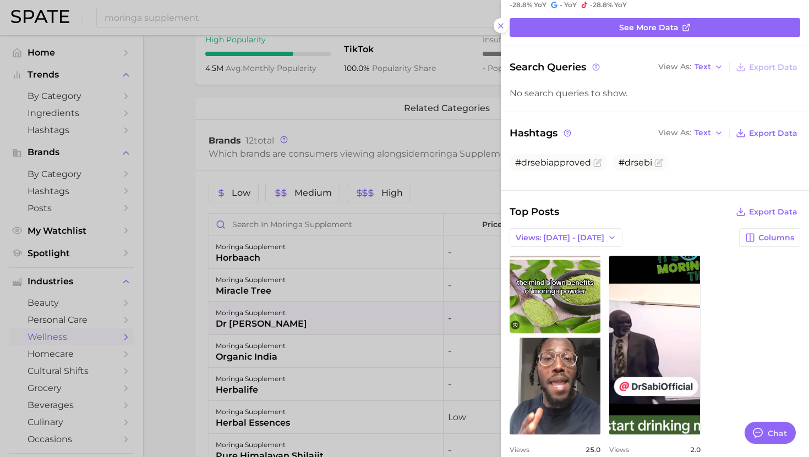
scroll to position [78, 0]
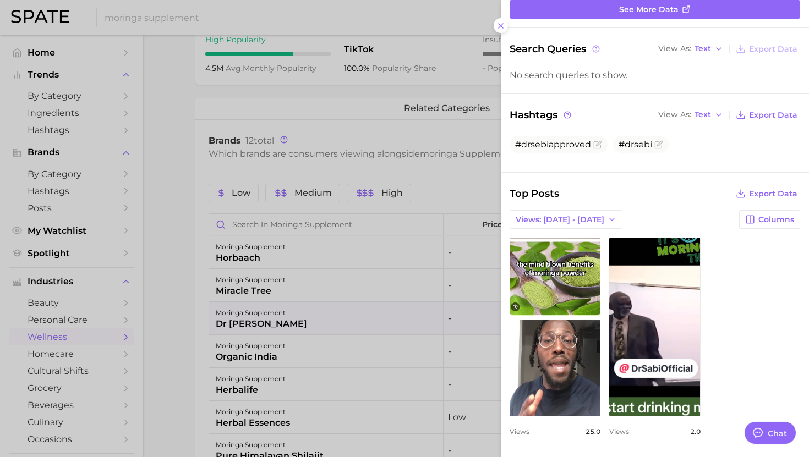
click at [258, 390] on div at bounding box center [404, 228] width 809 height 457
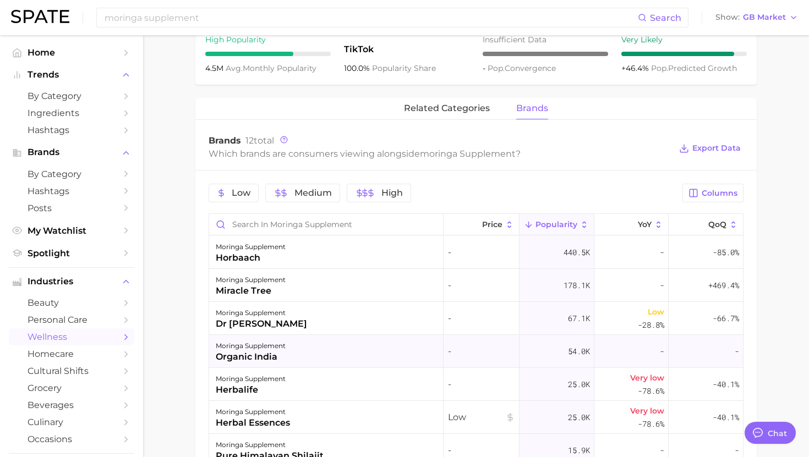
scroll to position [472, 0]
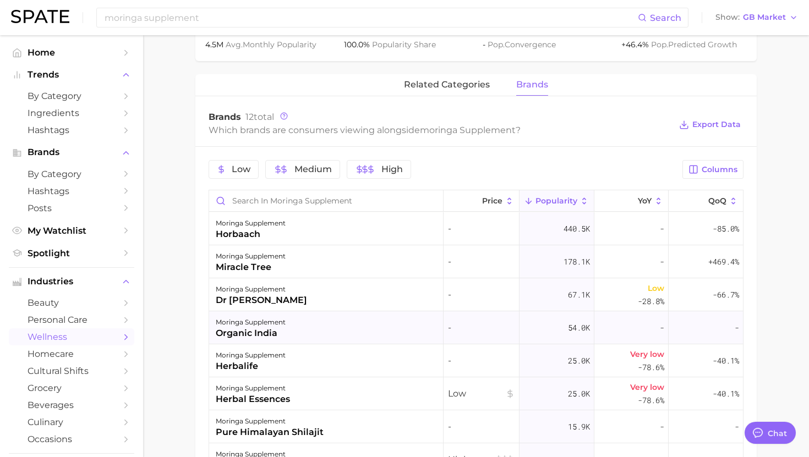
click at [289, 325] on div "moringa supplement organic india" at bounding box center [326, 327] width 234 height 33
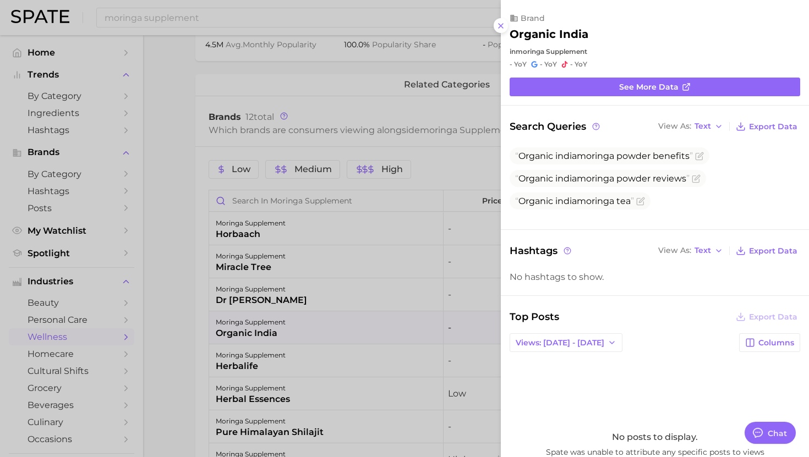
scroll to position [3, 0]
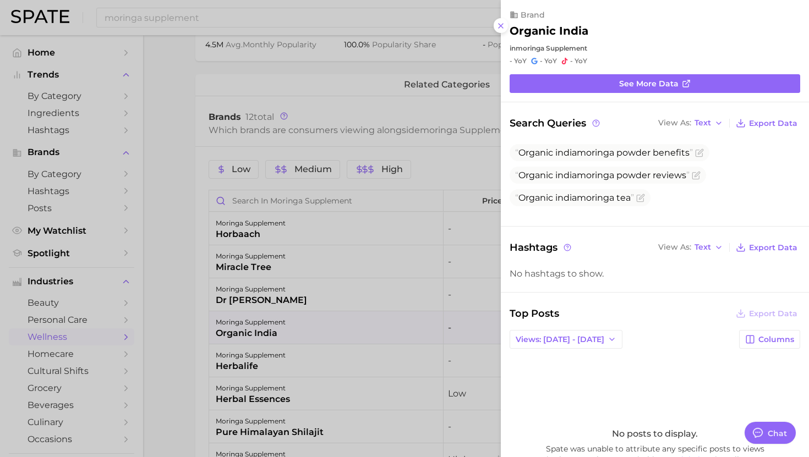
click at [371, 230] on div at bounding box center [404, 228] width 809 height 457
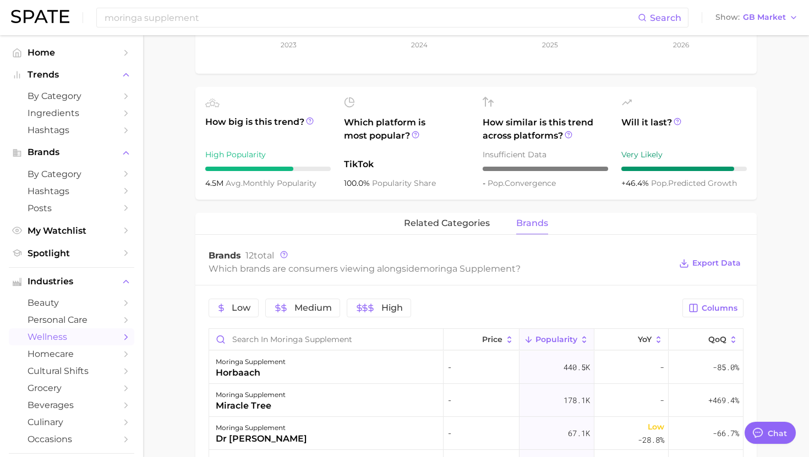
scroll to position [0, 0]
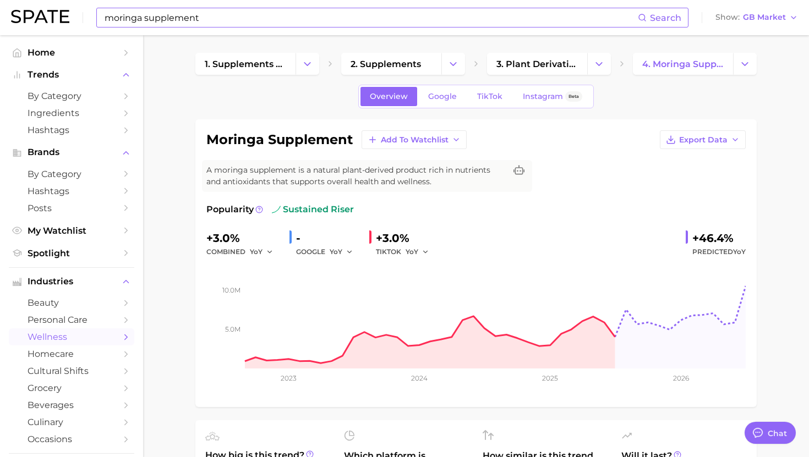
click at [255, 13] on input "moringa supplement" at bounding box center [370, 17] width 534 height 19
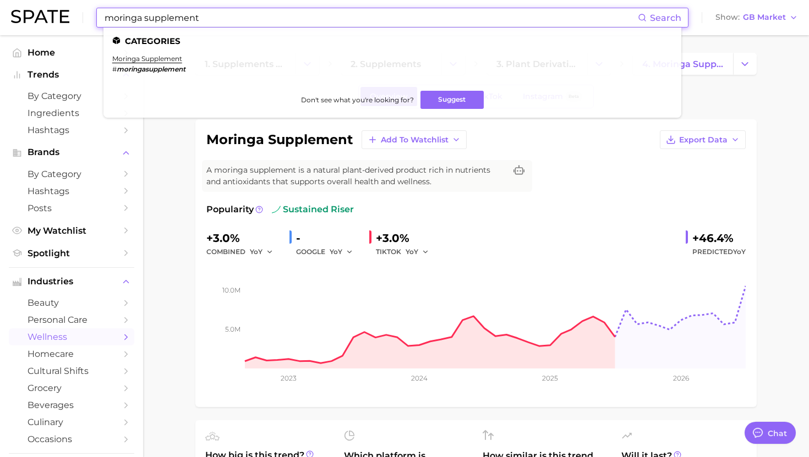
click at [255, 13] on input "moringa supplement" at bounding box center [370, 17] width 534 height 19
paste input "probiotic powder"
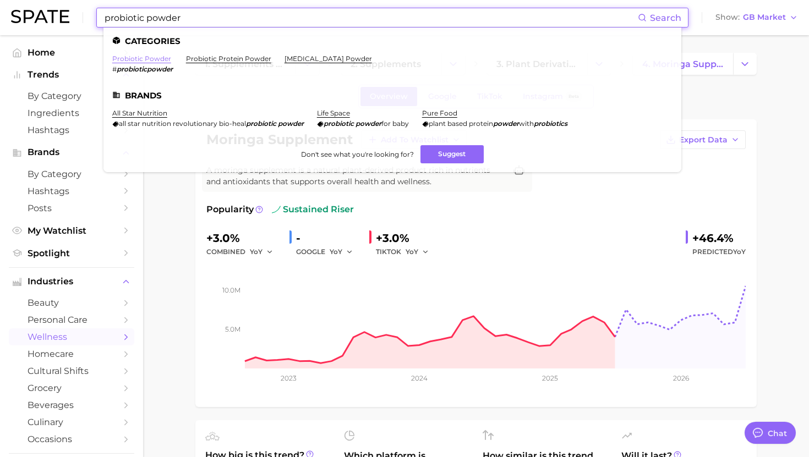
type input "probiotic powder"
click at [149, 59] on link "probiotic powder" at bounding box center [141, 58] width 59 height 8
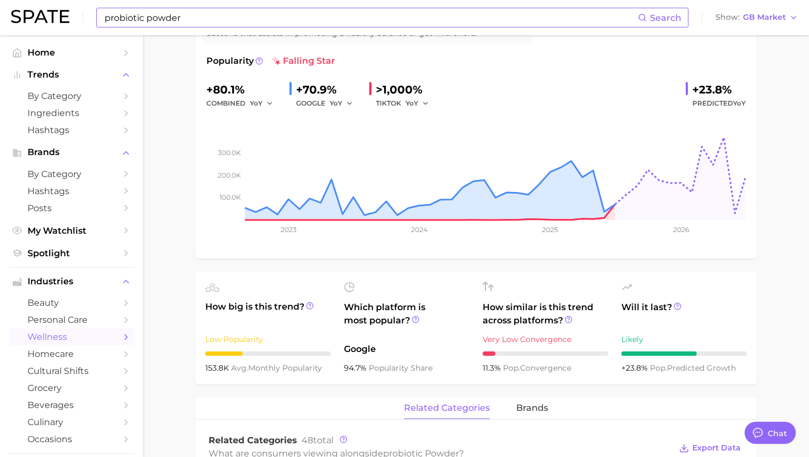
scroll to position [196, 0]
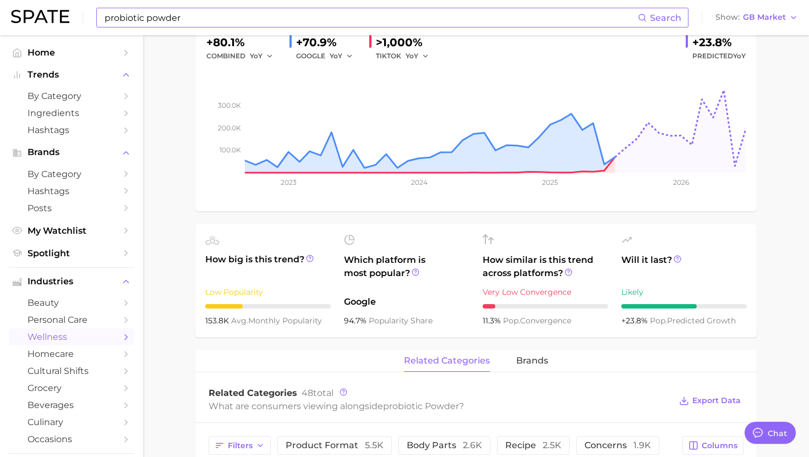
click at [513, 365] on div "related categories brands" at bounding box center [475, 361] width 561 height 22
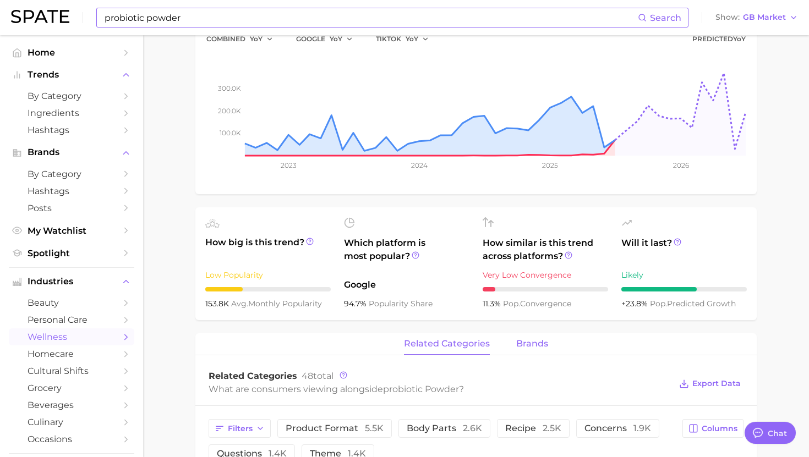
click at [532, 344] on span "brands" at bounding box center [532, 344] width 32 height 10
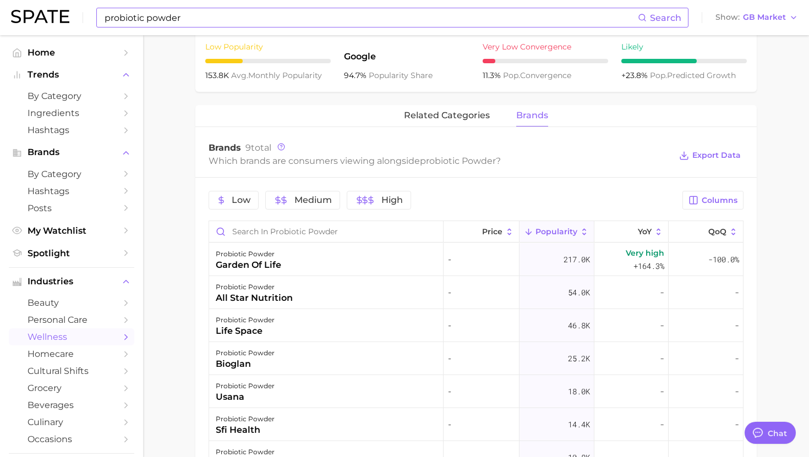
scroll to position [442, 0]
click at [375, 262] on div "probiotic powder garden of life" at bounding box center [326, 259] width 234 height 33
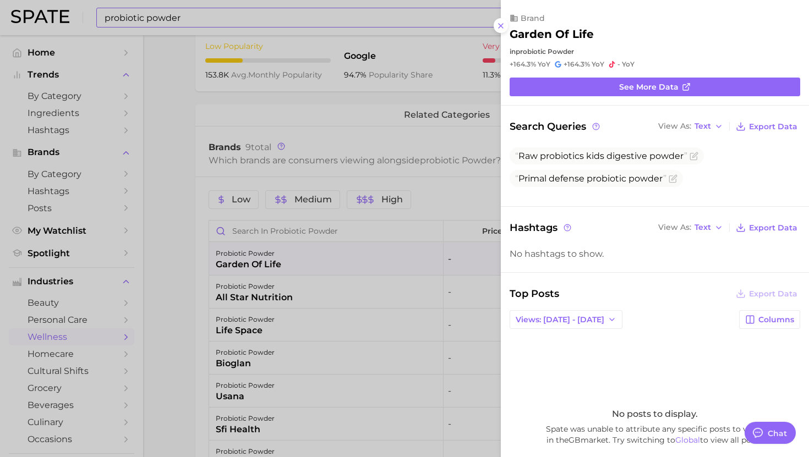
click at [375, 262] on div at bounding box center [404, 228] width 809 height 457
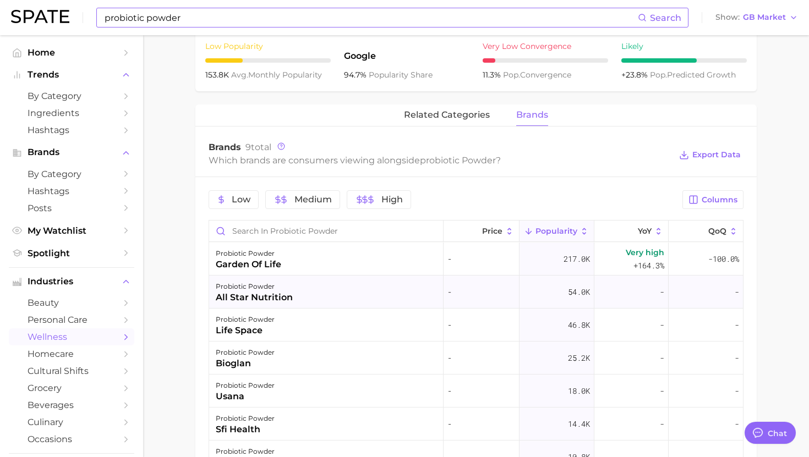
click at [359, 290] on div "probiotic powder all star nutrition" at bounding box center [326, 292] width 234 height 33
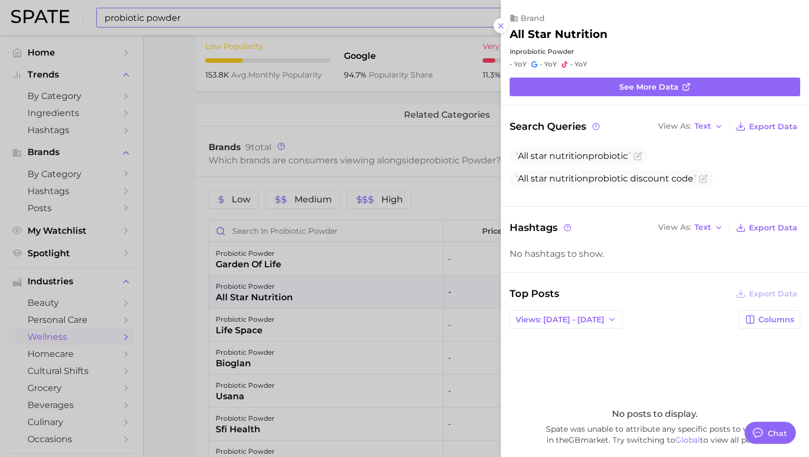
click at [361, 294] on div at bounding box center [404, 228] width 809 height 457
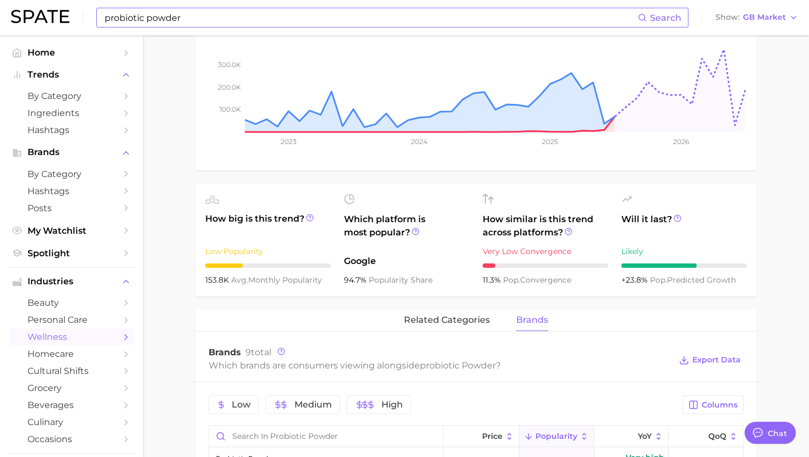
scroll to position [0, 0]
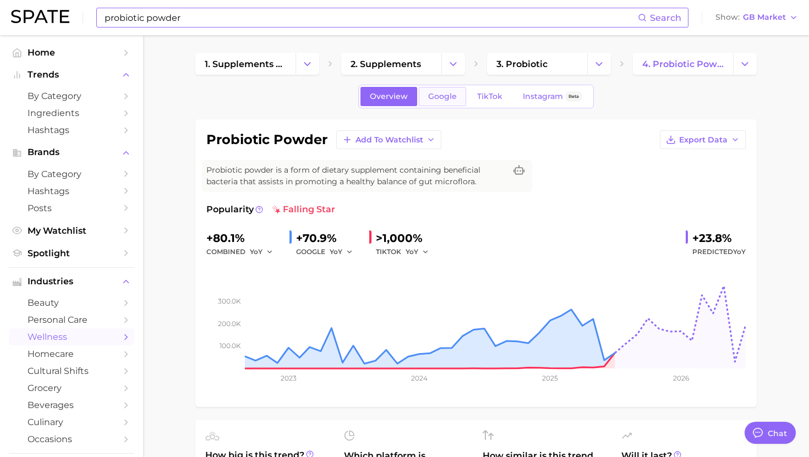
click at [442, 97] on span "Google" at bounding box center [442, 96] width 29 height 9
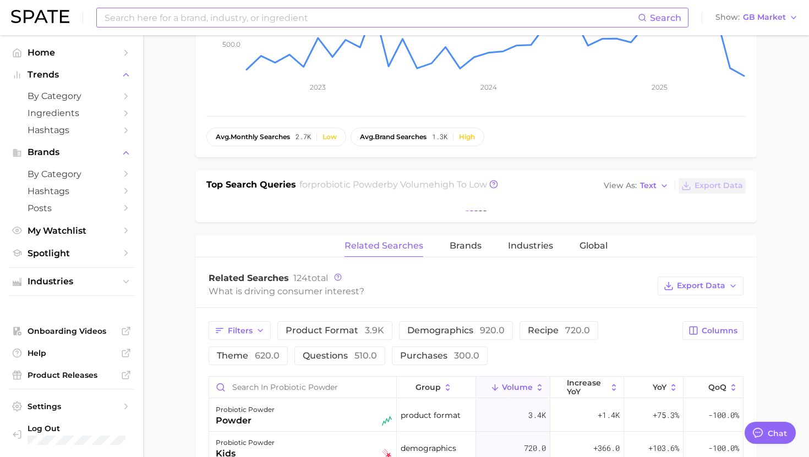
scroll to position [313, 0]
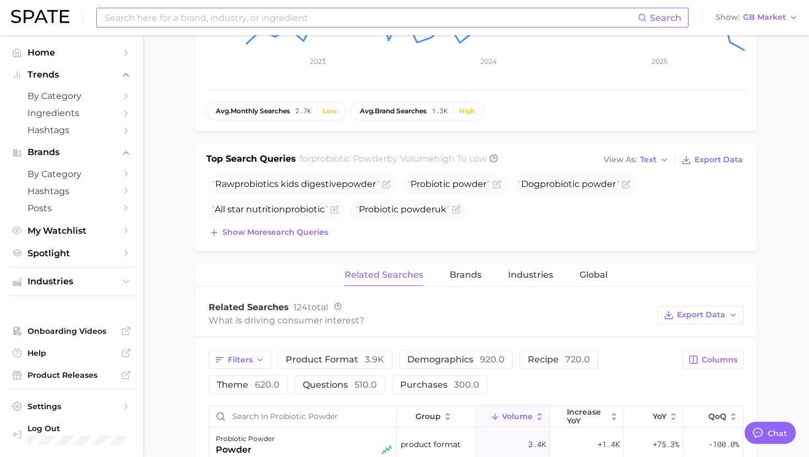
click at [464, 244] on div "probiotic powder Add to Watchlist Export Data Probiotic powder is a form of die…" at bounding box center [475, 340] width 561 height 1069
click at [466, 284] on button "Brands" at bounding box center [465, 275] width 32 height 21
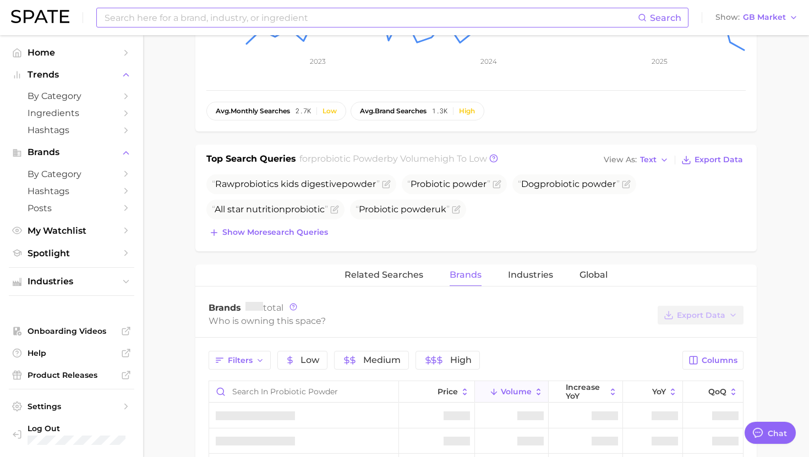
click at [464, 272] on span "Brands" at bounding box center [465, 275] width 32 height 10
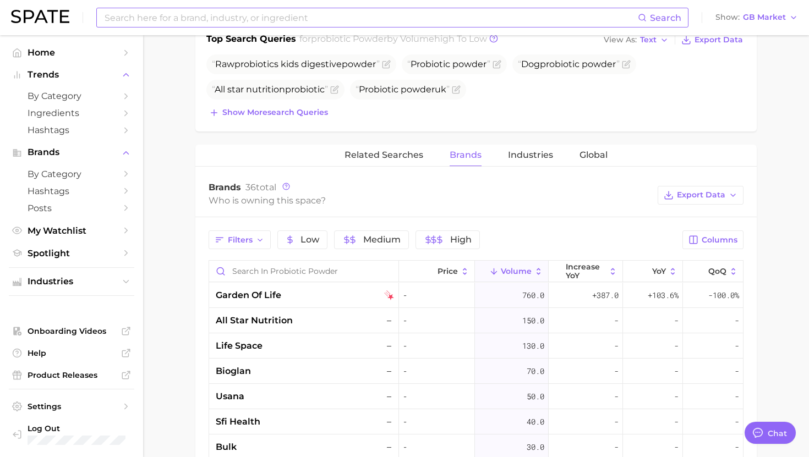
scroll to position [433, 0]
click at [347, 290] on div "garden of life" at bounding box center [305, 294] width 178 height 13
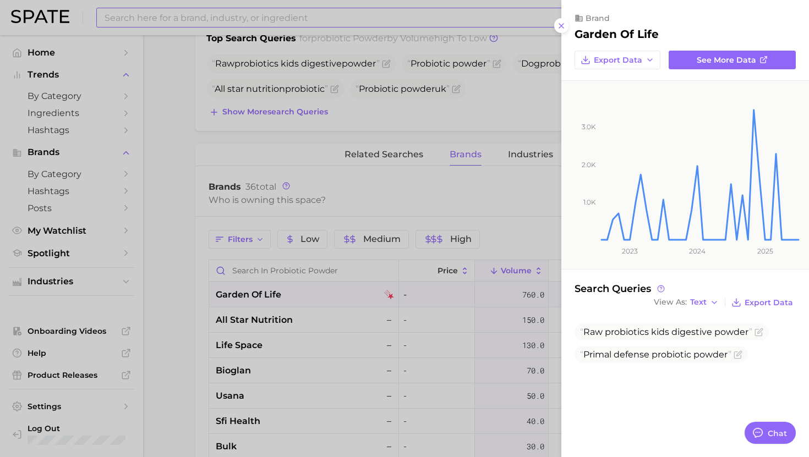
click at [346, 292] on div at bounding box center [404, 228] width 809 height 457
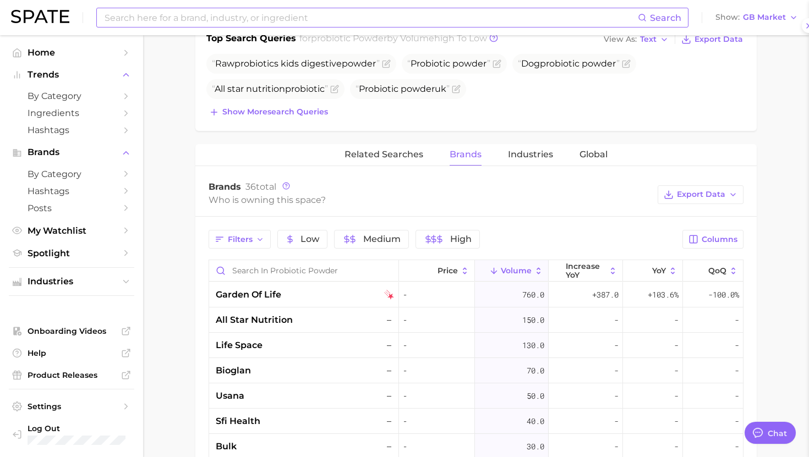
scroll to position [0, 0]
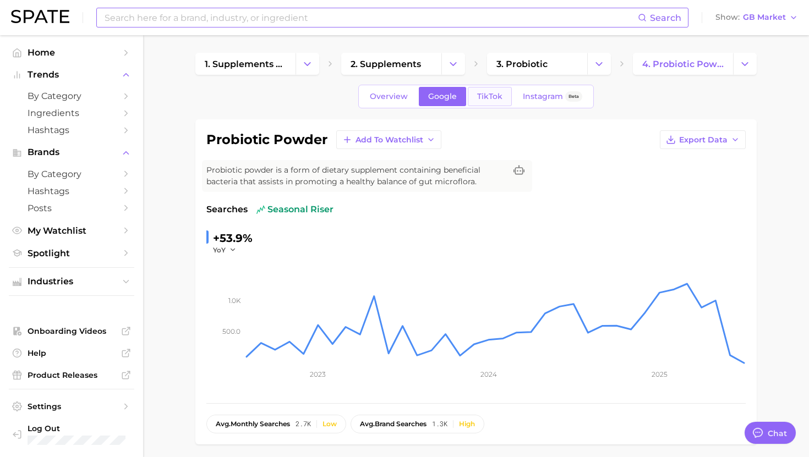
click at [490, 92] on span "TikTok" at bounding box center [489, 96] width 25 height 9
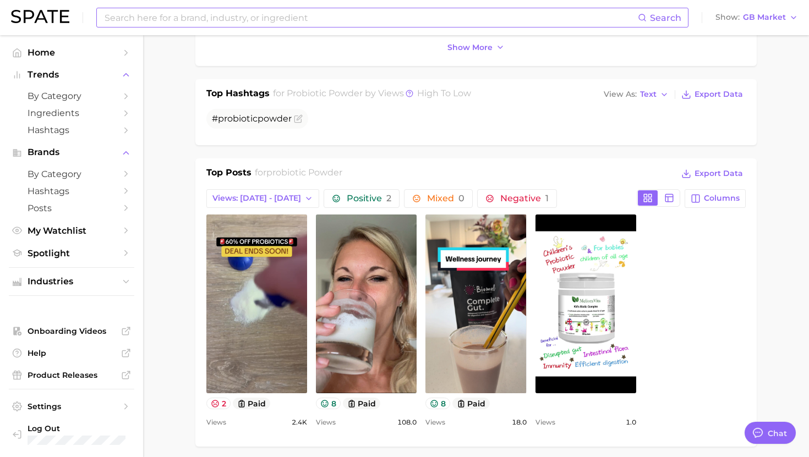
click at [350, 10] on input at bounding box center [370, 17] width 534 height 19
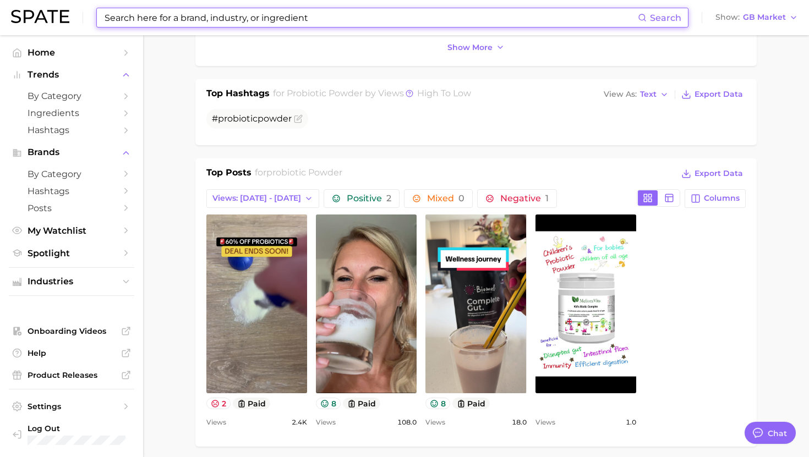
paste input "nootropic supplements"
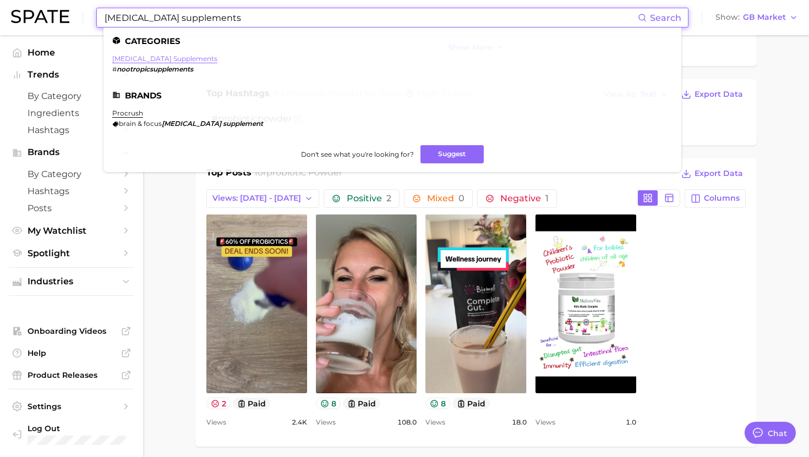
click at [158, 59] on link "nootropic supplements" at bounding box center [164, 58] width 105 height 8
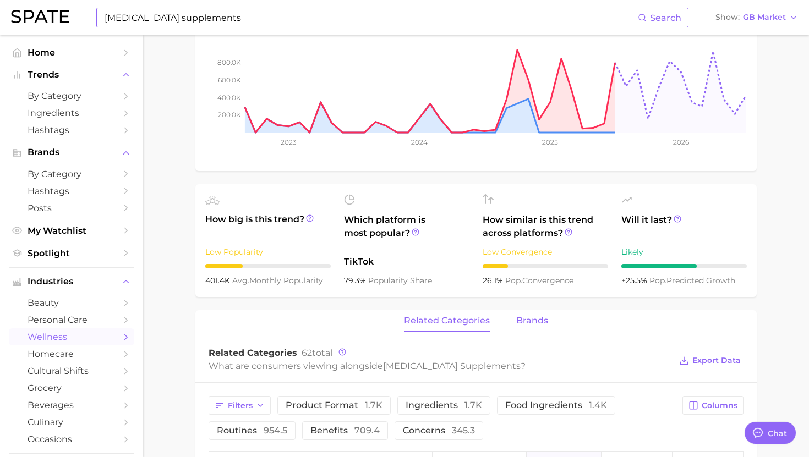
click at [535, 317] on span "brands" at bounding box center [532, 321] width 32 height 10
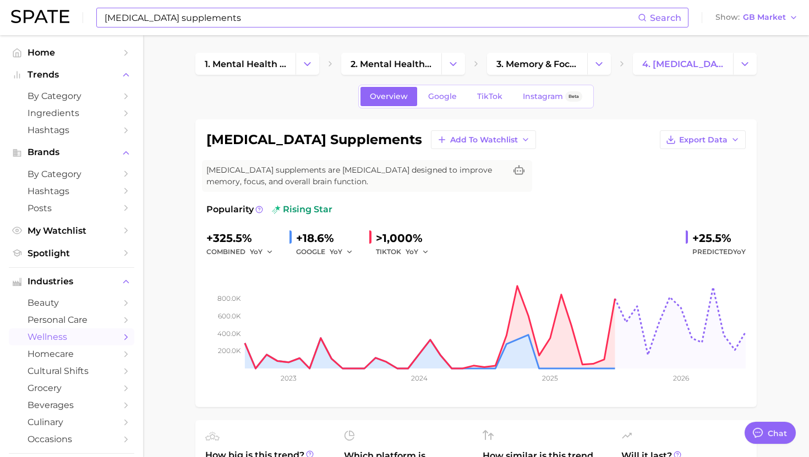
click at [294, 20] on input "nootropic supplements" at bounding box center [370, 17] width 534 height 19
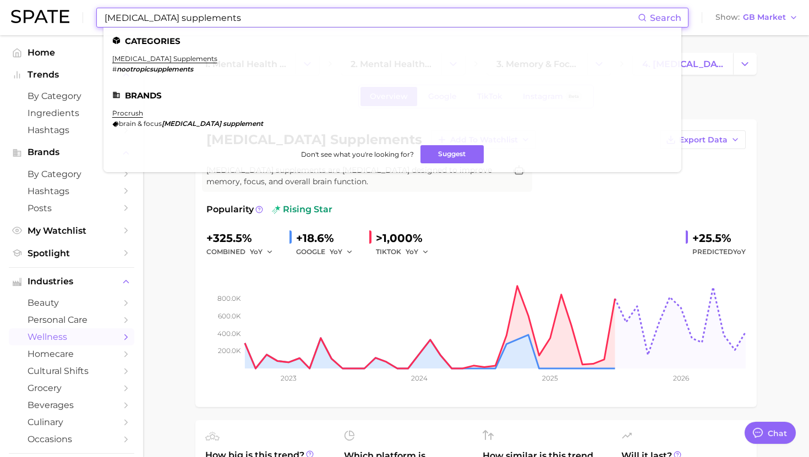
click at [294, 20] on input "nootropic supplements" at bounding box center [370, 17] width 534 height 19
paste input "herbal supplement"
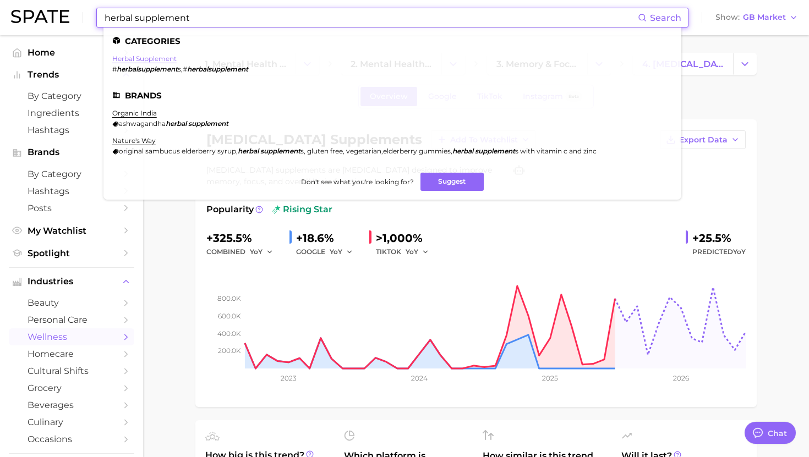
click at [161, 58] on link "herbal supplement" at bounding box center [144, 58] width 64 height 8
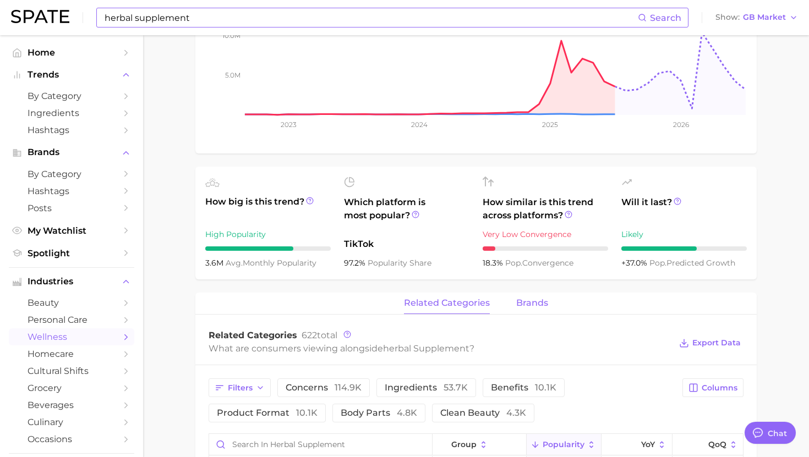
click at [523, 307] on span "brands" at bounding box center [532, 303] width 32 height 10
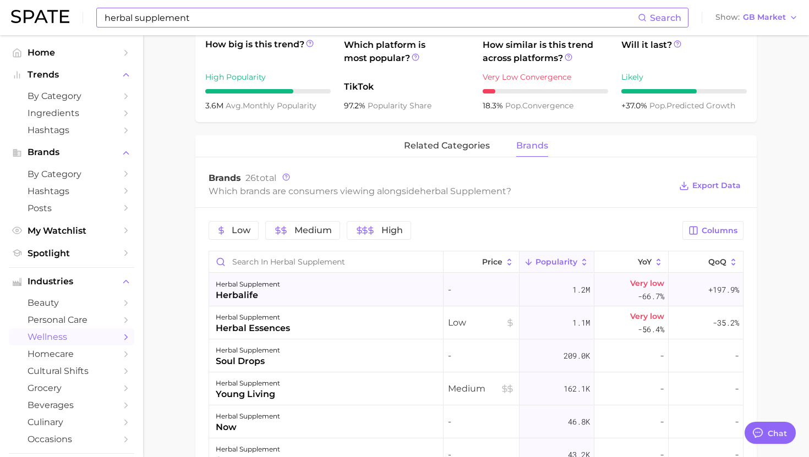
click at [357, 281] on div "herbal supplement herbalife" at bounding box center [326, 289] width 234 height 33
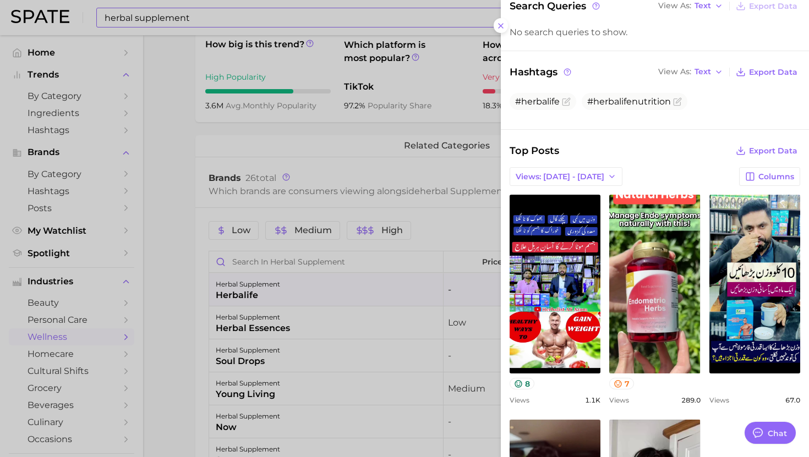
click at [274, 330] on div at bounding box center [404, 228] width 809 height 457
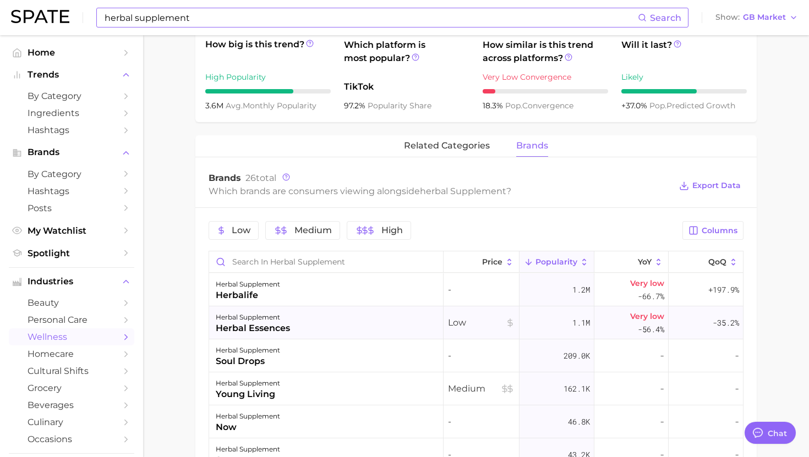
click at [277, 322] on div "herbal essences" at bounding box center [253, 328] width 74 height 13
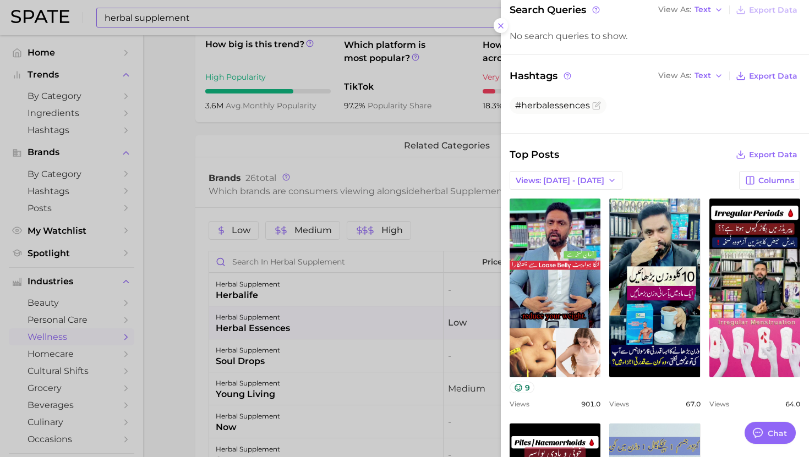
click at [331, 336] on div at bounding box center [404, 228] width 809 height 457
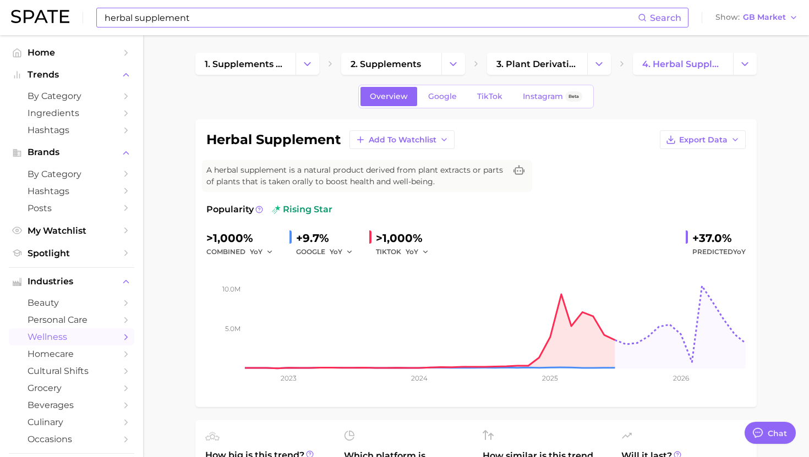
click at [293, 34] on div "herbal supplement Search Show GB Market" at bounding box center [404, 17] width 787 height 35
click at [293, 29] on div "herbal supplement Search Show GB Market" at bounding box center [404, 17] width 787 height 35
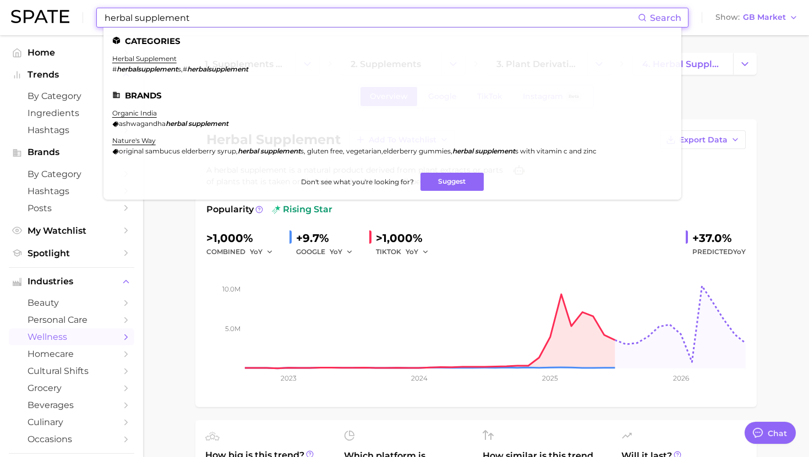
click at [293, 15] on input "herbal supplement" at bounding box center [370, 17] width 534 height 19
paste input "workout"
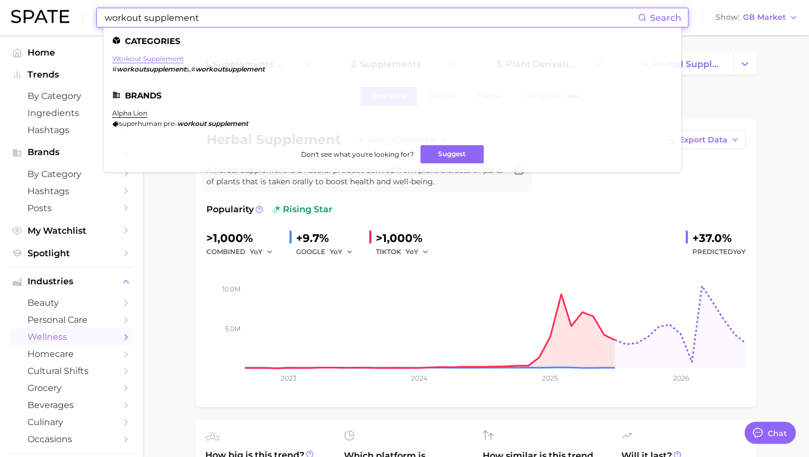
type input "workout supplement"
click at [153, 57] on link "workout supplement" at bounding box center [148, 58] width 72 height 8
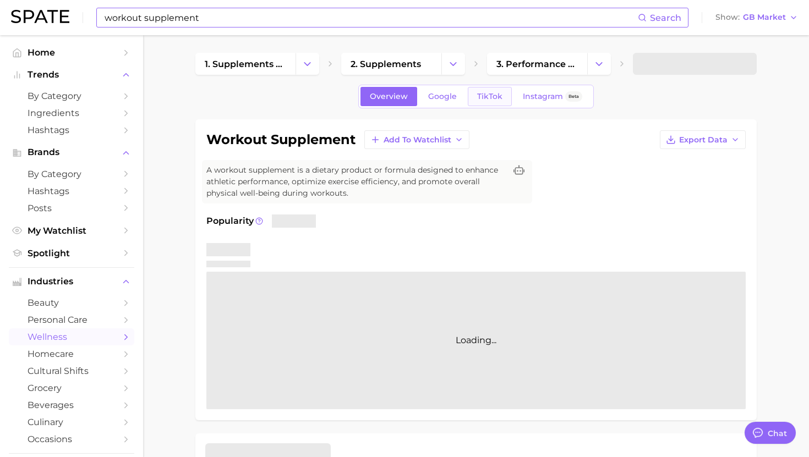
click at [482, 102] on link "TikTok" at bounding box center [490, 96] width 44 height 19
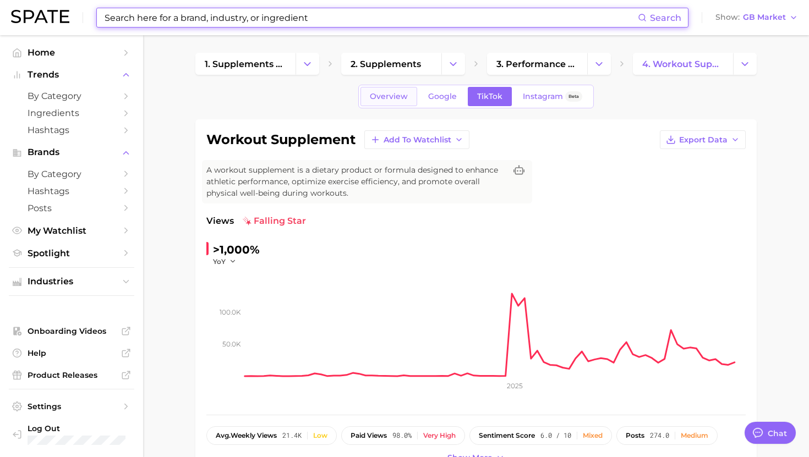
click at [397, 94] on span "Overview" at bounding box center [389, 96] width 38 height 9
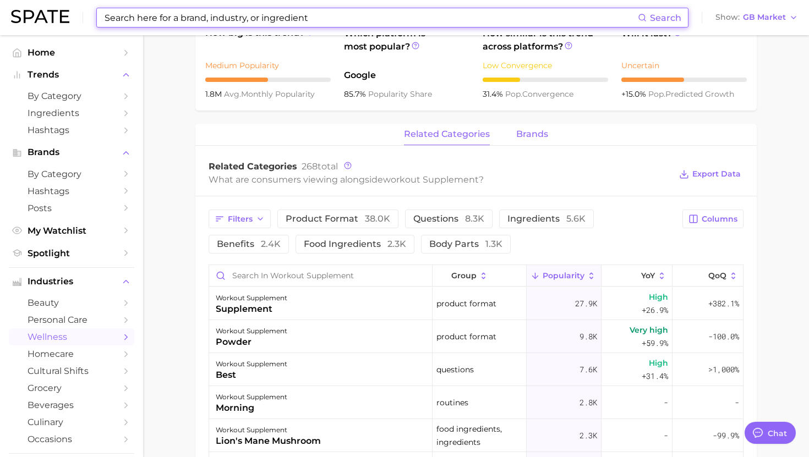
click at [521, 135] on span "brands" at bounding box center [532, 134] width 32 height 10
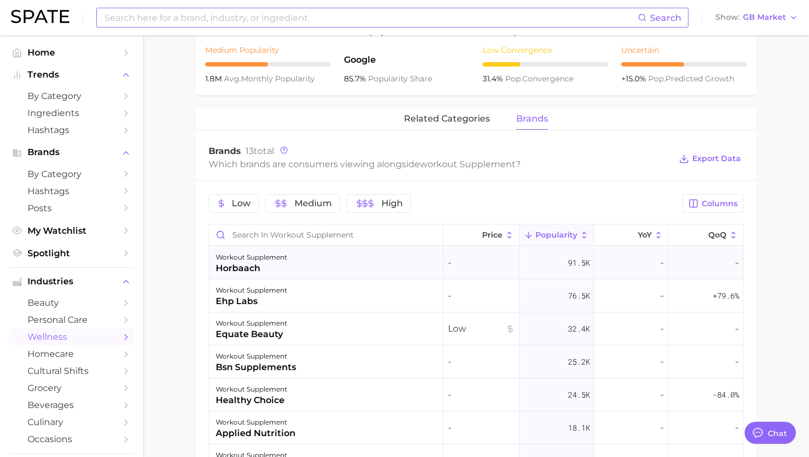
click at [342, 270] on div "workout supplement horbaach" at bounding box center [326, 262] width 234 height 33
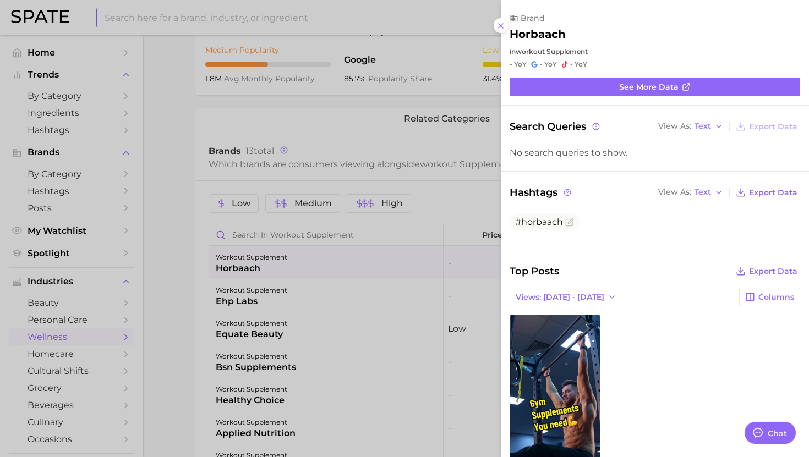
click at [342, 270] on div at bounding box center [404, 228] width 809 height 457
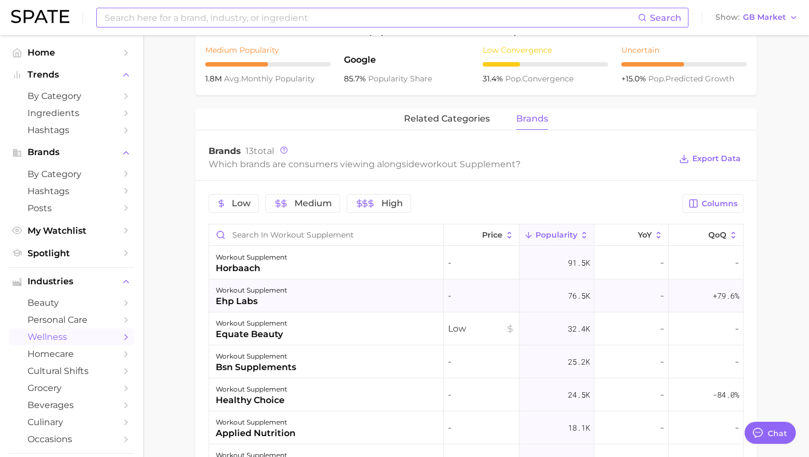
click at [340, 298] on div "workout supplement ehp labs" at bounding box center [326, 295] width 234 height 33
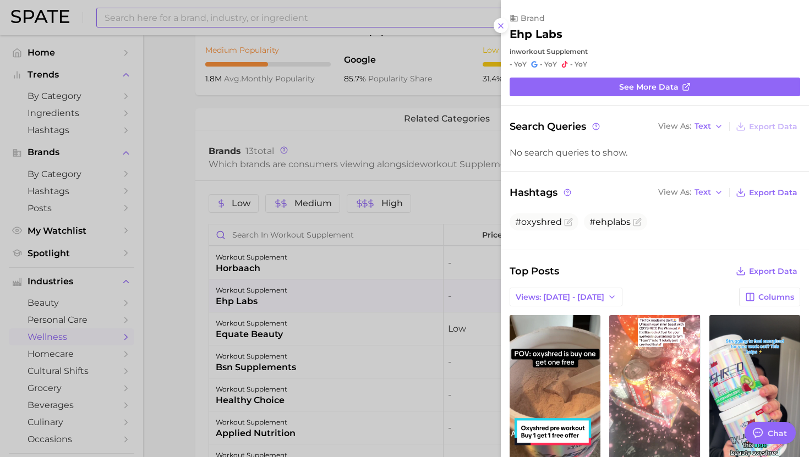
click at [345, 293] on div at bounding box center [404, 228] width 809 height 457
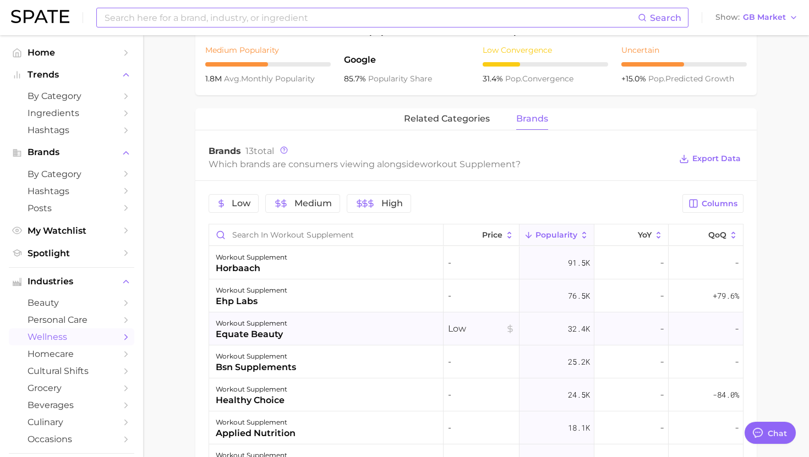
click at [345, 330] on div "workout supplement equate beauty" at bounding box center [326, 328] width 234 height 33
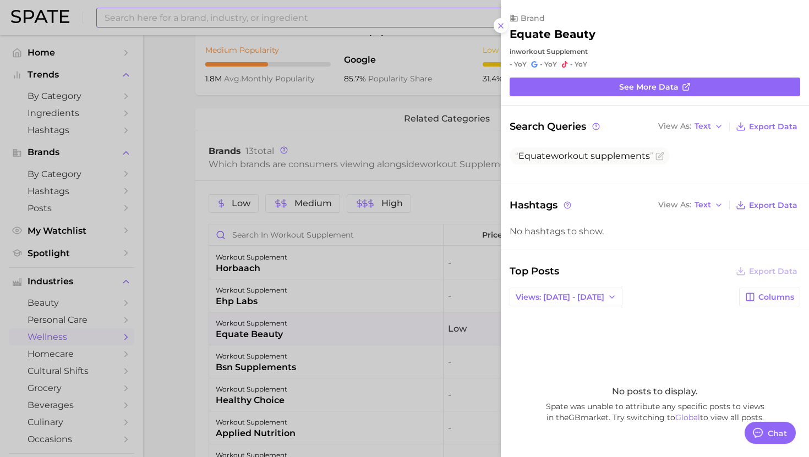
click at [345, 329] on div at bounding box center [404, 228] width 809 height 457
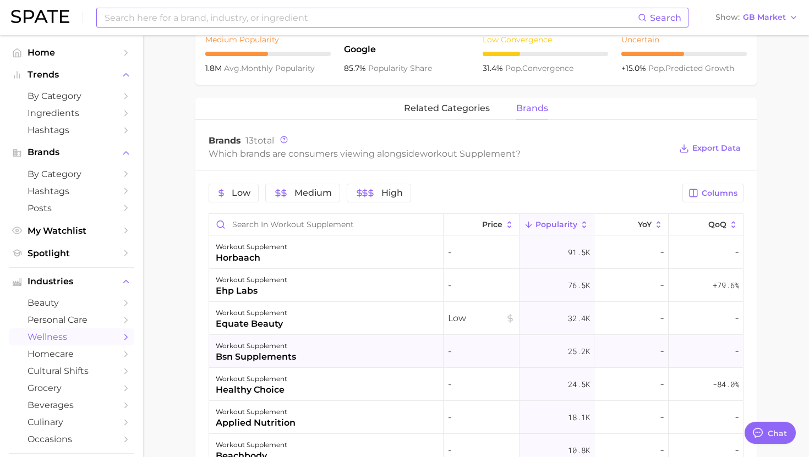
click at [345, 352] on div "workout supplement bsn supplements" at bounding box center [326, 351] width 234 height 33
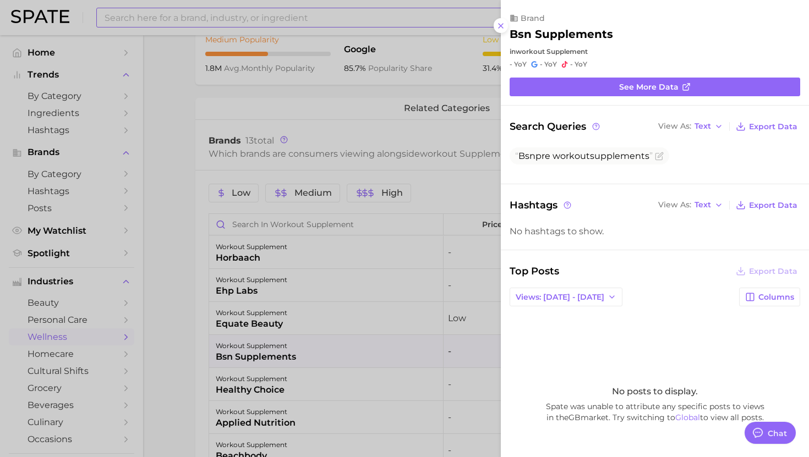
click at [345, 352] on div at bounding box center [404, 228] width 809 height 457
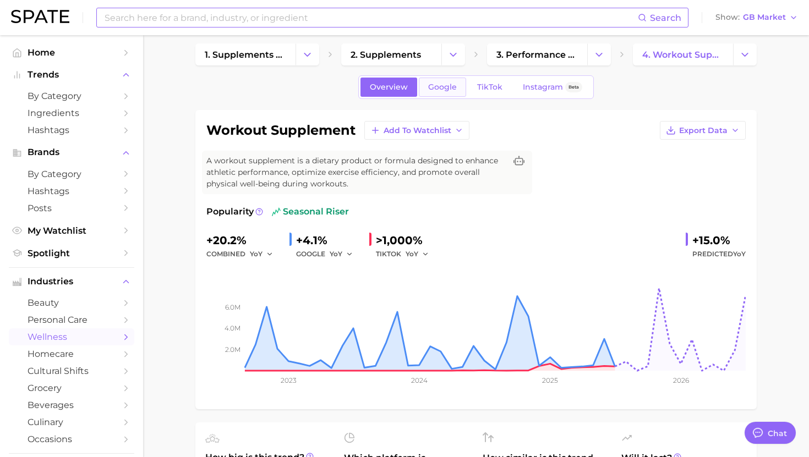
click at [433, 96] on link "Google" at bounding box center [442, 87] width 47 height 19
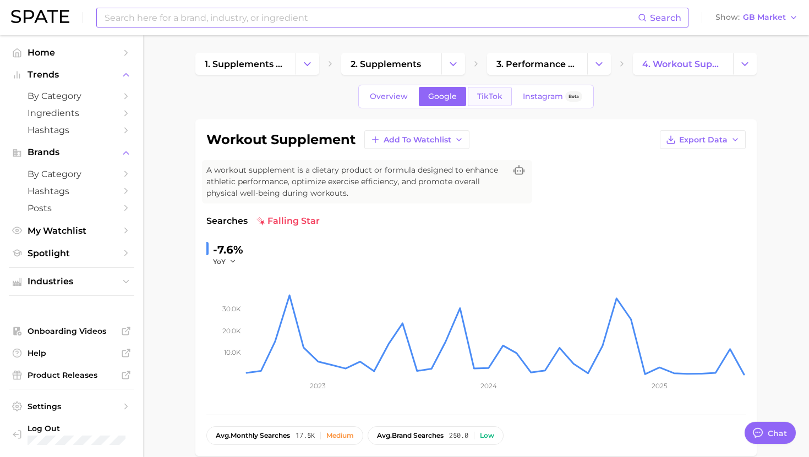
click at [488, 97] on span "TikTok" at bounding box center [489, 96] width 25 height 9
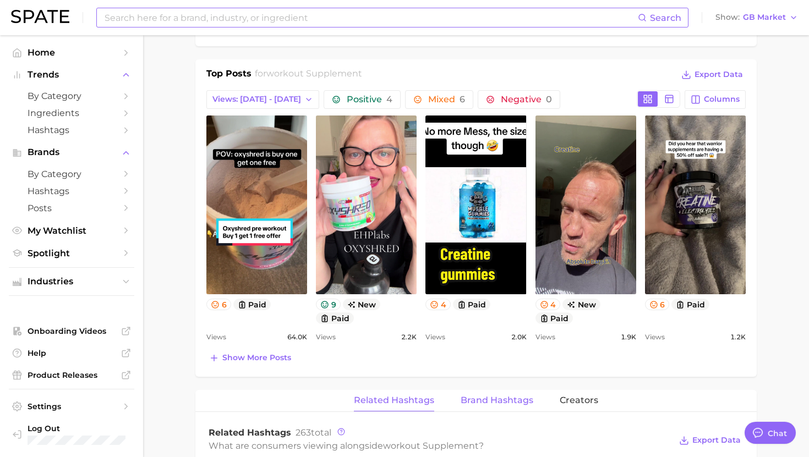
click at [489, 403] on span "Brand Hashtags" at bounding box center [496, 400] width 73 height 10
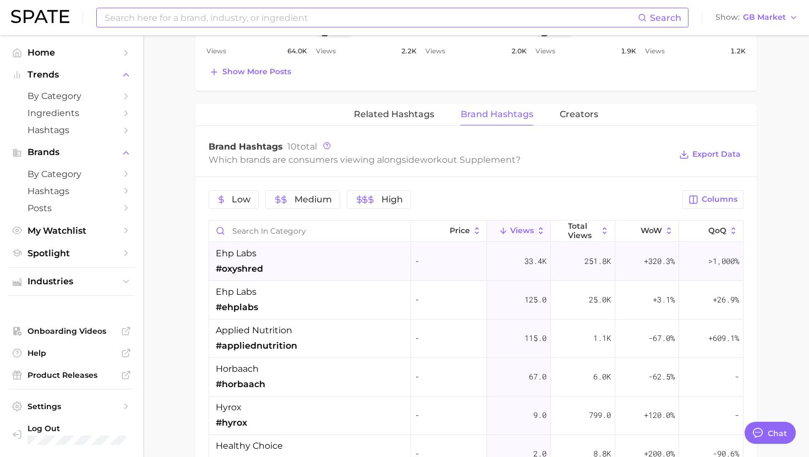
click at [359, 271] on div "ehp labs #oxyshred" at bounding box center [310, 262] width 202 height 39
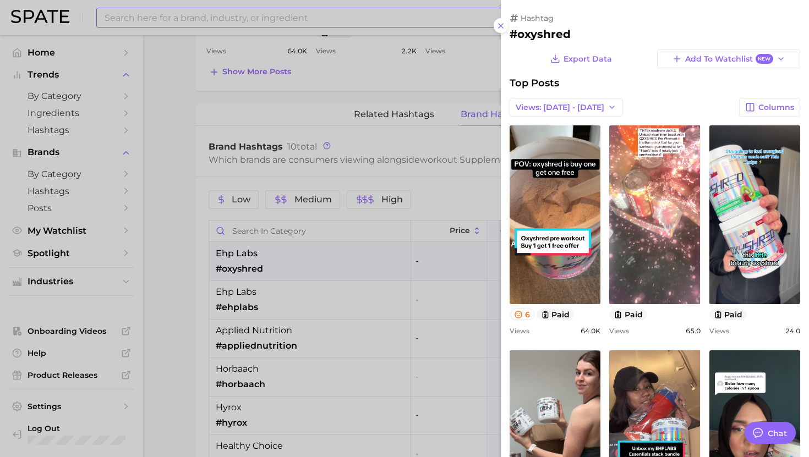
click at [358, 266] on div at bounding box center [404, 228] width 809 height 457
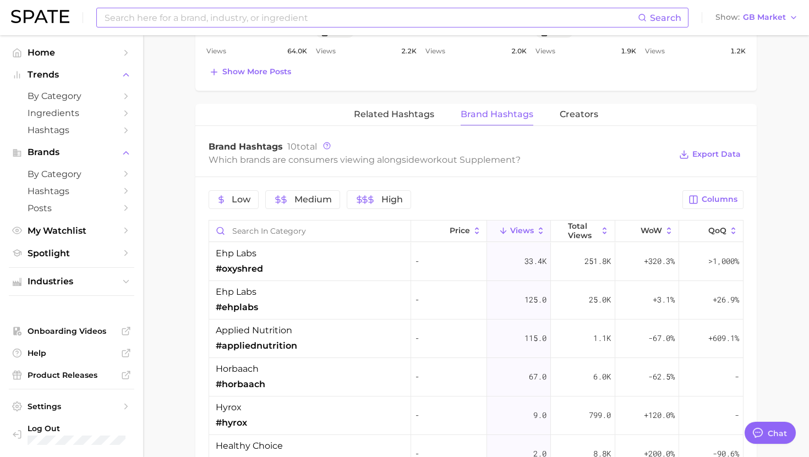
click at [358, 266] on div "ehp labs #oxyshred" at bounding box center [310, 262] width 202 height 39
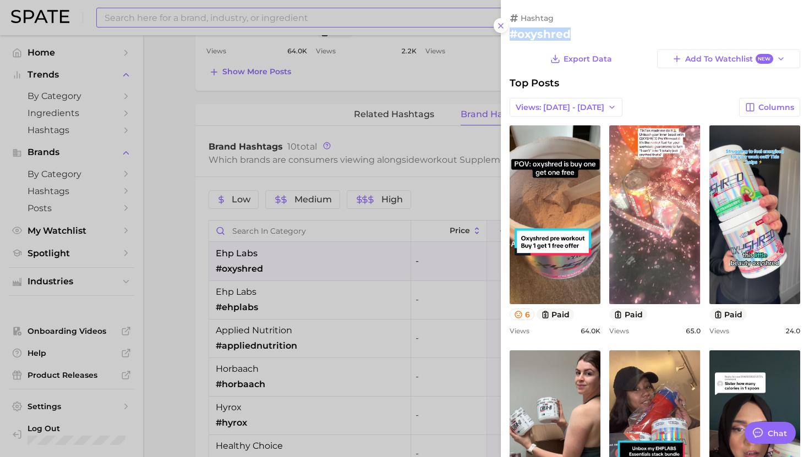
drag, startPoint x: 582, startPoint y: 31, endPoint x: 505, endPoint y: 34, distance: 77.0
click at [505, 34] on div "hashtag #oxyshred Export Data Add to Watchlist New Top Posts Views: Aug 24 - 31…" at bounding box center [655, 403] width 308 height 806
copy h2 "#oxyshred"
click at [425, 138] on div at bounding box center [404, 228] width 809 height 457
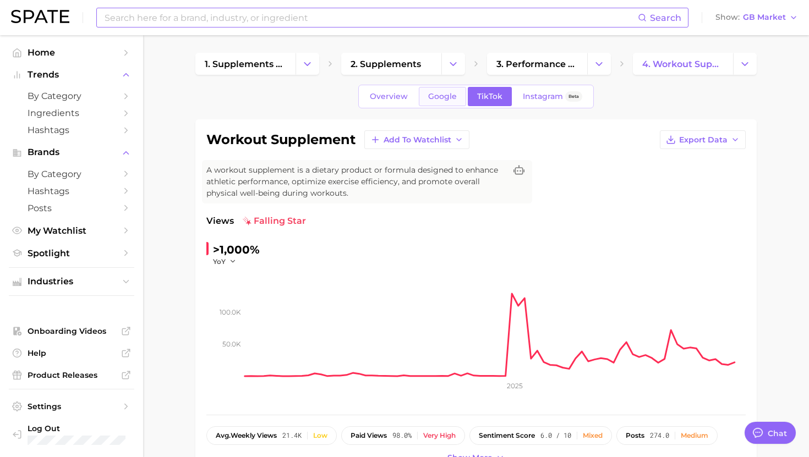
click at [445, 96] on span "Google" at bounding box center [442, 96] width 29 height 9
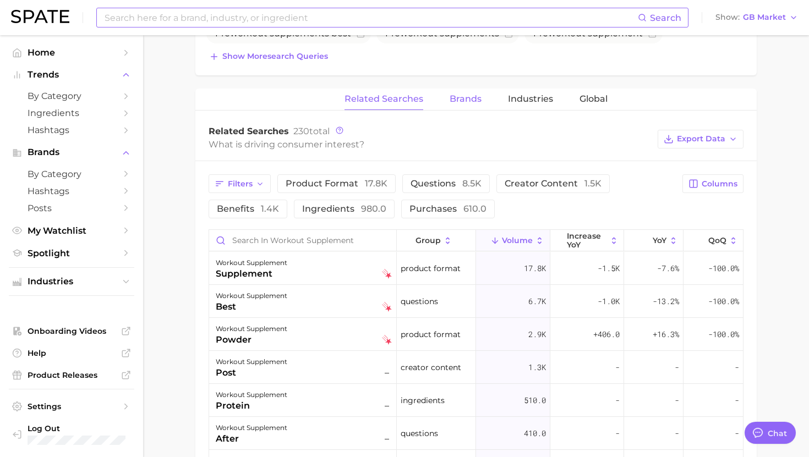
click at [471, 96] on span "Brands" at bounding box center [465, 99] width 32 height 10
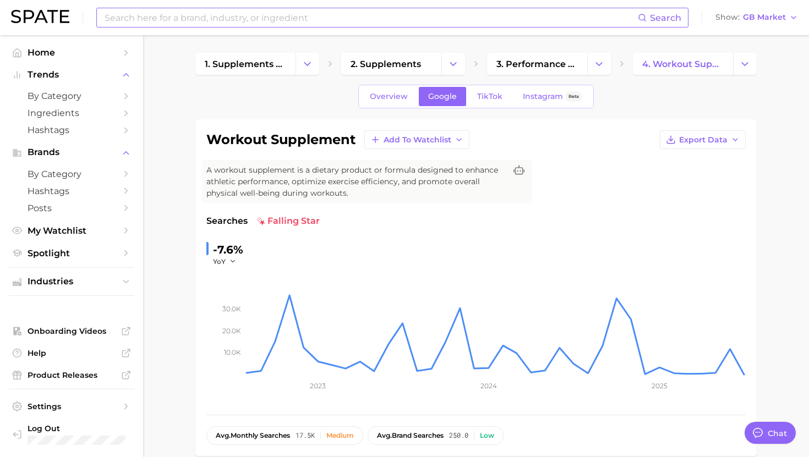
click at [295, 14] on input at bounding box center [370, 17] width 534 height 19
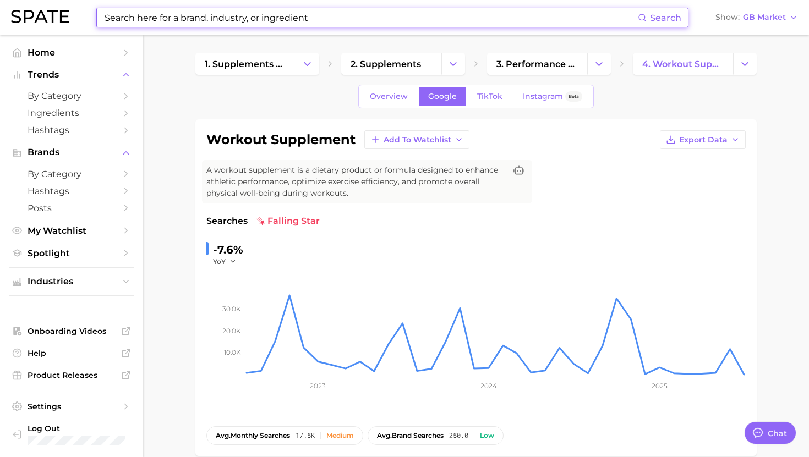
paste input "shiatsu foot massager"
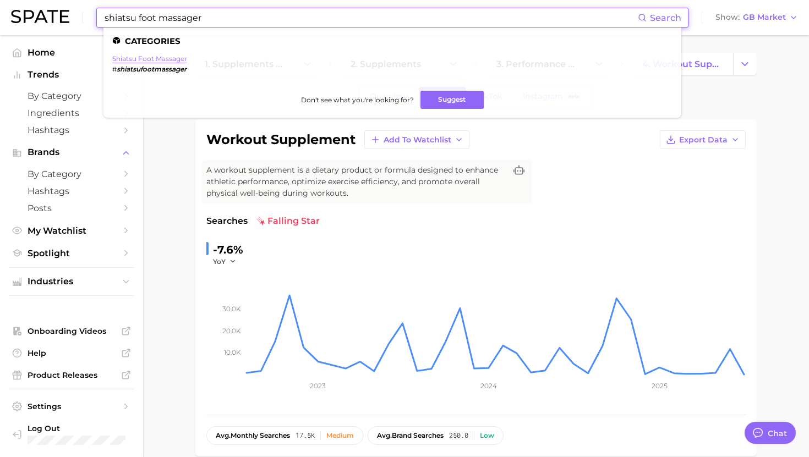
type input "shiatsu foot massager"
click at [169, 59] on link "shiatsu foot massager" at bounding box center [149, 58] width 75 height 8
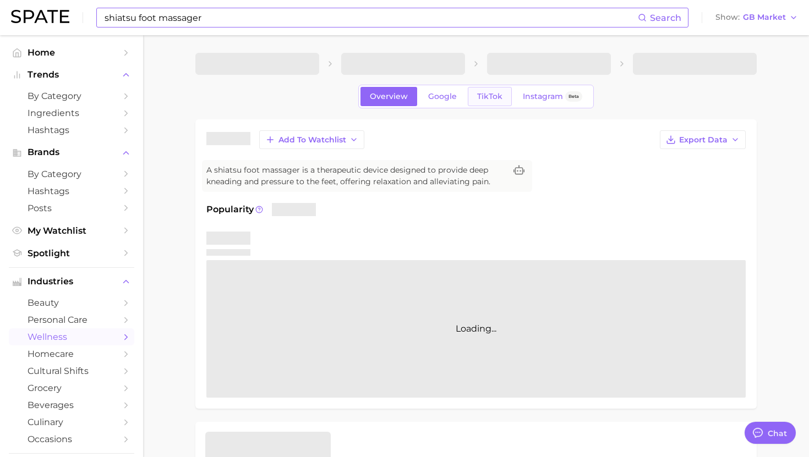
click at [492, 99] on span "TikTok" at bounding box center [489, 96] width 25 height 9
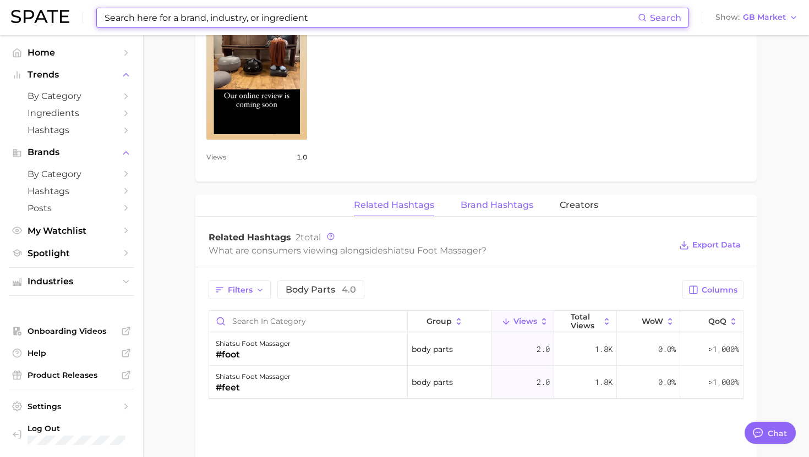
click at [511, 212] on button "Brand Hashtags" at bounding box center [496, 205] width 73 height 21
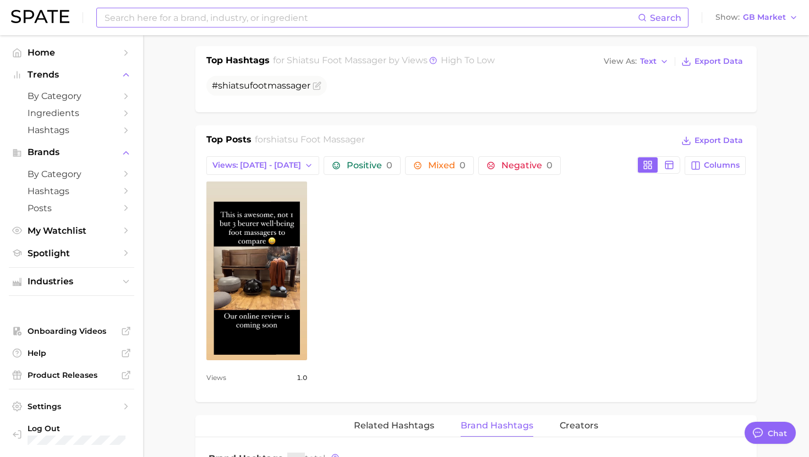
scroll to position [233, 0]
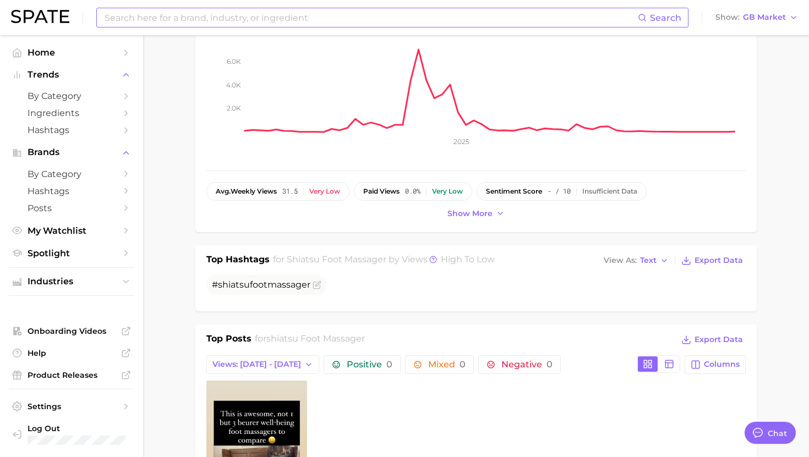
click at [320, 22] on input at bounding box center [370, 17] width 534 height 19
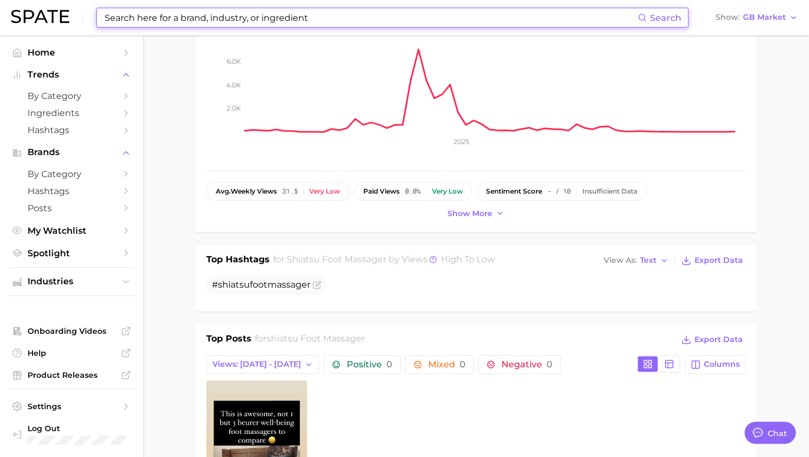
paste input "apple cider vinegar gummies"
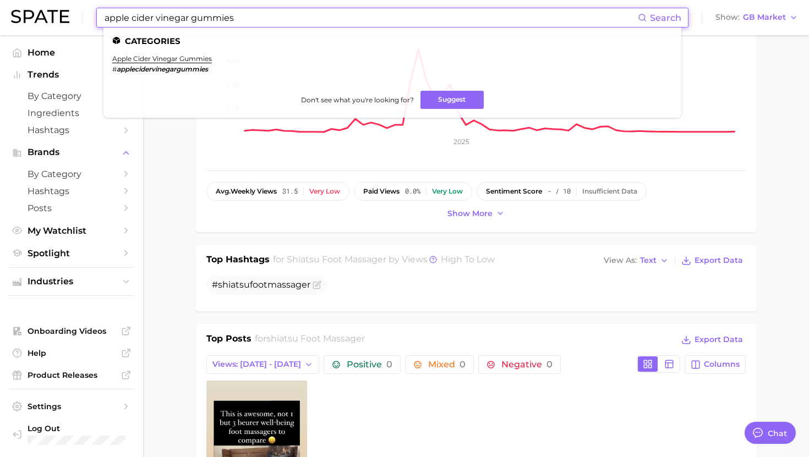
type input "apple cider vinegar gummies"
click at [179, 63] on li "apple cider vinegar gummies # applecidervinegargummies" at bounding box center [162, 63] width 100 height 19
click at [179, 62] on link "apple cider vinegar gummies" at bounding box center [162, 58] width 100 height 8
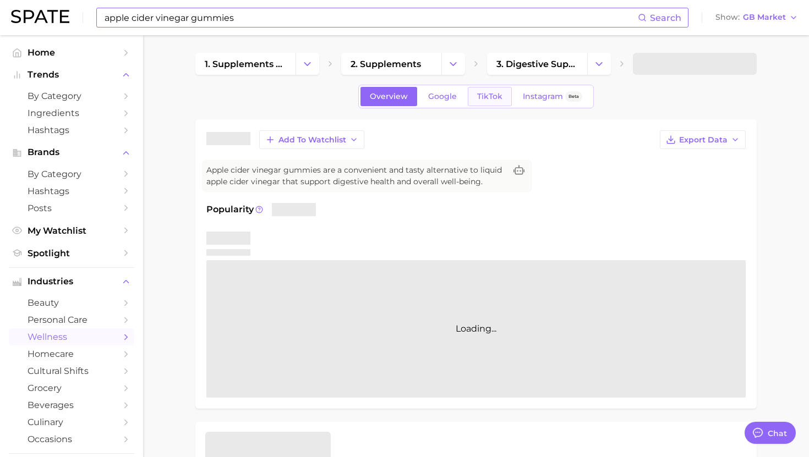
click at [499, 97] on span "TikTok" at bounding box center [489, 96] width 25 height 9
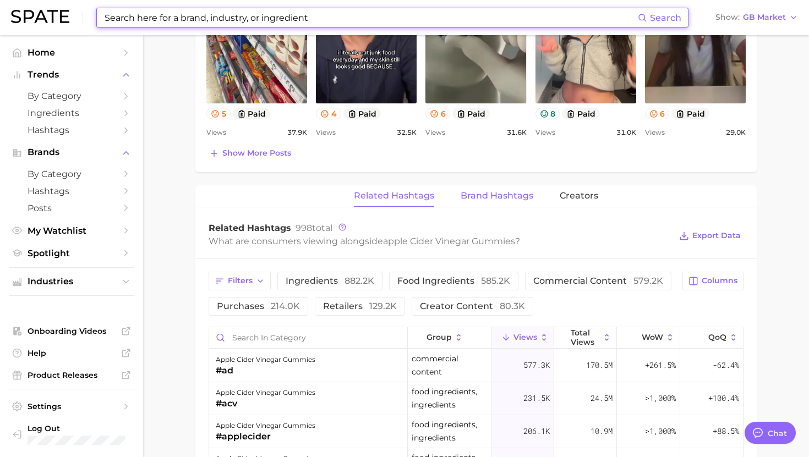
click at [483, 197] on span "Brand Hashtags" at bounding box center [496, 196] width 73 height 10
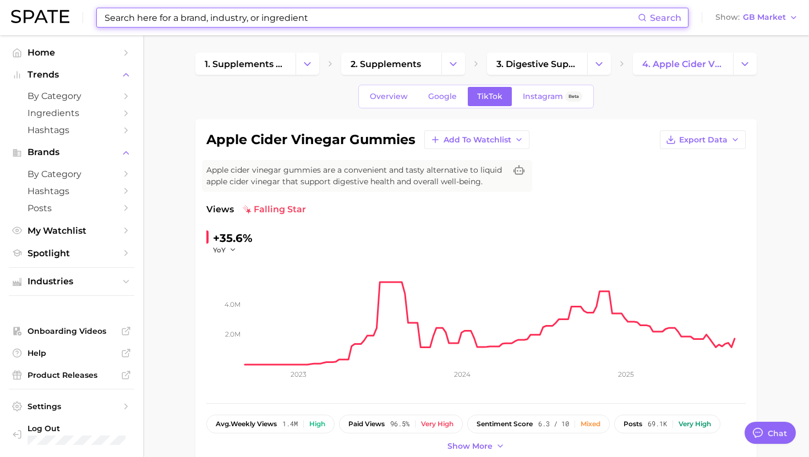
click at [326, 15] on input at bounding box center [370, 17] width 534 height 19
paste input "probiotic powder"
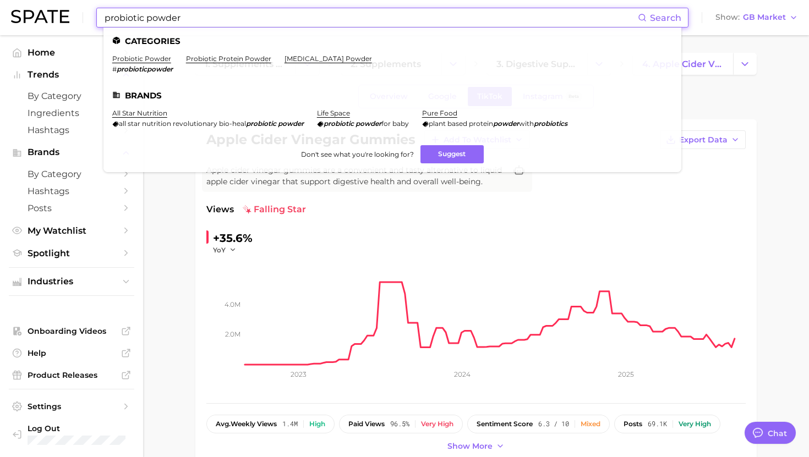
type input "probiotic powder"
click at [139, 53] on ul "Categories probiotic powder # probioticpowder probiotic protein powder prebioti…" at bounding box center [392, 100] width 578 height 145
click at [139, 55] on link "probiotic powder" at bounding box center [141, 58] width 59 height 8
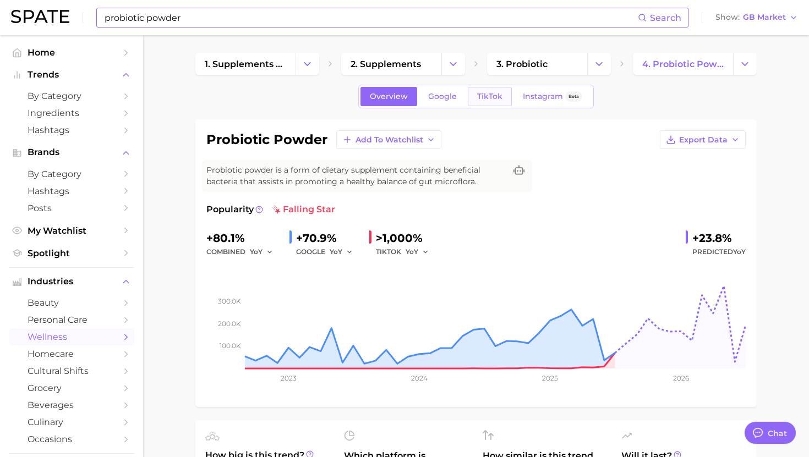
click at [480, 95] on span "TikTok" at bounding box center [489, 96] width 25 height 9
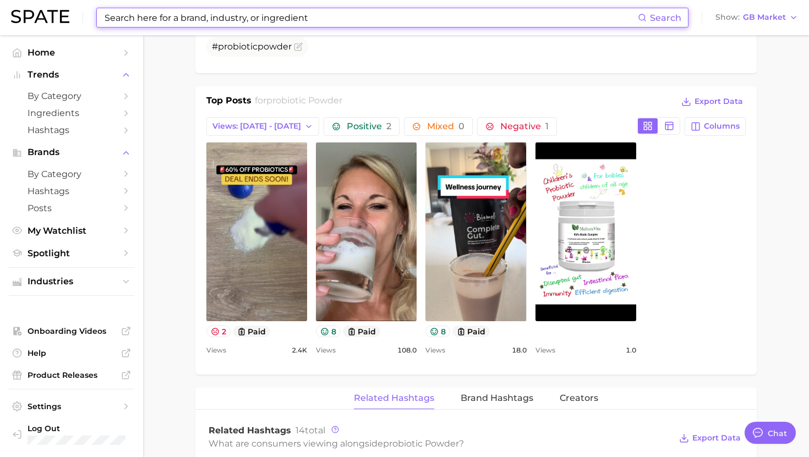
scroll to position [521, 0]
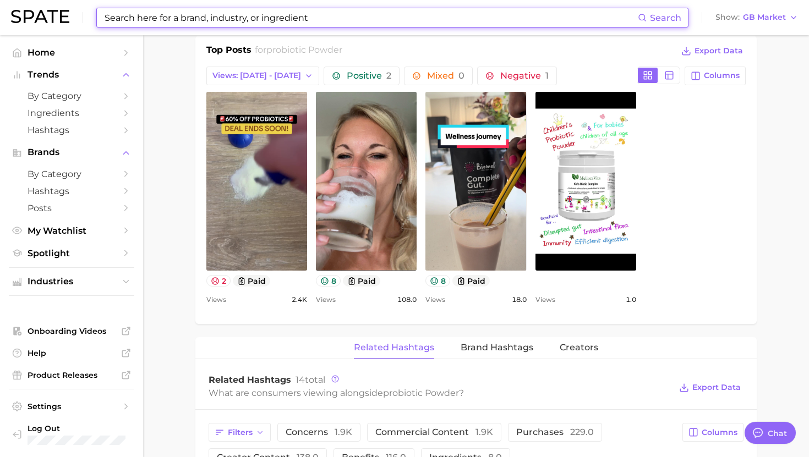
click at [486, 335] on div "probiotic powder Add to Watchlist Export Data Probiotic powder is a form of die…" at bounding box center [475, 273] width 561 height 1350
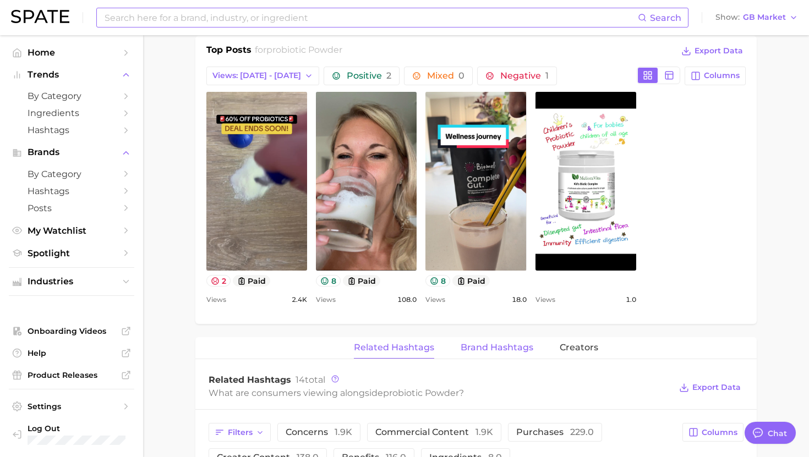
click at [489, 348] on span "Brand Hashtags" at bounding box center [496, 348] width 73 height 10
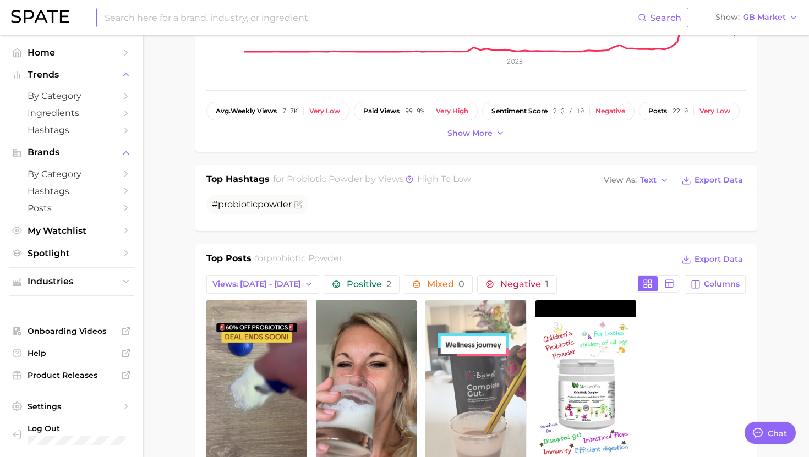
scroll to position [325, 0]
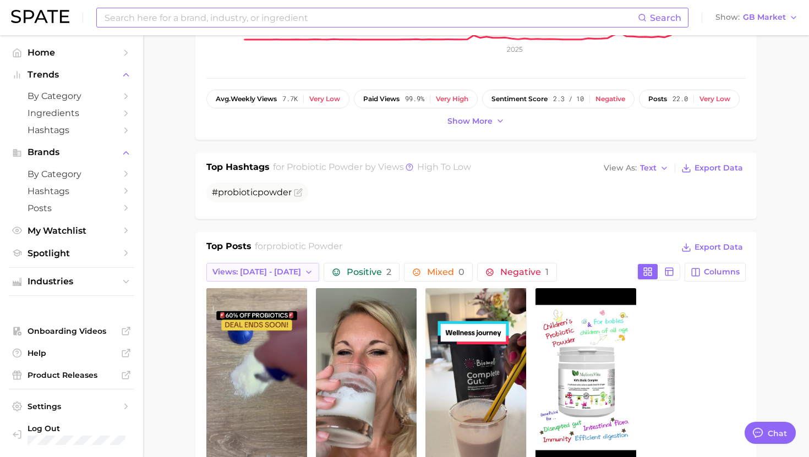
click at [233, 267] on span "Views: Aug 24 - 31" at bounding box center [256, 271] width 89 height 9
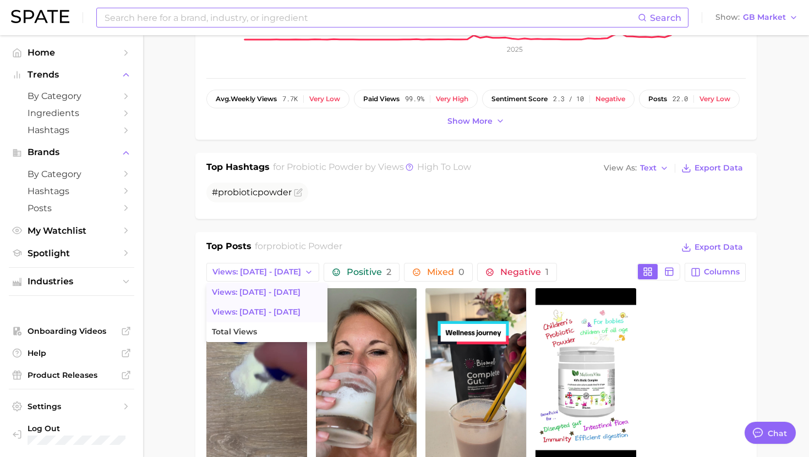
click at [237, 305] on button "Views: Aug 17 - 24" at bounding box center [266, 313] width 121 height 20
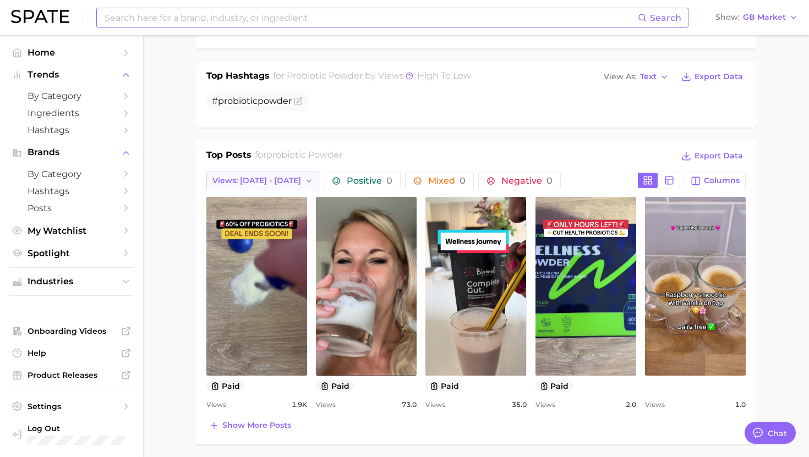
scroll to position [0, 0]
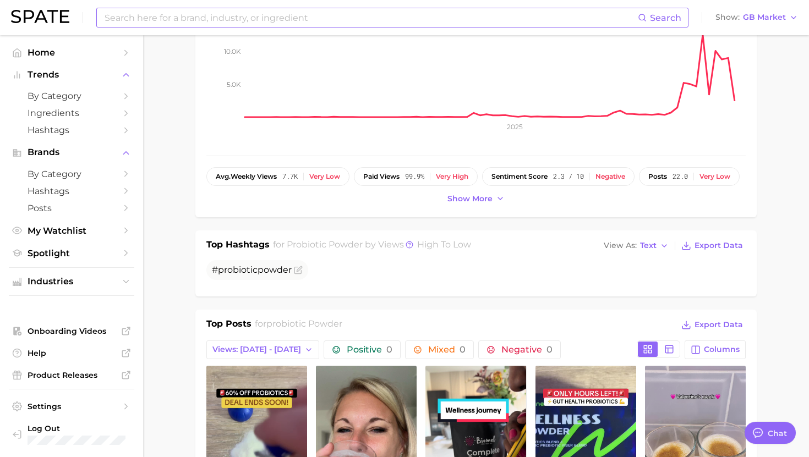
click at [321, 24] on input at bounding box center [370, 17] width 534 height 19
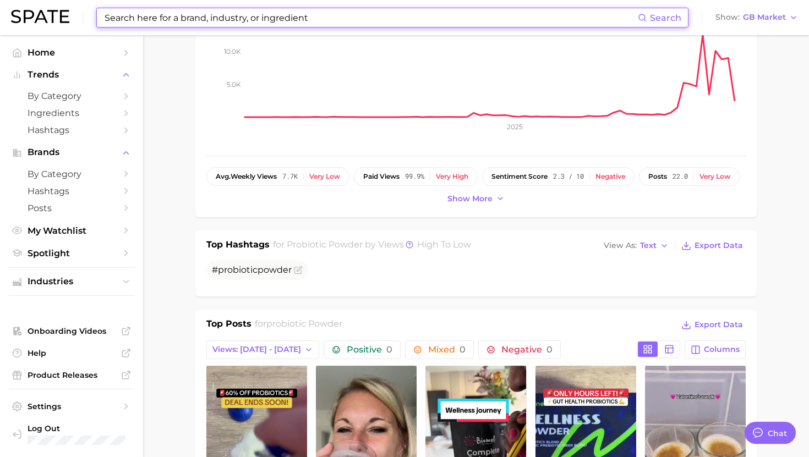
paste input "moringa supplement"
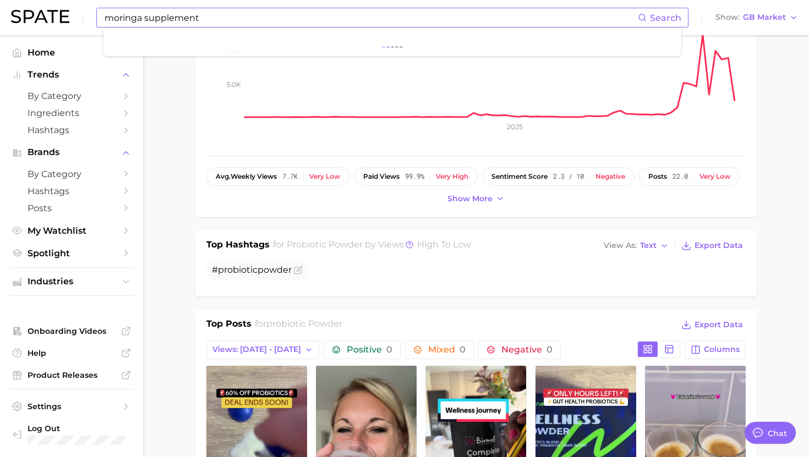
click at [155, 37] on li at bounding box center [392, 41] width 560 height 11
click at [220, 25] on input "moringa supplement" at bounding box center [370, 17] width 534 height 19
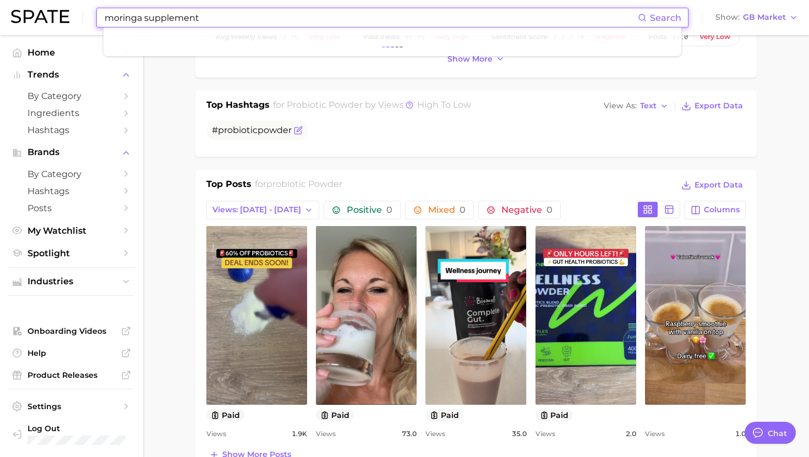
scroll to position [378, 0]
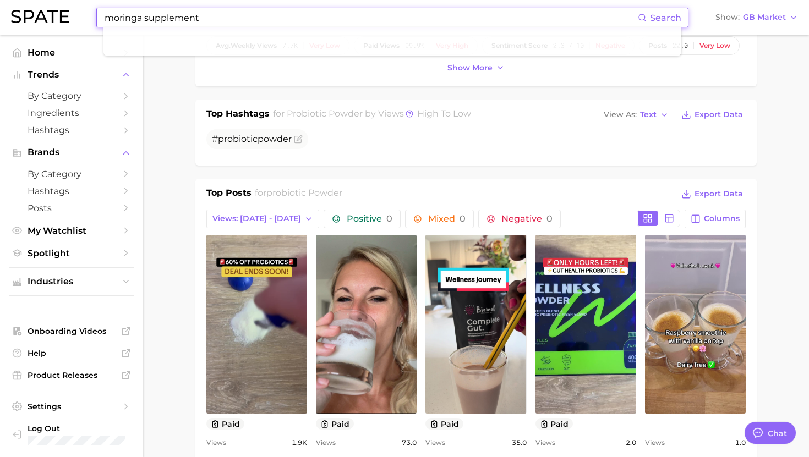
drag, startPoint x: 144, startPoint y: 17, endPoint x: 243, endPoint y: 11, distance: 99.2
click at [243, 15] on input "moringa supplement" at bounding box center [370, 17] width 534 height 19
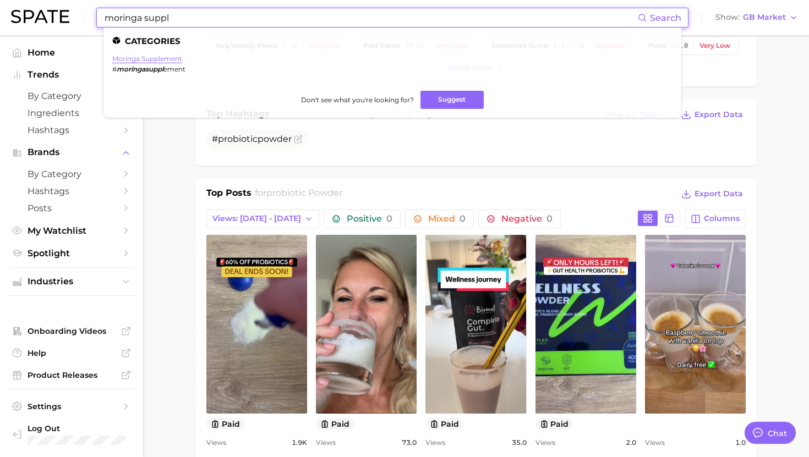
type input "moringa suppl"
click at [155, 60] on link "moringa supplement" at bounding box center [147, 58] width 70 height 8
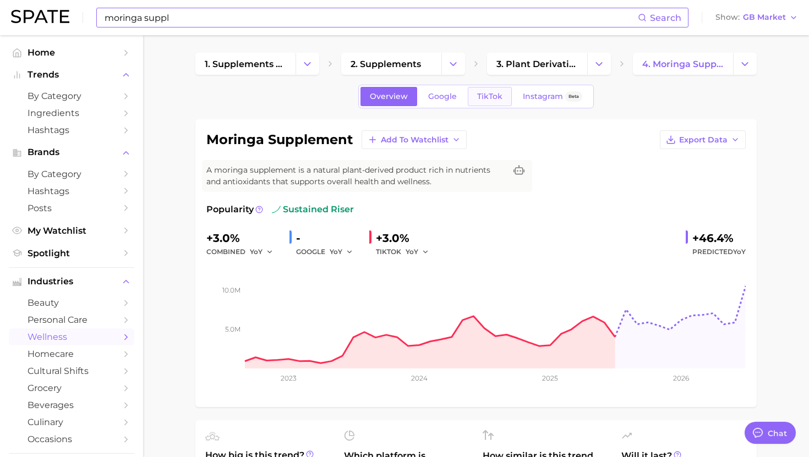
click at [466, 102] on div "Overview Google TikTok Instagram Beta" at bounding box center [475, 97] width 235 height 24
click at [473, 102] on link "TikTok" at bounding box center [490, 96] width 44 height 19
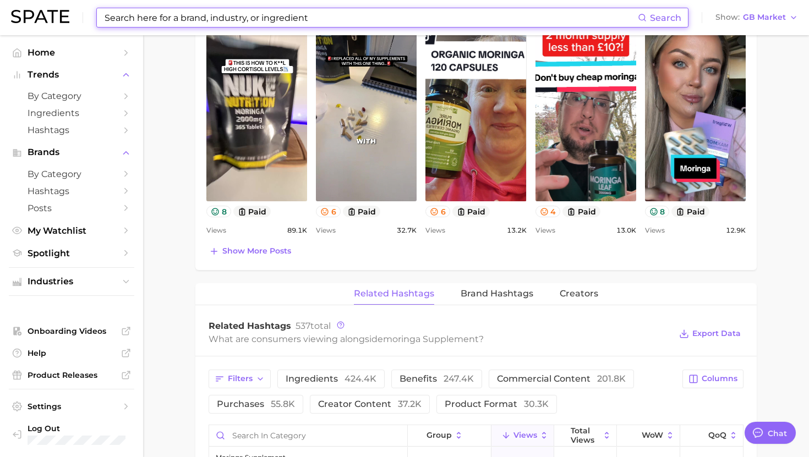
scroll to position [592, 0]
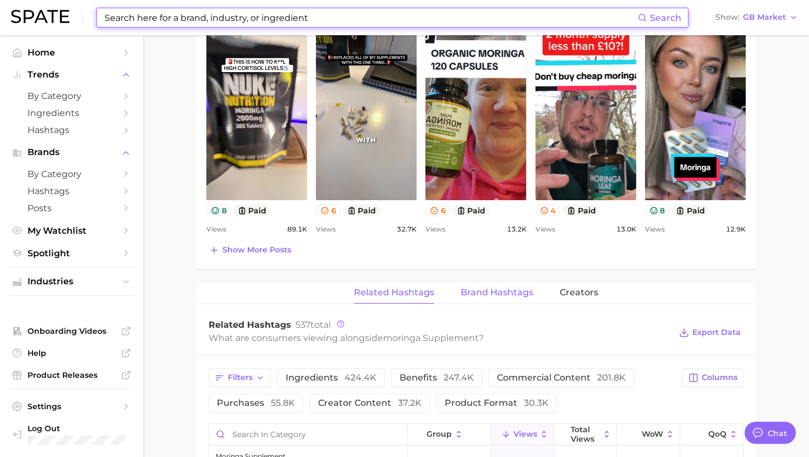
click at [478, 290] on span "Brand Hashtags" at bounding box center [496, 293] width 73 height 10
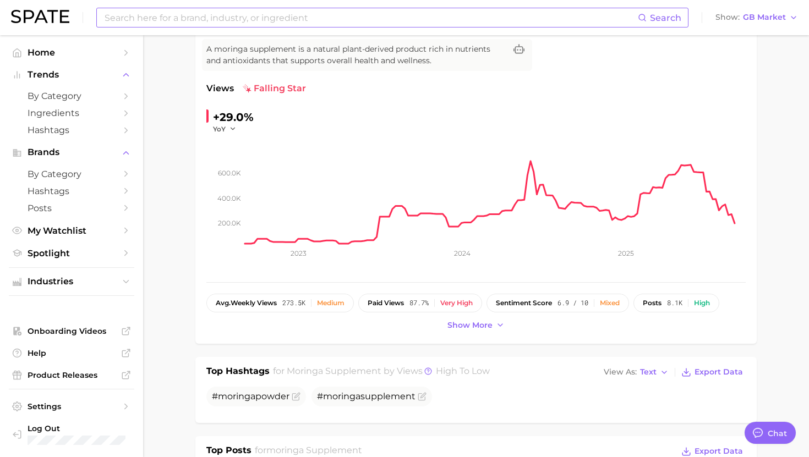
scroll to position [0, 0]
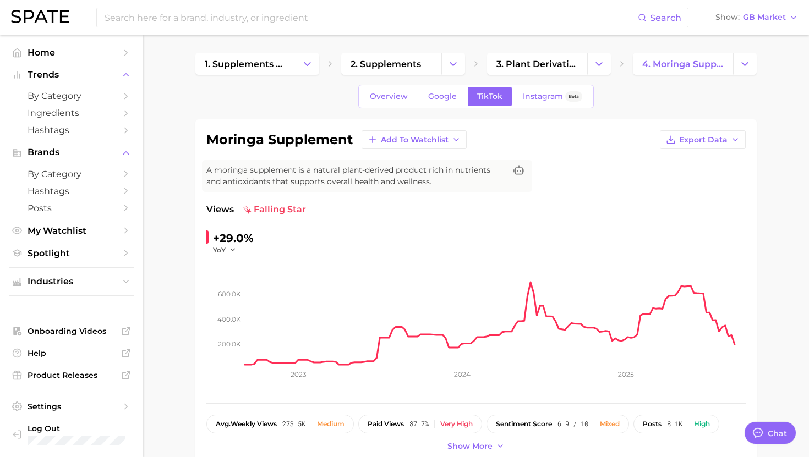
click at [298, 32] on div "Search Show GB Market" at bounding box center [404, 17] width 787 height 35
click at [298, 26] on input at bounding box center [370, 17] width 534 height 19
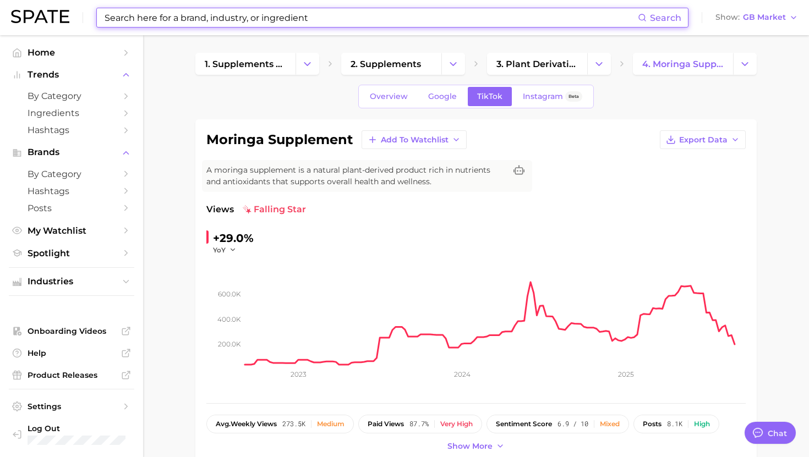
type input "v"
paste input "liquid carnitine"
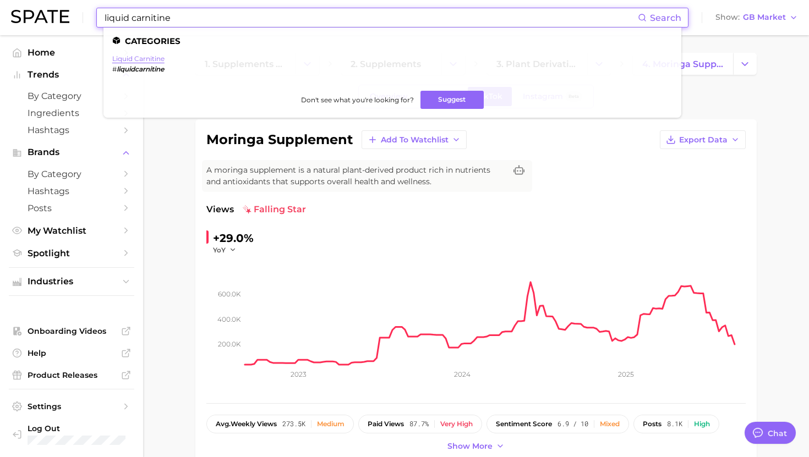
type input "liquid carnitine"
click at [152, 58] on link "liquid carnitine" at bounding box center [138, 58] width 52 height 8
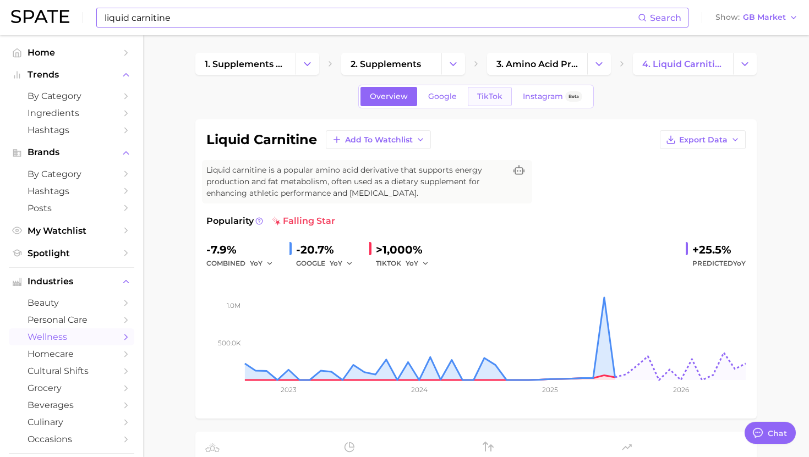
click at [477, 95] on span "TikTok" at bounding box center [489, 96] width 25 height 9
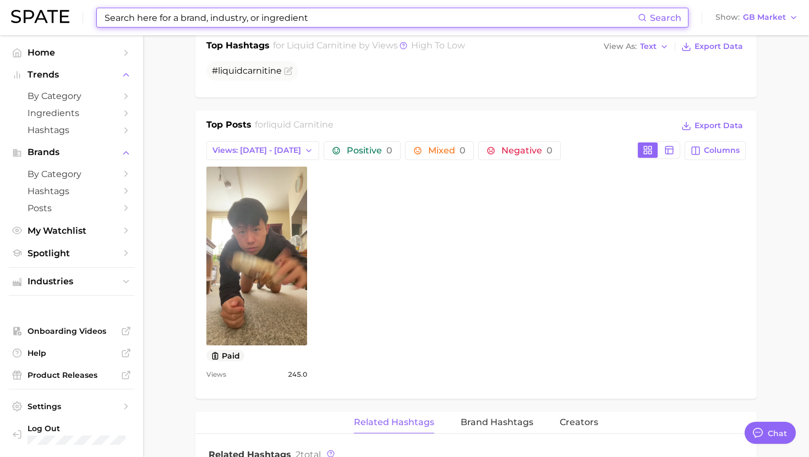
scroll to position [465, 0]
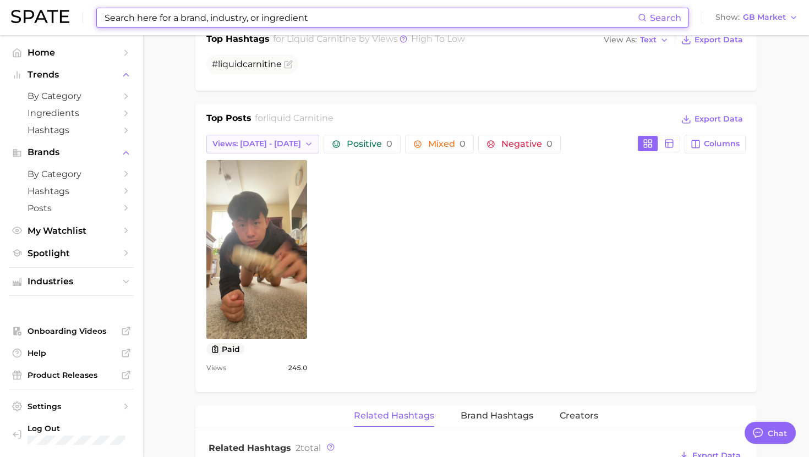
click at [263, 153] on button "Views: Aug 24 - 31" at bounding box center [262, 144] width 113 height 19
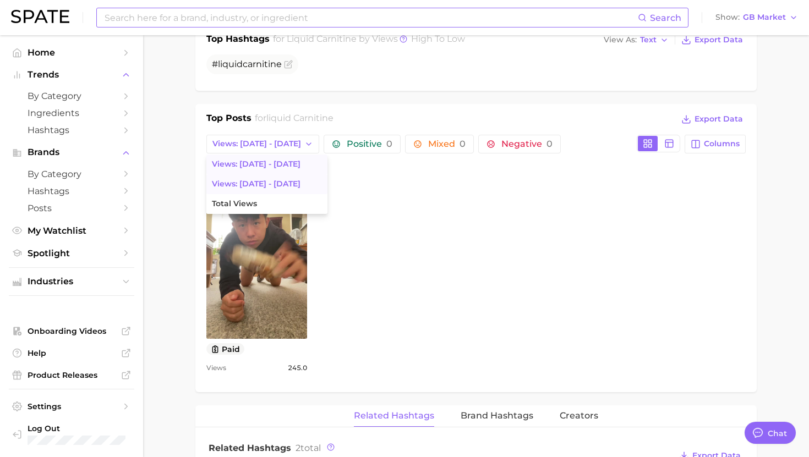
click at [261, 182] on span "Views: Aug 17 - 24" at bounding box center [256, 183] width 89 height 9
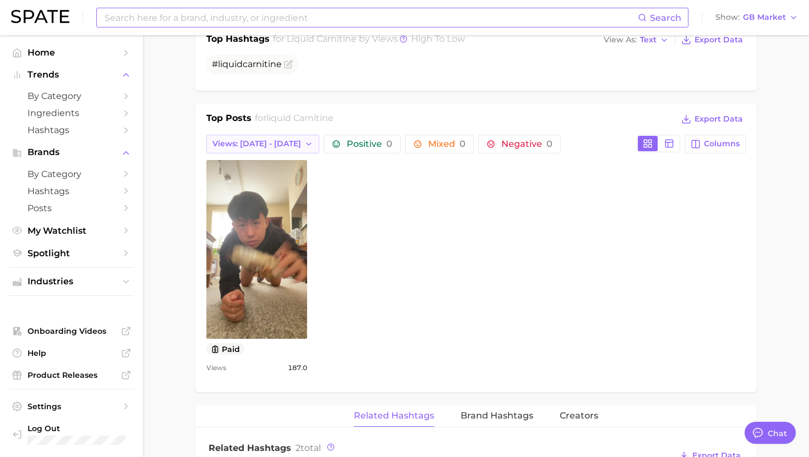
scroll to position [0, 0]
click at [262, 145] on span "Views: Aug 17 - 24" at bounding box center [256, 143] width 89 height 9
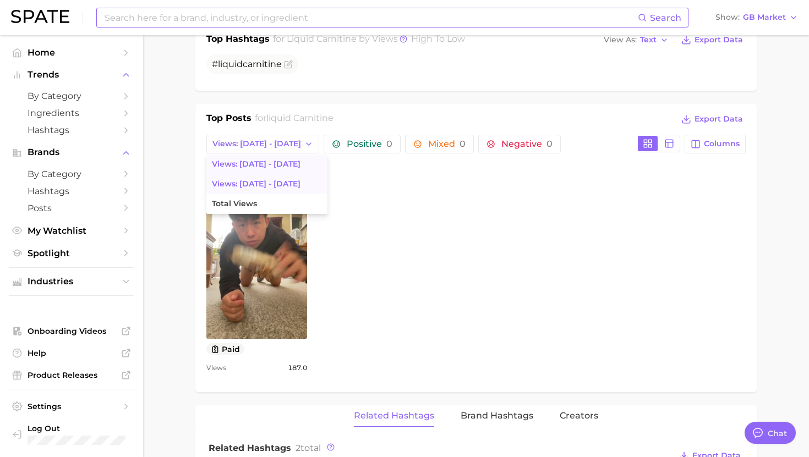
click at [256, 166] on span "Views: Aug 24 - 31" at bounding box center [256, 164] width 89 height 9
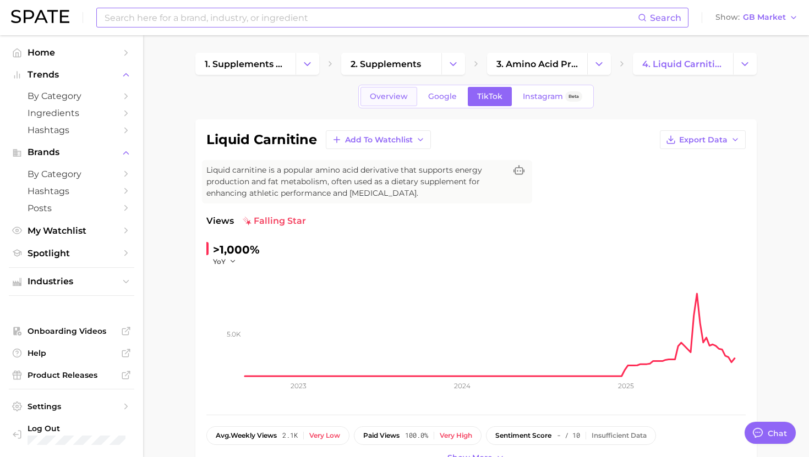
click at [391, 102] on link "Overview" at bounding box center [388, 96] width 57 height 19
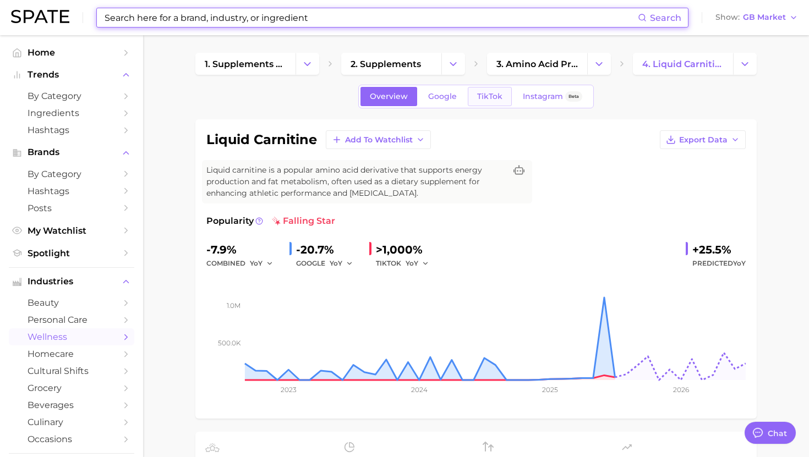
click at [493, 94] on span "TikTok" at bounding box center [489, 96] width 25 height 9
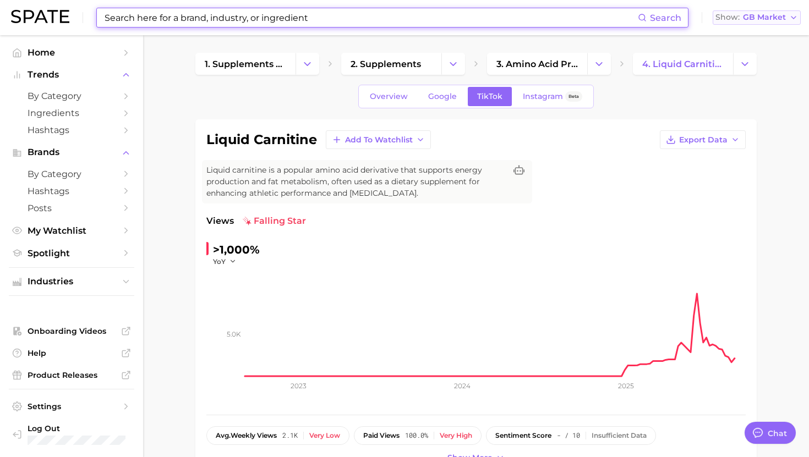
click at [761, 23] on button "Show GB Market" at bounding box center [756, 17] width 88 height 14
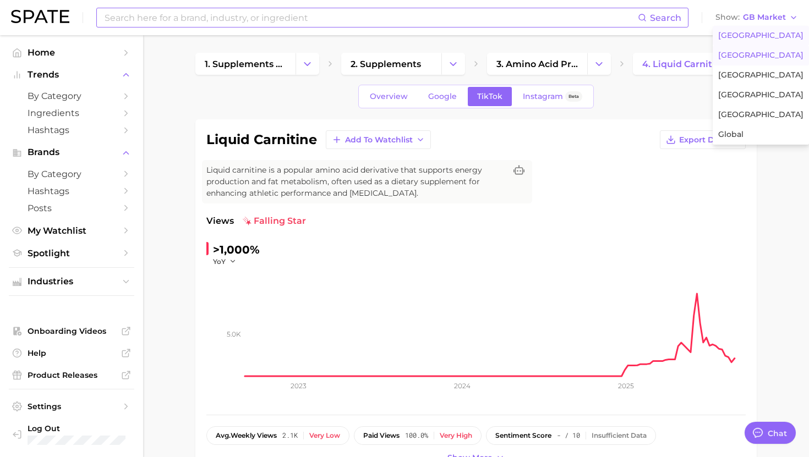
click at [741, 34] on span "United States" at bounding box center [760, 35] width 85 height 9
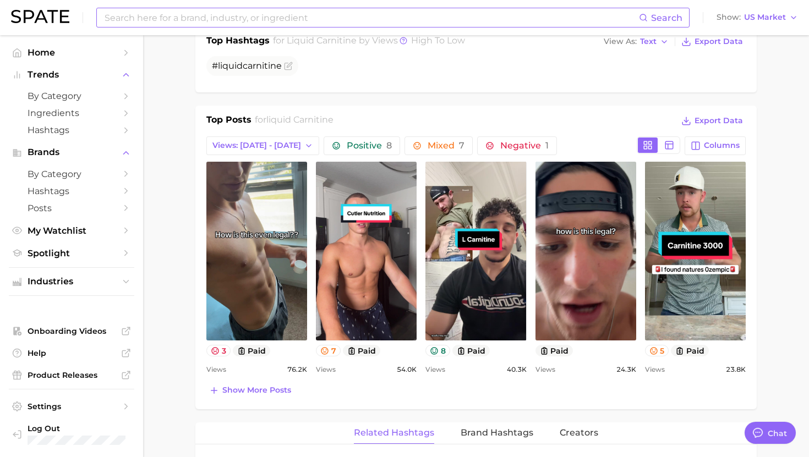
scroll to position [622, 0]
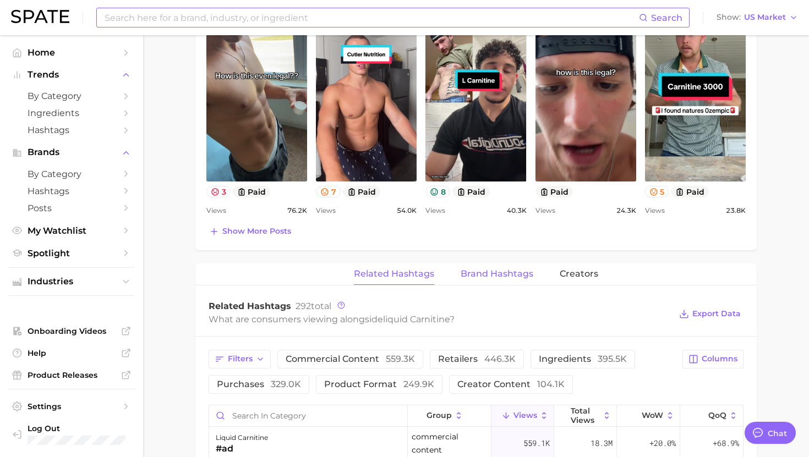
click at [498, 271] on span "Brand Hashtags" at bounding box center [496, 274] width 73 height 10
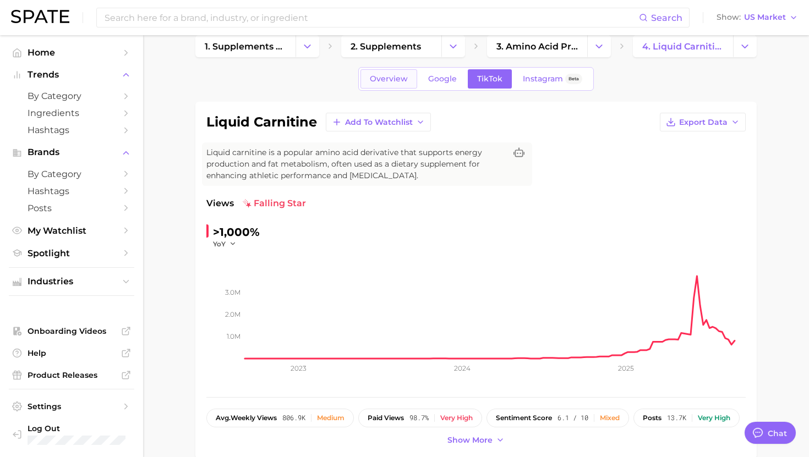
scroll to position [18, 0]
click at [367, 20] on input at bounding box center [370, 17] width 535 height 19
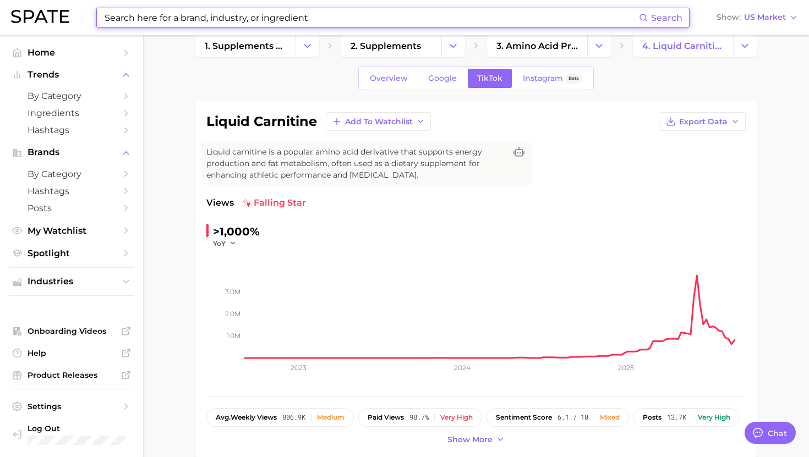
paste input "ashwagandha supplement"
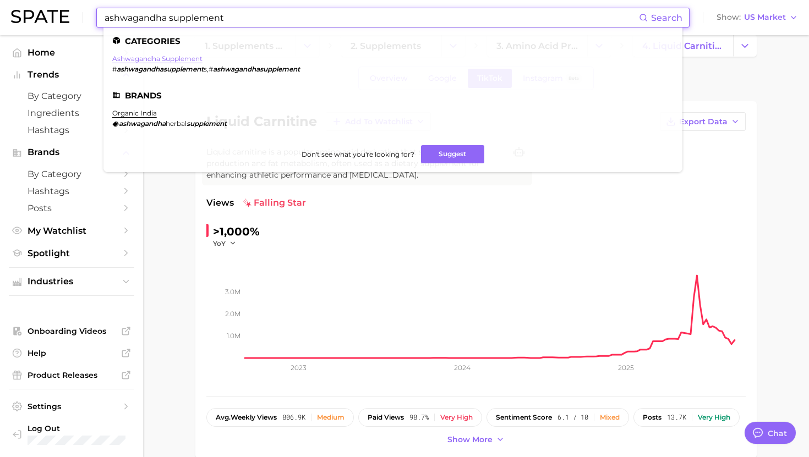
type input "ashwagandha supplement"
click at [177, 55] on link "ashwagandha supplement" at bounding box center [157, 58] width 90 height 8
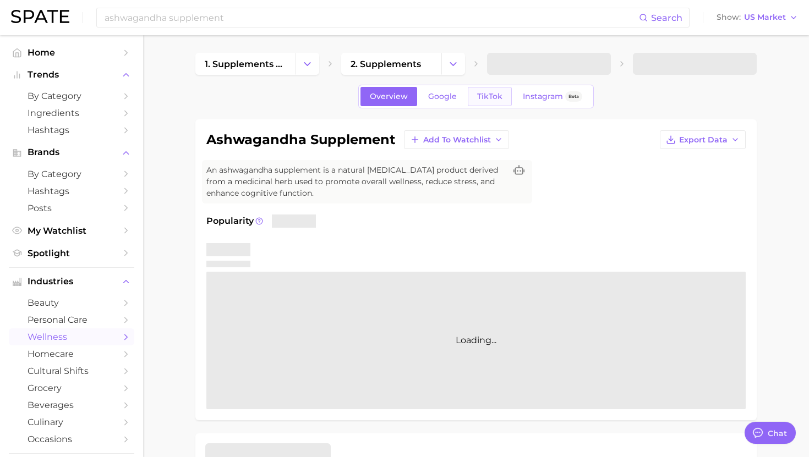
click at [493, 98] on span "TikTok" at bounding box center [489, 96] width 25 height 9
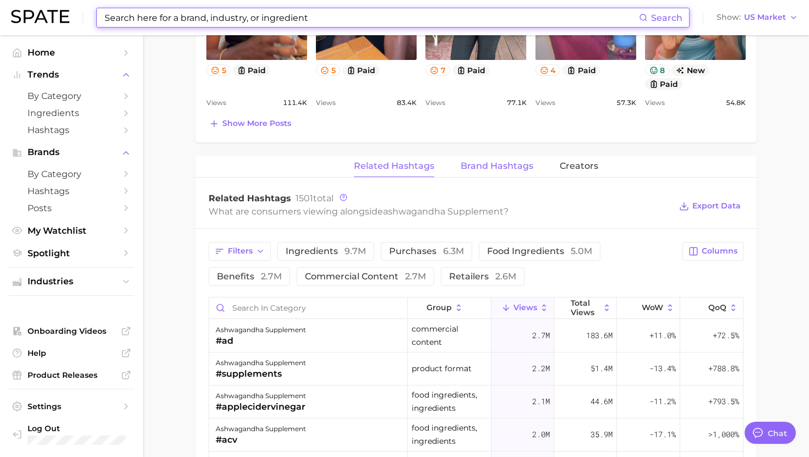
click at [490, 164] on span "Brand Hashtags" at bounding box center [496, 166] width 73 height 10
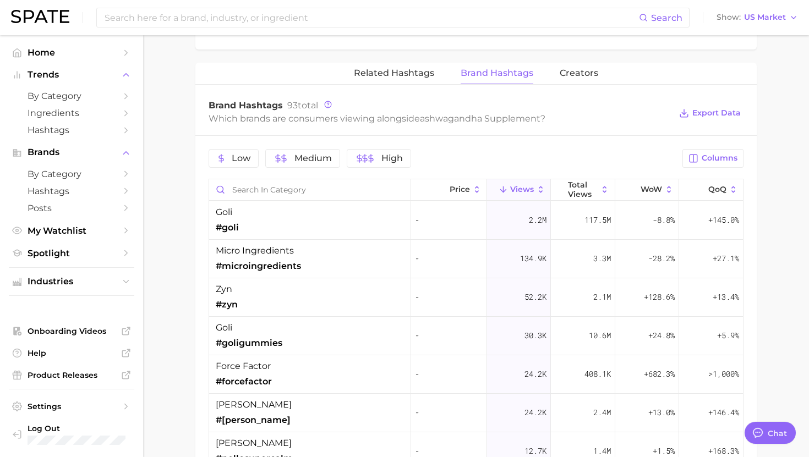
scroll to position [895, 0]
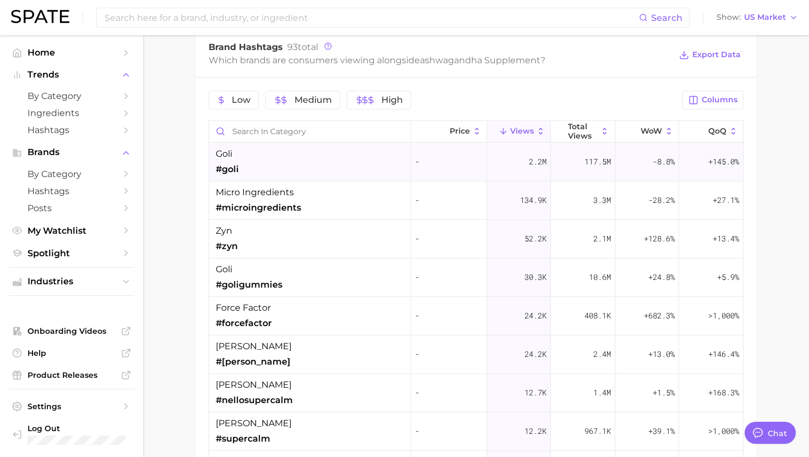
click at [330, 150] on div "goli #goli" at bounding box center [310, 162] width 202 height 39
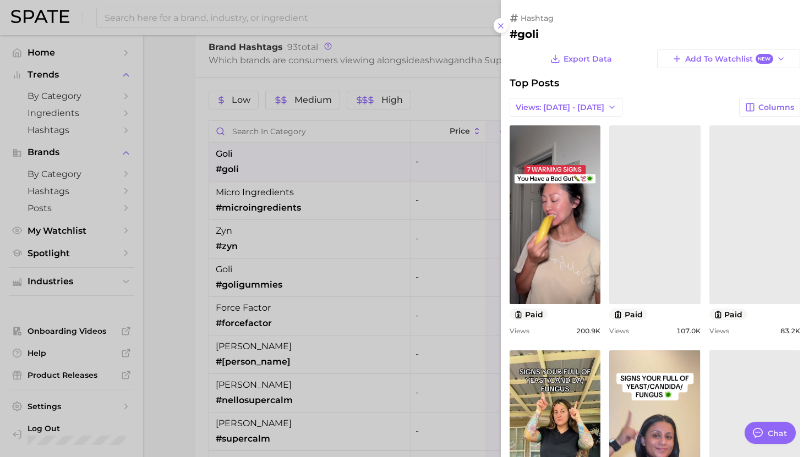
scroll to position [0, 0]
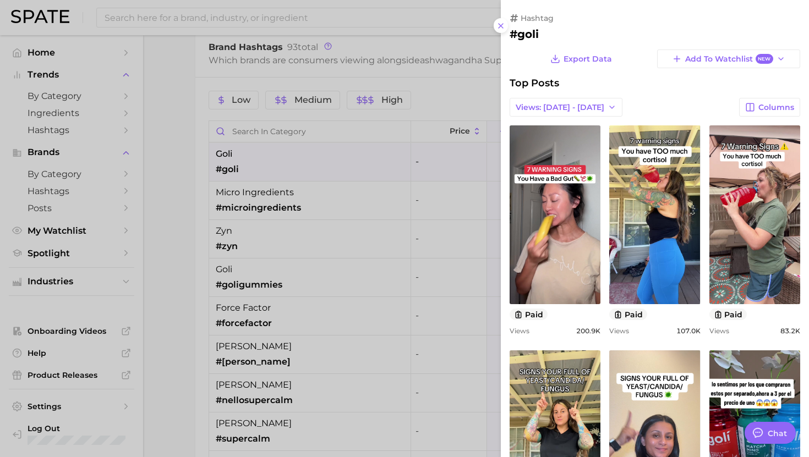
click at [324, 153] on div at bounding box center [404, 228] width 809 height 457
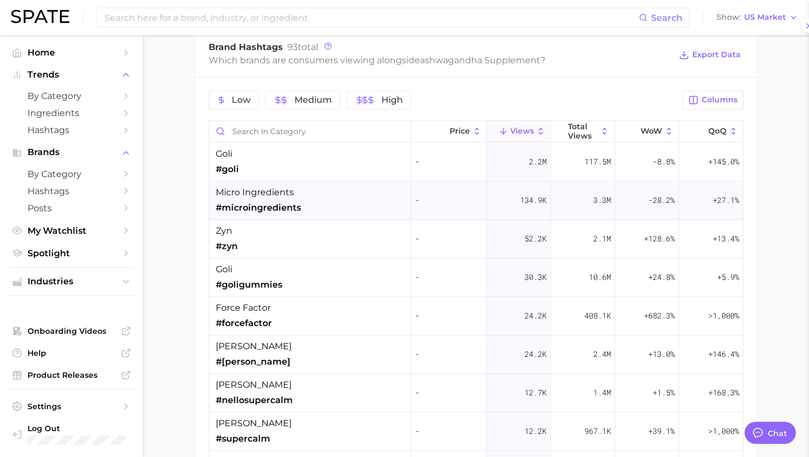
click at [323, 193] on div "micro ingredients #microingredients" at bounding box center [310, 201] width 202 height 39
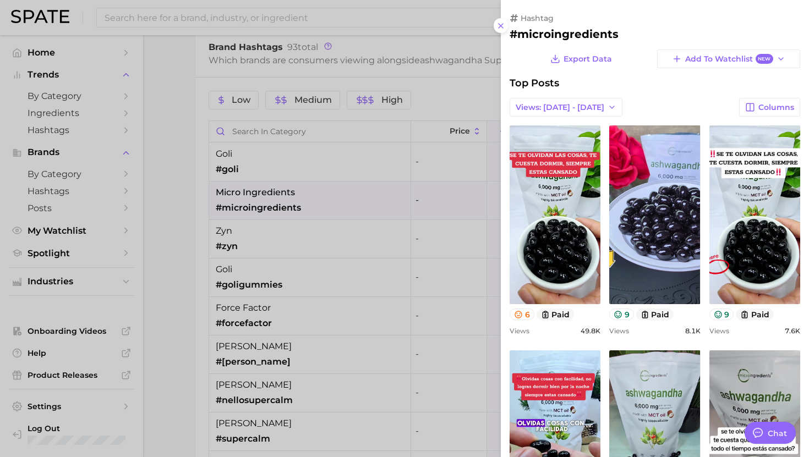
click at [323, 193] on div at bounding box center [404, 228] width 809 height 457
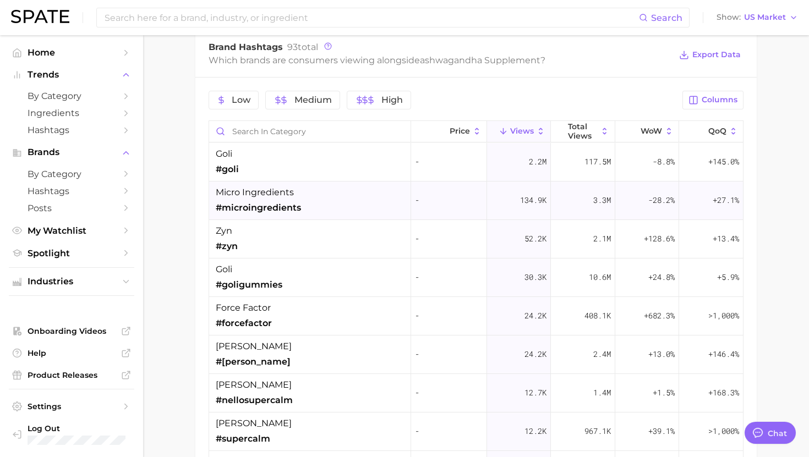
click at [318, 196] on div "micro ingredients #microingredients" at bounding box center [310, 201] width 202 height 39
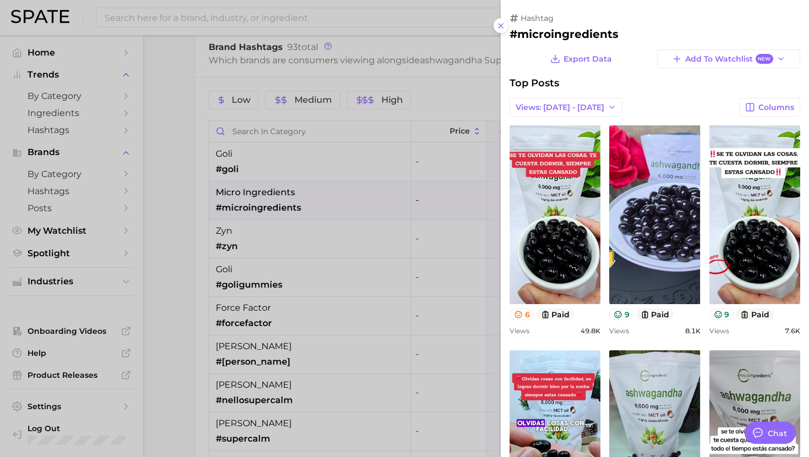
click at [547, 34] on h2 "#microingredients" at bounding box center [654, 34] width 290 height 13
copy h2 "microingredients"
click at [547, 34] on h2 "#microingredients" at bounding box center [654, 34] width 290 height 13
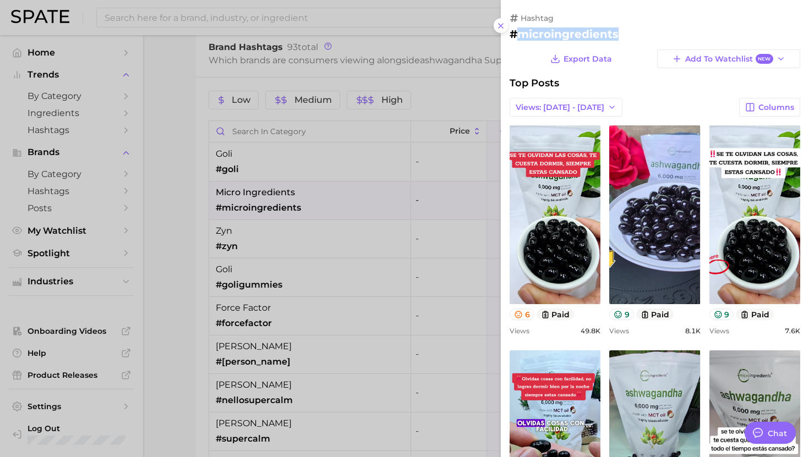
click at [547, 34] on h2 "#microingredients" at bounding box center [654, 34] width 290 height 13
click at [322, 195] on div at bounding box center [404, 228] width 809 height 457
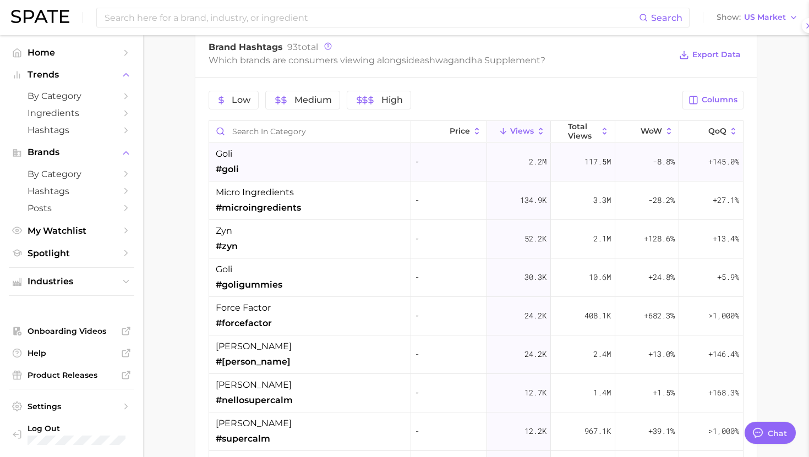
click at [321, 167] on div "goli #goli" at bounding box center [310, 162] width 202 height 39
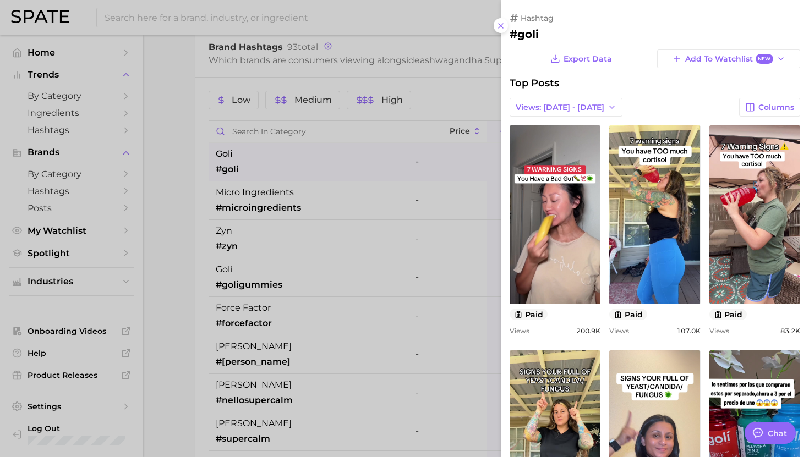
click at [306, 214] on div at bounding box center [404, 228] width 809 height 457
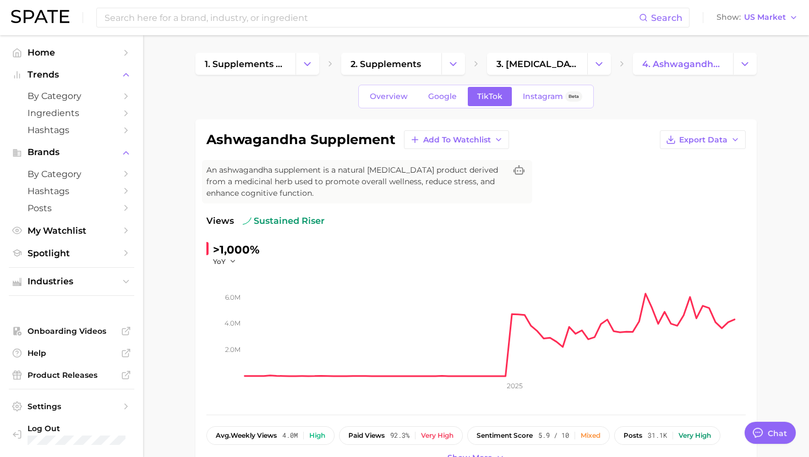
click at [252, 140] on h1 "ashwagandha supplement" at bounding box center [300, 139] width 189 height 13
click at [252, 141] on h1 "ashwagandha supplement" at bounding box center [300, 139] width 189 height 13
copy div "ashwagandha supplement Add to Watchlist Export Data"
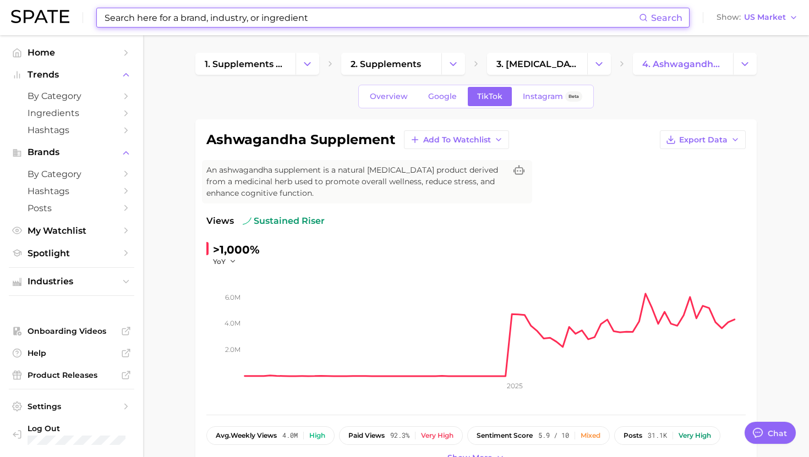
click at [285, 21] on input at bounding box center [370, 17] width 535 height 19
paste input "hair skin nails supplement"
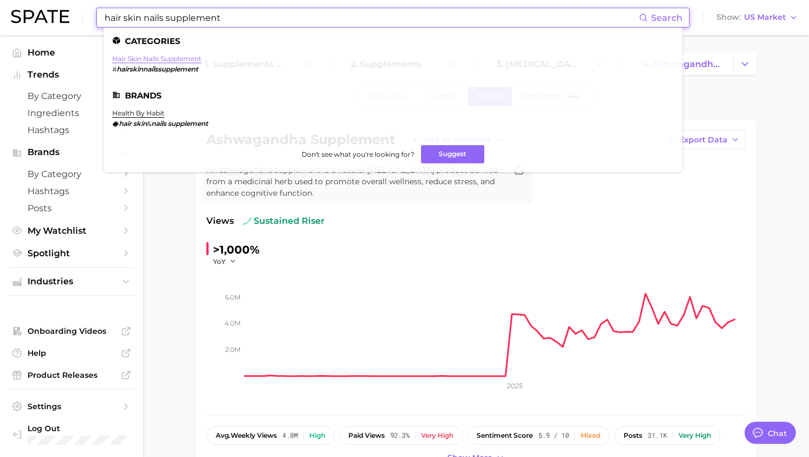
type input "hair skin nails supplement"
click at [153, 56] on link "hair skin nails supplement" at bounding box center [156, 58] width 89 height 8
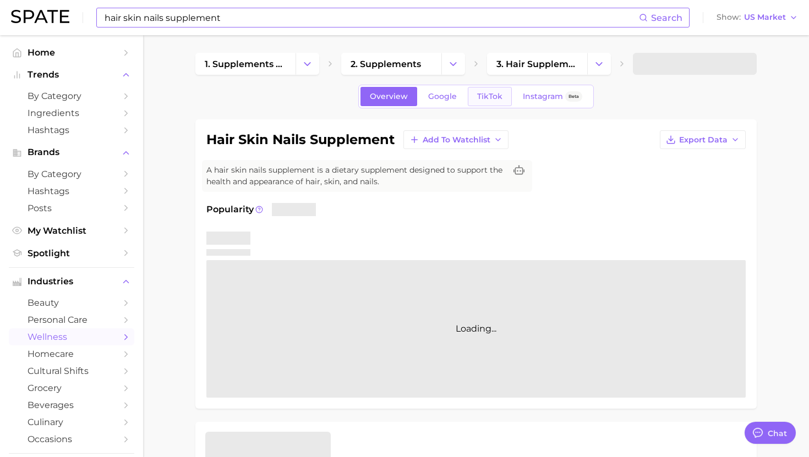
click at [482, 95] on span "TikTok" at bounding box center [489, 96] width 25 height 9
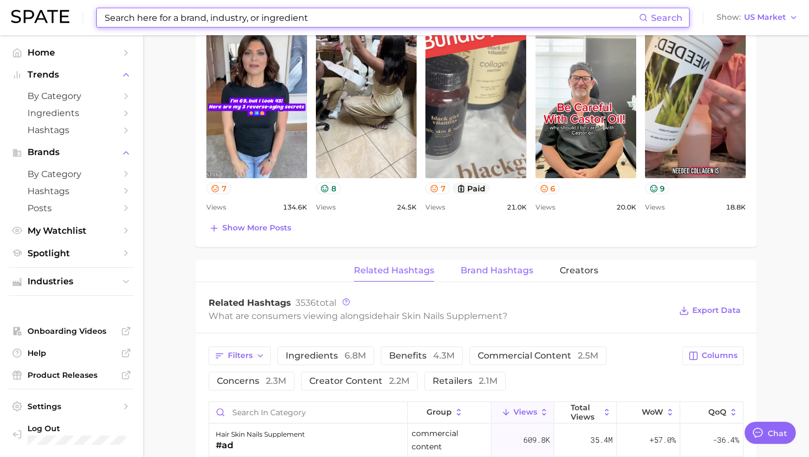
click at [491, 266] on span "Brand Hashtags" at bounding box center [496, 271] width 73 height 10
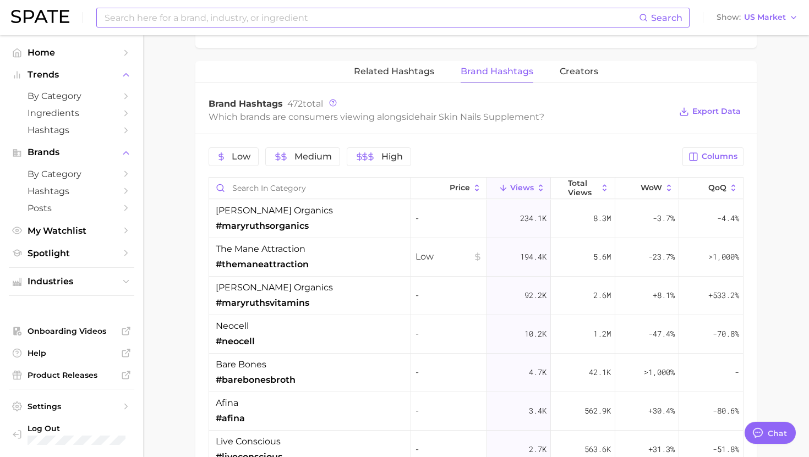
scroll to position [826, 0]
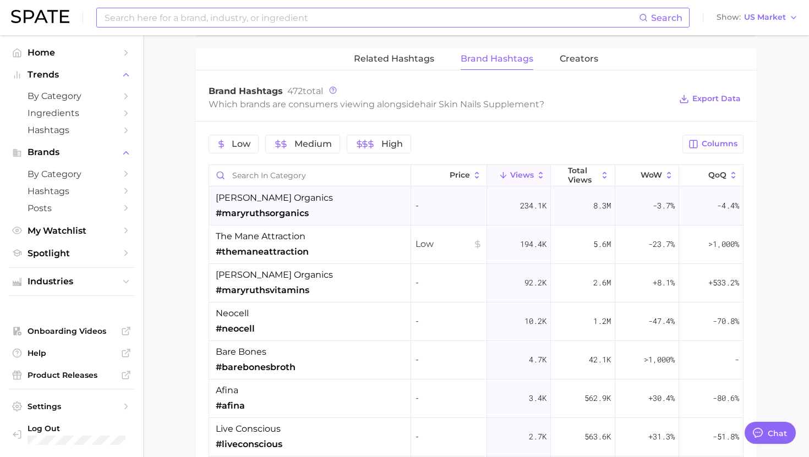
click at [333, 209] on div "mary ruth organics #maryruthsorganics" at bounding box center [310, 206] width 202 height 39
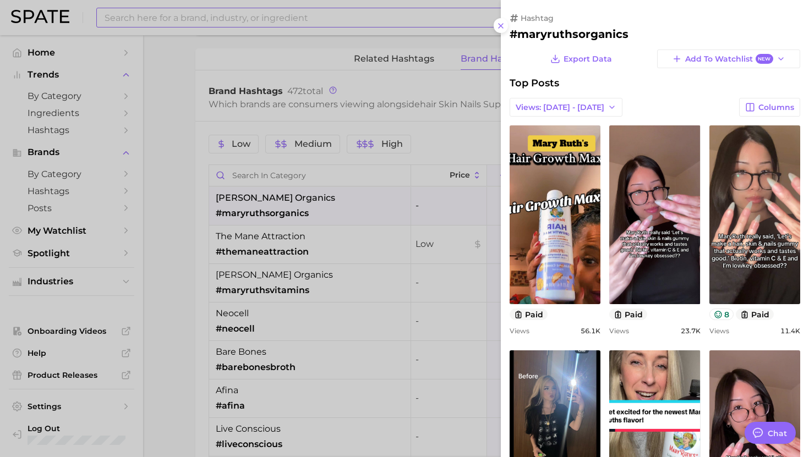
scroll to position [0, 0]
click at [332, 206] on div at bounding box center [404, 228] width 809 height 457
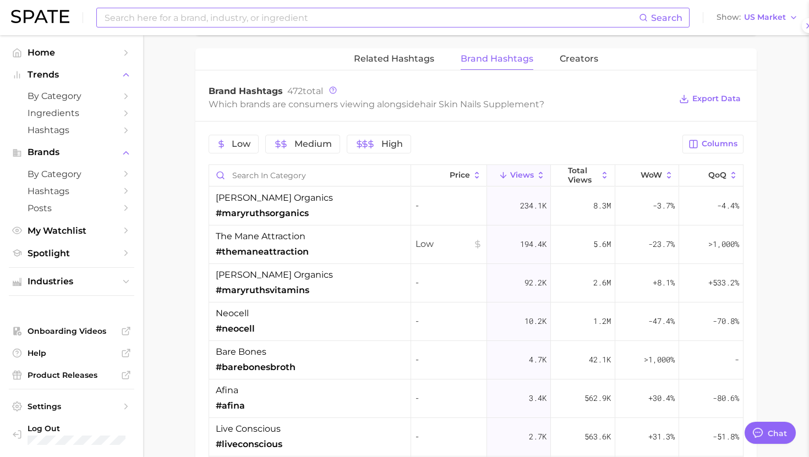
click at [332, 206] on div "mary ruth organics #maryruthsorganics" at bounding box center [310, 206] width 202 height 39
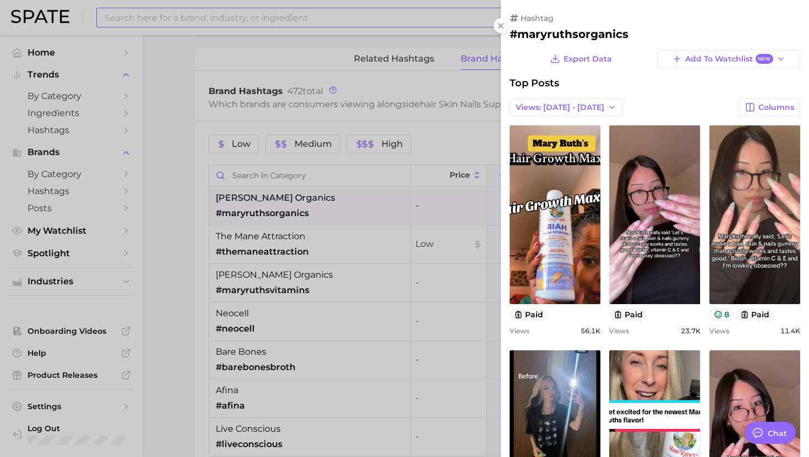
click at [530, 37] on h2 "#maryruthsorganics" at bounding box center [654, 34] width 290 height 13
copy div "#maryruthsorganics Export Data Add to Watchlist New"
click at [351, 240] on div at bounding box center [404, 228] width 809 height 457
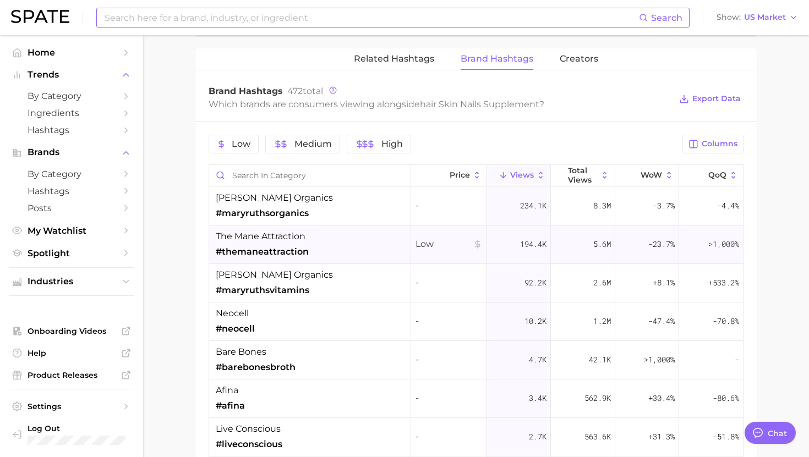
click at [301, 242] on span "the mane attraction" at bounding box center [261, 236] width 90 height 13
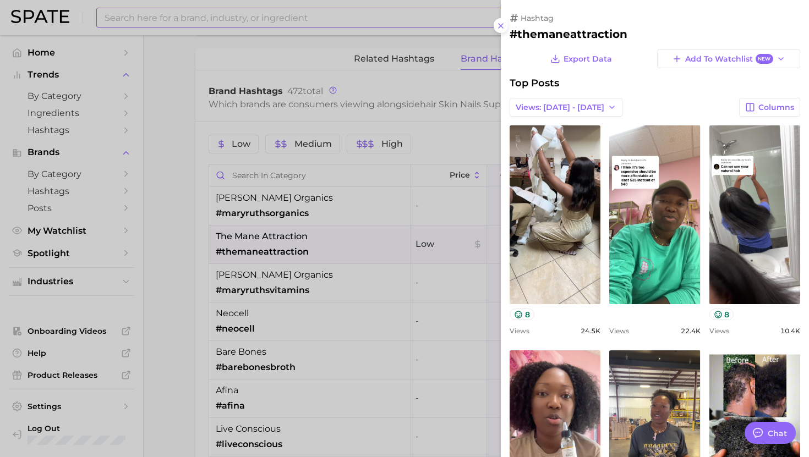
click at [296, 213] on div at bounding box center [404, 228] width 809 height 457
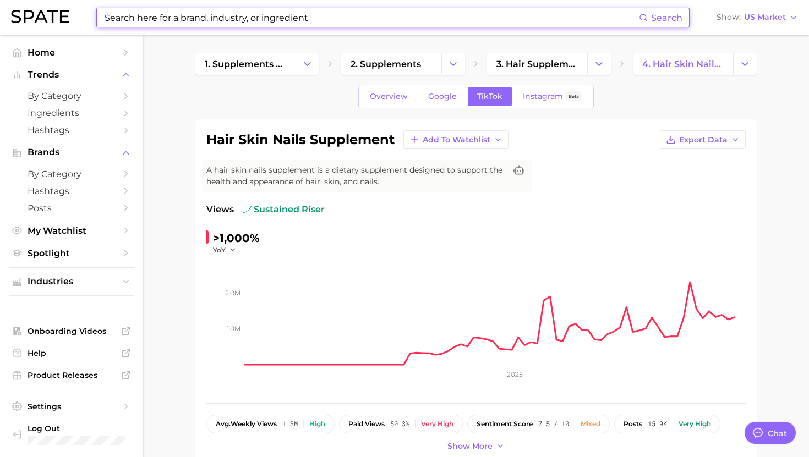
click at [305, 15] on input at bounding box center [370, 17] width 535 height 19
paste input "probiotic powder"
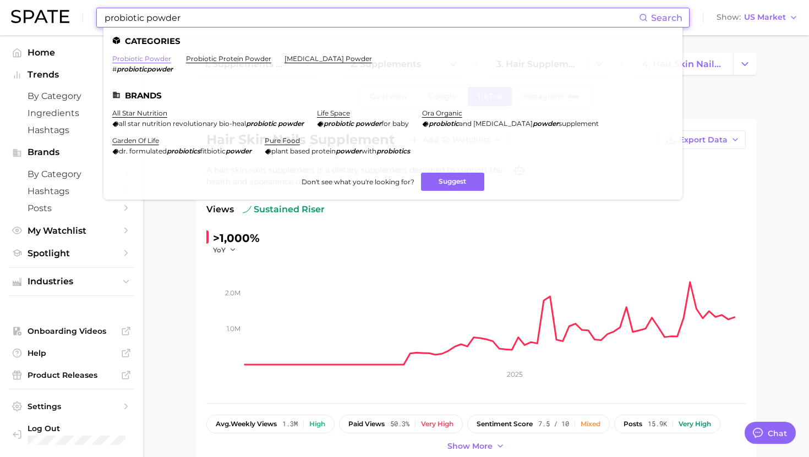
type input "probiotic powder"
click at [146, 58] on link "probiotic powder" at bounding box center [141, 58] width 59 height 8
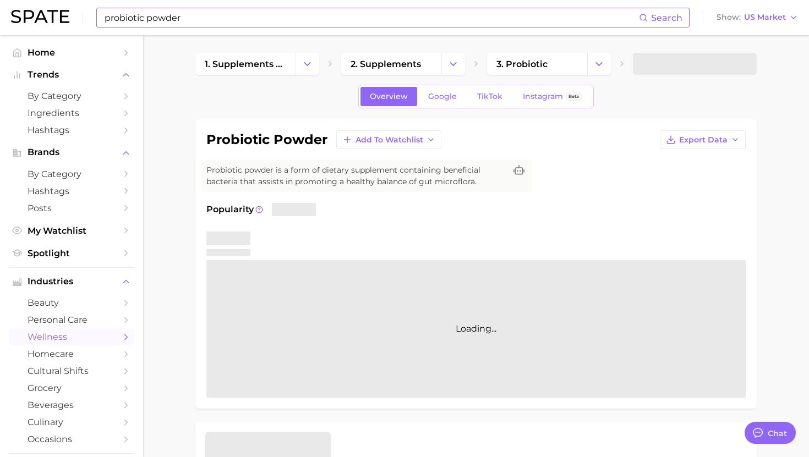
click at [484, 86] on div "Overview Google TikTok Instagram Beta" at bounding box center [475, 97] width 235 height 24
click at [490, 100] on span "TikTok" at bounding box center [489, 96] width 25 height 9
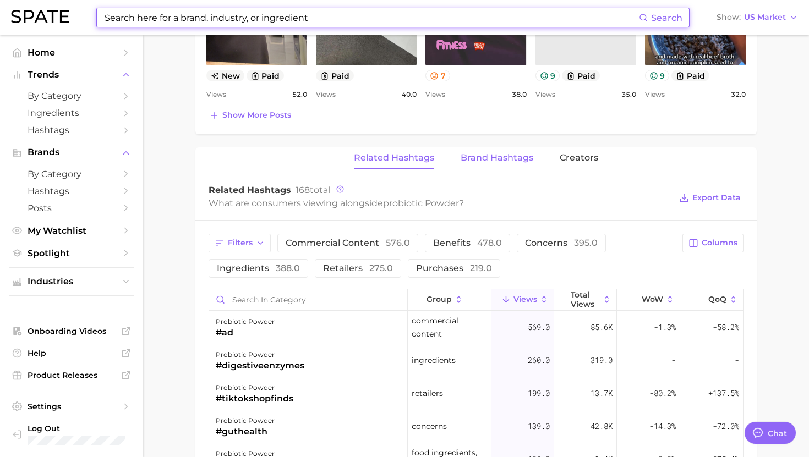
click at [487, 163] on button "Brand Hashtags" at bounding box center [496, 157] width 73 height 21
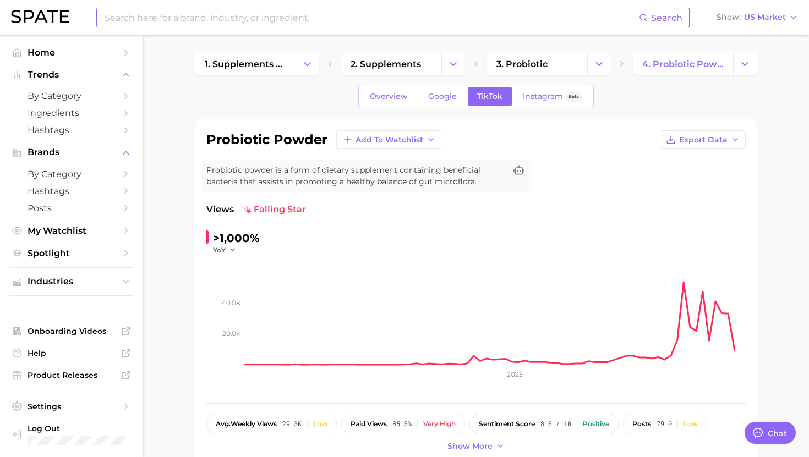
click at [325, 17] on input at bounding box center [370, 17] width 535 height 19
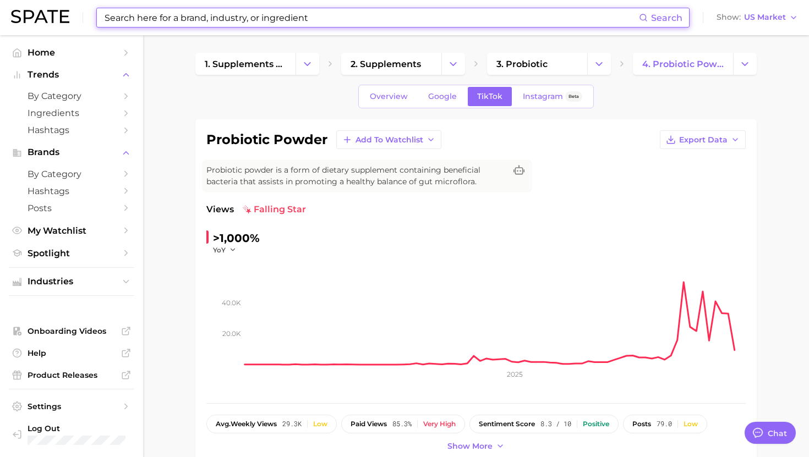
paste input "nootropic supplements"
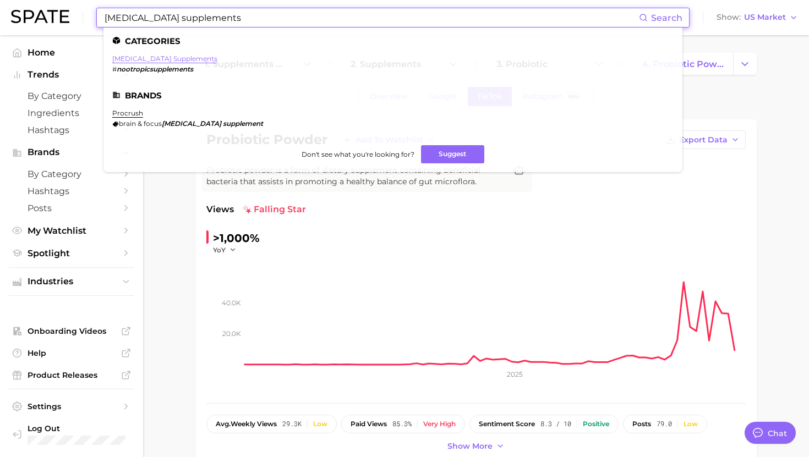
type input "nootropic supplements"
click at [157, 57] on link "nootropic supplements" at bounding box center [164, 58] width 105 height 8
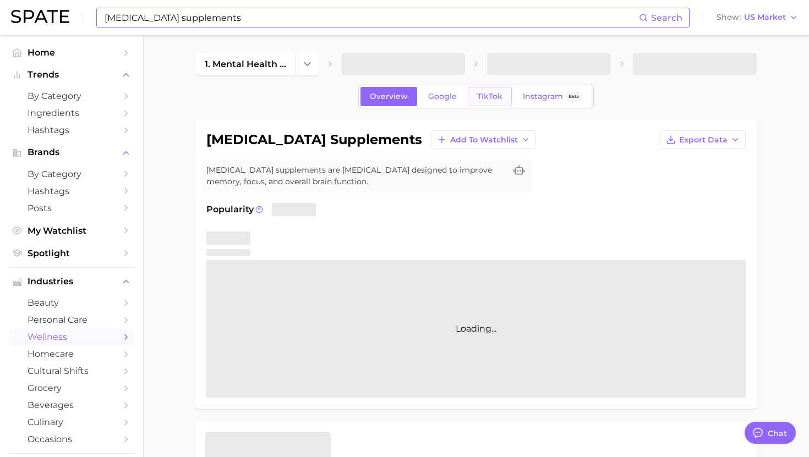
click at [491, 95] on span "TikTok" at bounding box center [489, 96] width 25 height 9
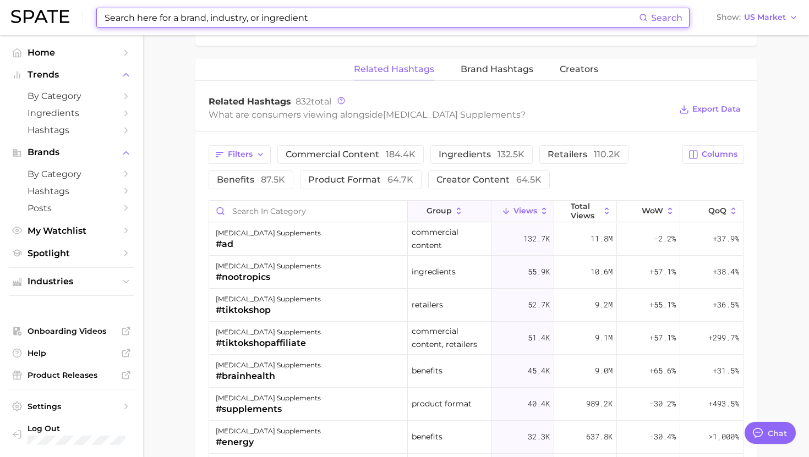
scroll to position [824, 0]
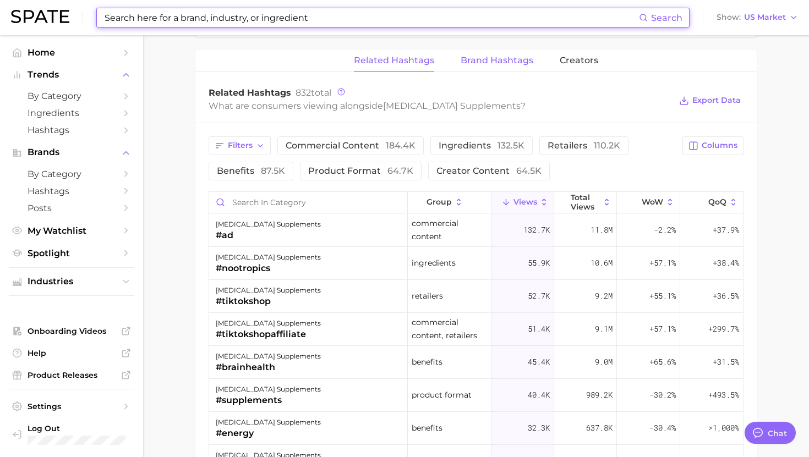
click at [486, 62] on span "Brand Hashtags" at bounding box center [496, 61] width 73 height 10
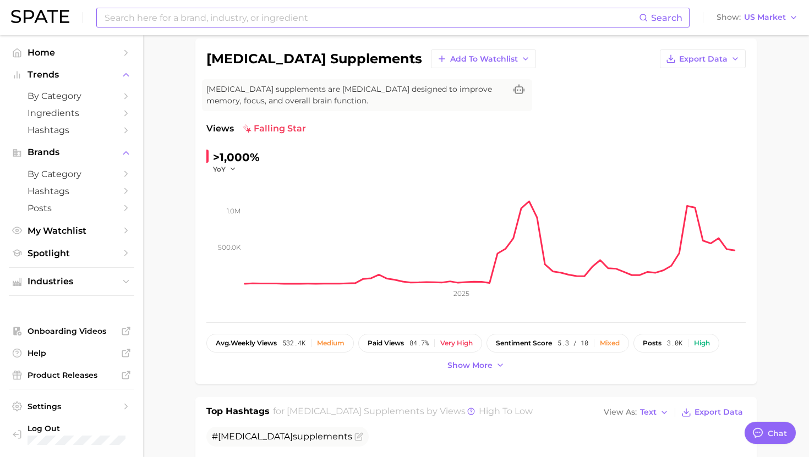
scroll to position [0, 0]
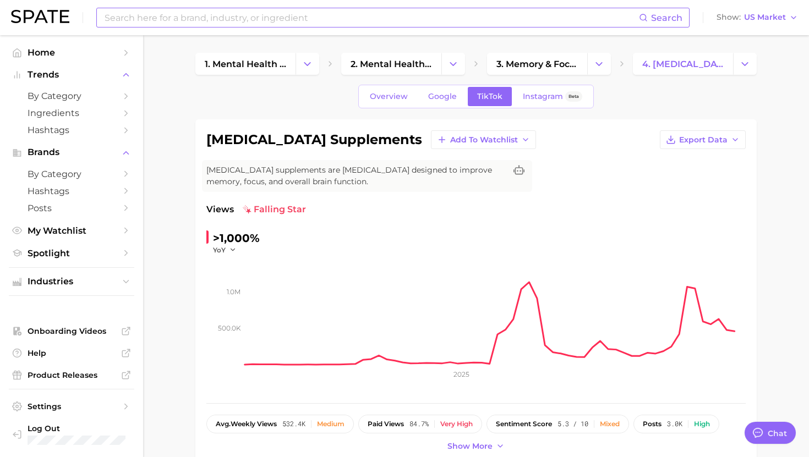
click at [354, 24] on input at bounding box center [370, 17] width 535 height 19
paste input "workout supplement"
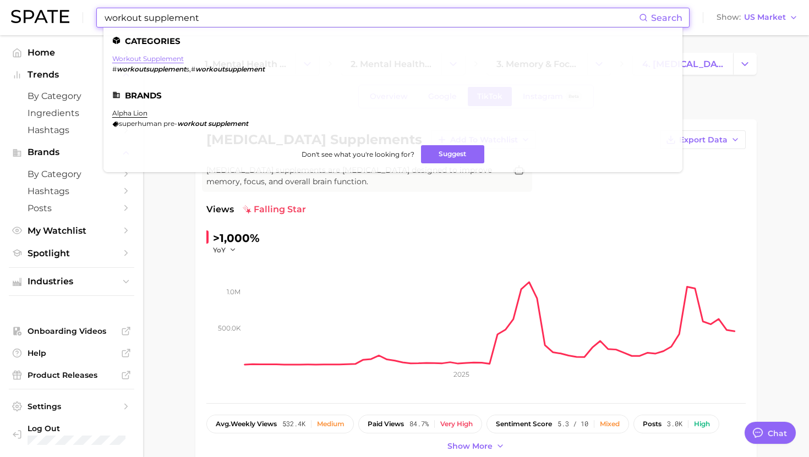
type input "workout supplement"
click at [146, 58] on link "workout supplement" at bounding box center [148, 58] width 72 height 8
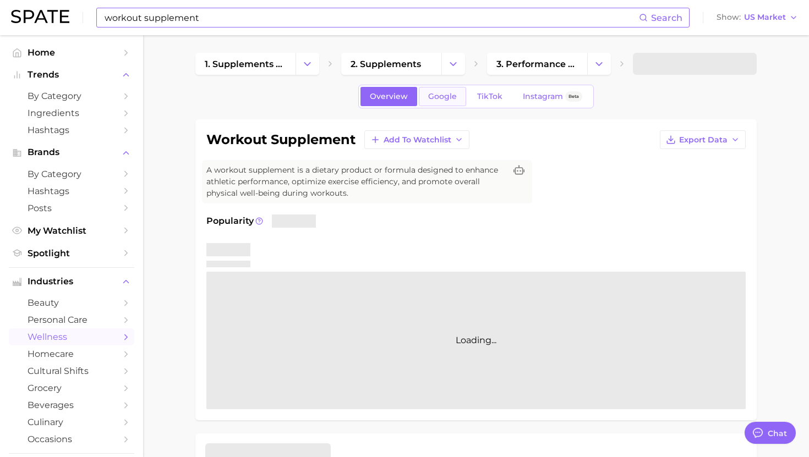
click at [459, 88] on link "Google" at bounding box center [442, 96] width 47 height 19
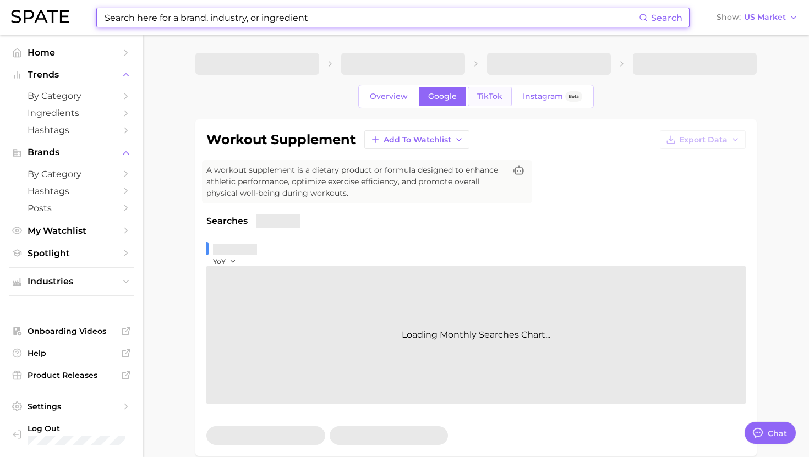
click at [486, 96] on span "TikTok" at bounding box center [489, 96] width 25 height 9
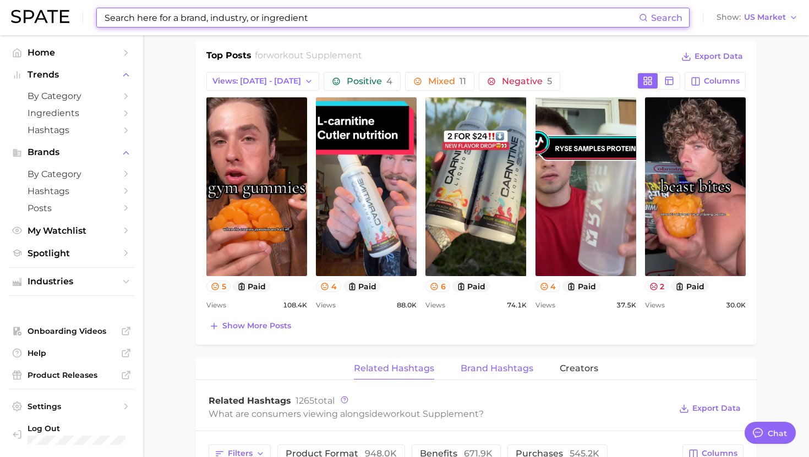
click at [474, 371] on span "Brand Hashtags" at bounding box center [496, 369] width 73 height 10
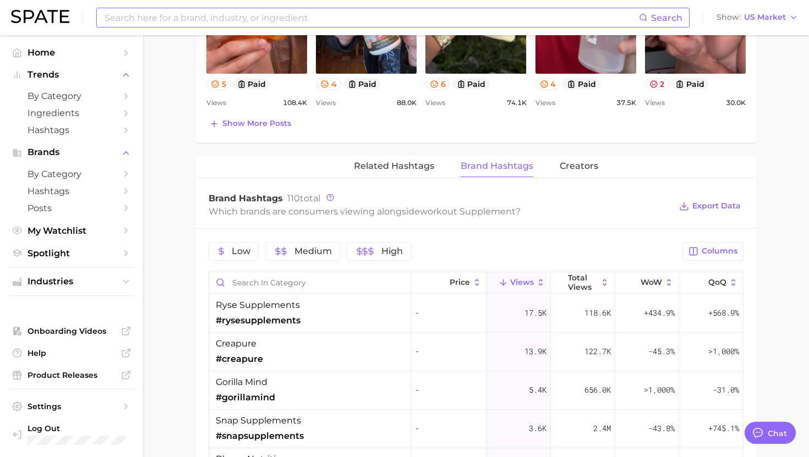
scroll to position [733, 0]
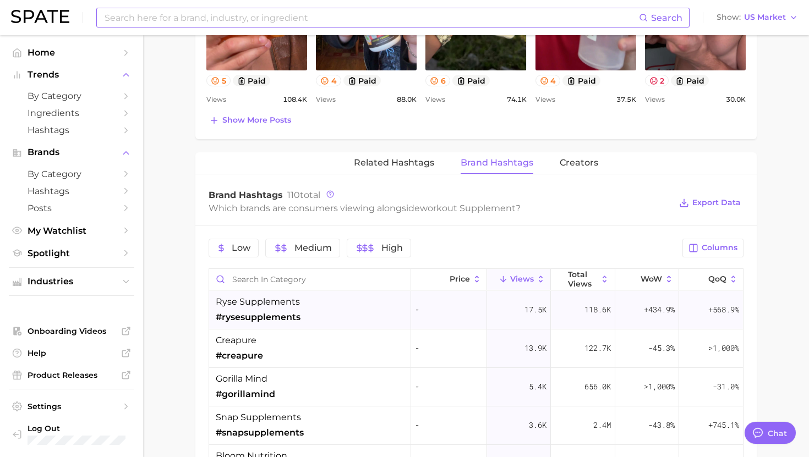
click at [322, 303] on div "ryse supplements #rysesupplements" at bounding box center [310, 310] width 202 height 39
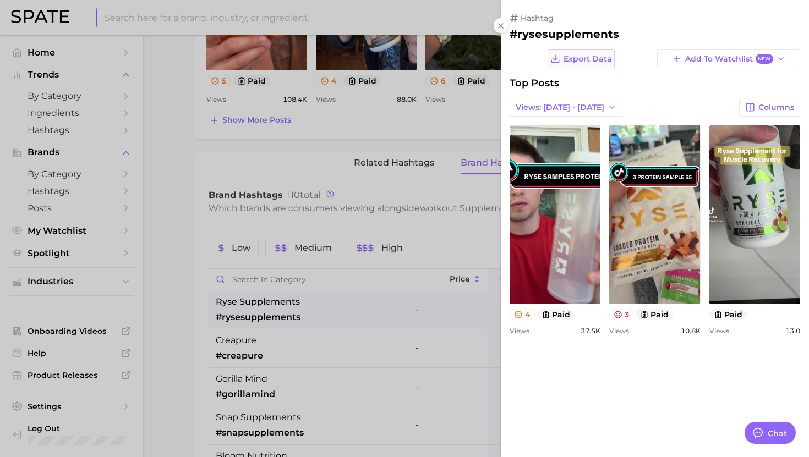
scroll to position [0, 0]
click at [564, 32] on h2 "#rysesupplements" at bounding box center [654, 34] width 290 height 13
copy h2 "rysesupplements"
click at [354, 347] on div at bounding box center [404, 228] width 809 height 457
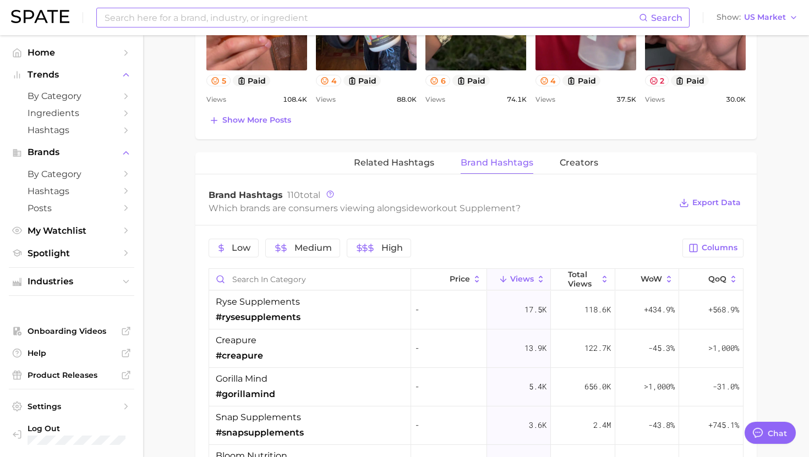
click at [319, 11] on input at bounding box center [370, 17] width 535 height 19
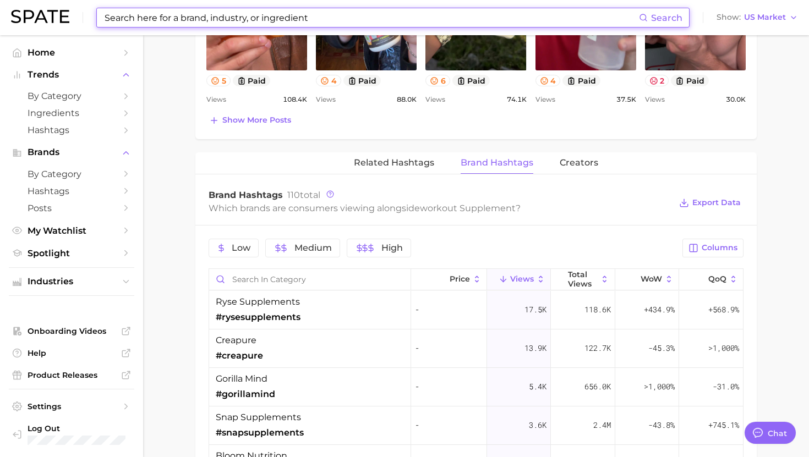
paste input "apple cider vinegar gummies"
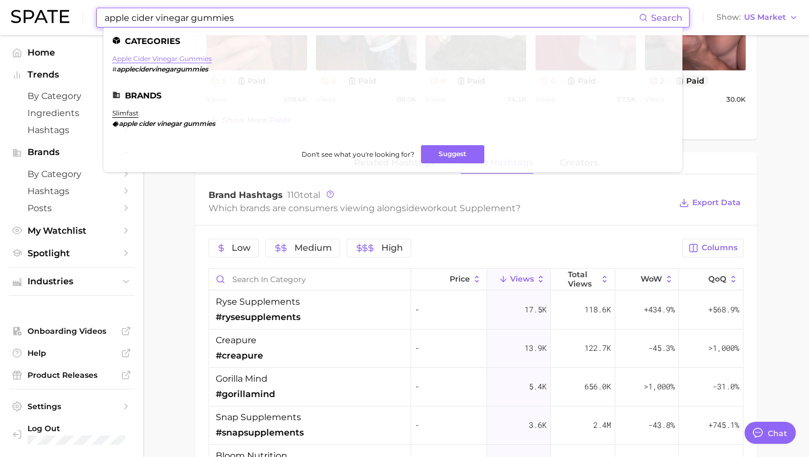
type input "apple cider vinegar gummies"
click at [138, 57] on link "apple cider vinegar gummies" at bounding box center [162, 58] width 100 height 8
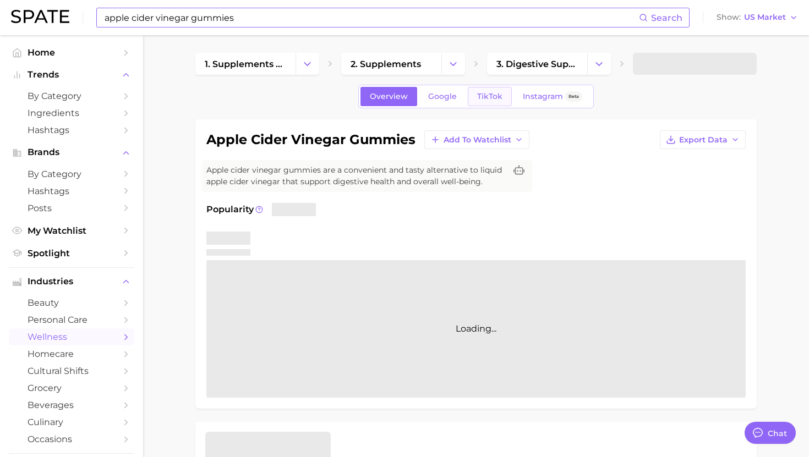
click at [480, 98] on span "TikTok" at bounding box center [489, 96] width 25 height 9
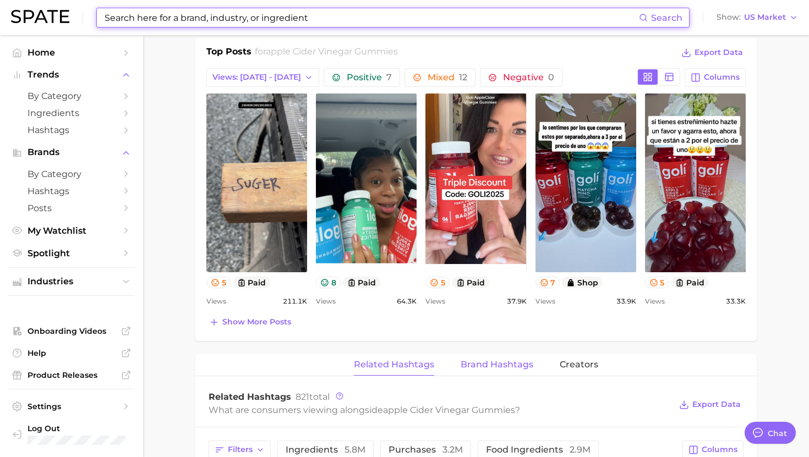
click at [471, 367] on span "Brand Hashtags" at bounding box center [496, 365] width 73 height 10
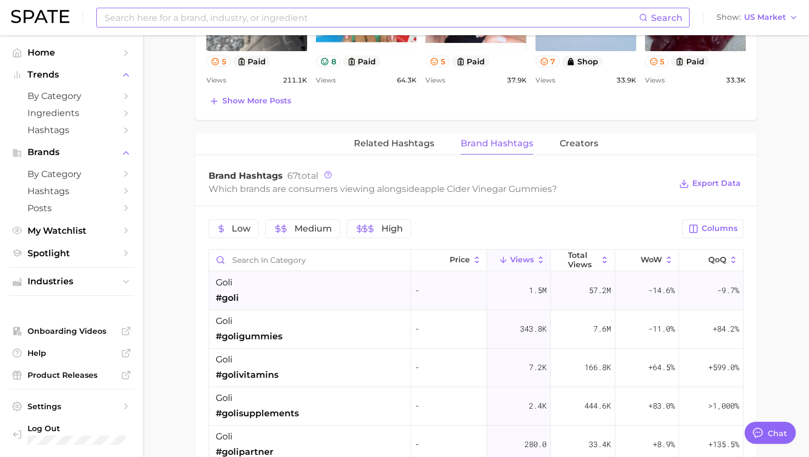
click at [299, 287] on div "goli #goli" at bounding box center [310, 291] width 202 height 39
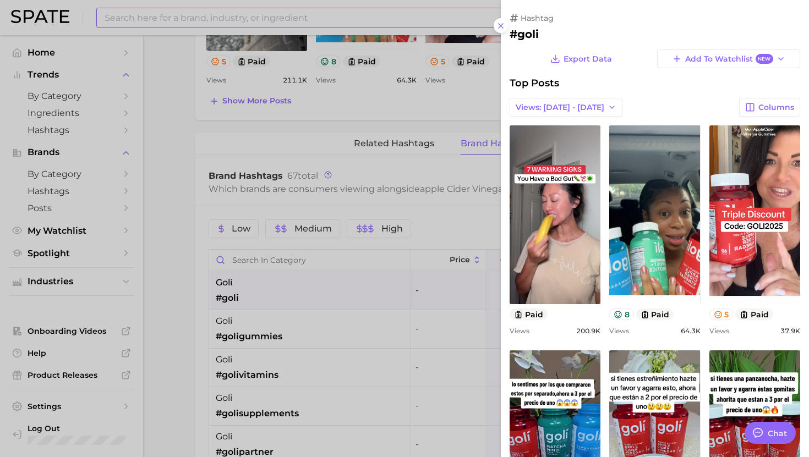
click at [527, 36] on h2 "#goli" at bounding box center [654, 34] width 290 height 13
click at [394, 294] on div at bounding box center [404, 228] width 809 height 457
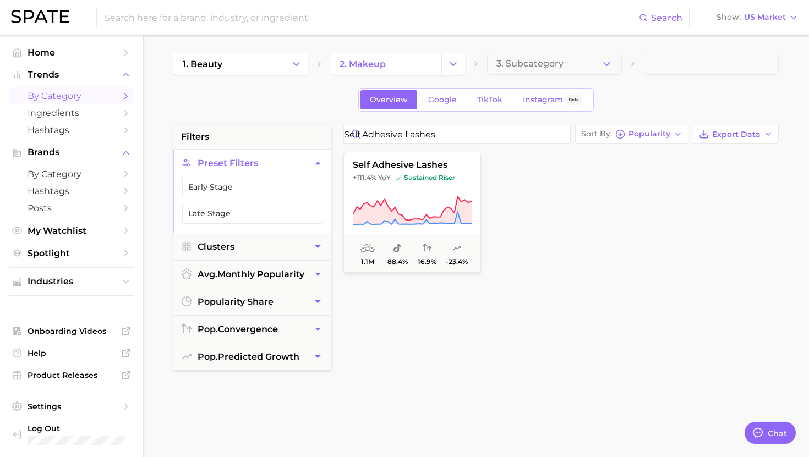
scroll to position [1105, 0]
click at [378, 133] on input "self adhesive lashes" at bounding box center [457, 134] width 226 height 18
paste input "glueless"
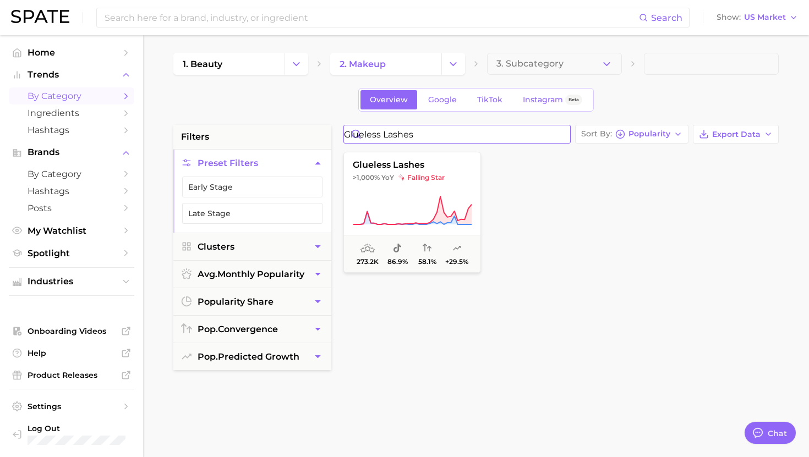
click at [403, 136] on input "glueless lashes" at bounding box center [457, 134] width 226 height 18
paste input "blue lip stain"
click at [391, 134] on input "blue lip stain" at bounding box center [457, 134] width 226 height 18
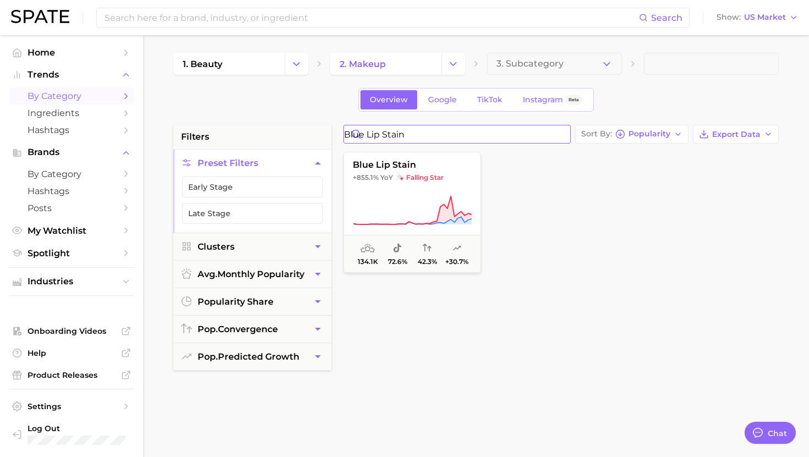
click at [391, 134] on input "blue lip stain" at bounding box center [457, 134] width 226 height 18
paste input "lavender blush"
type input "lavender blush"
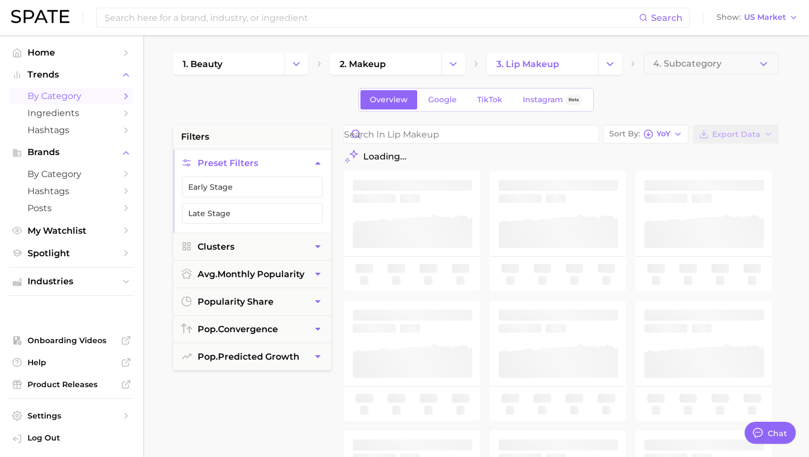
type textarea "x"
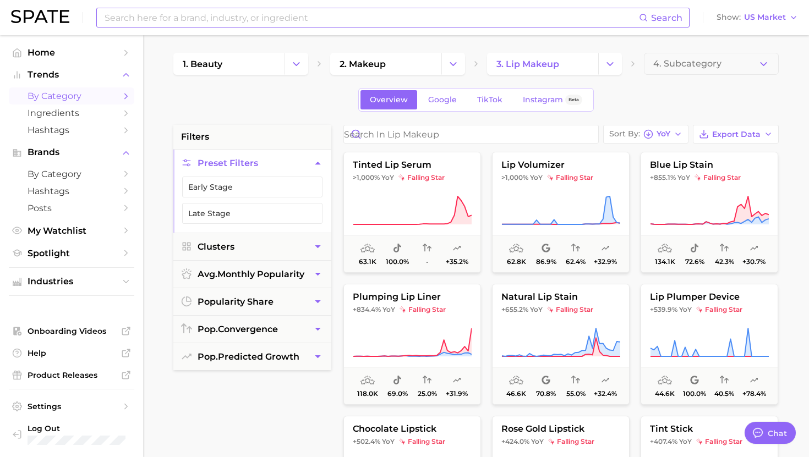
scroll to position [1105, 0]
